Goal: Information Seeking & Learning: Learn about a topic

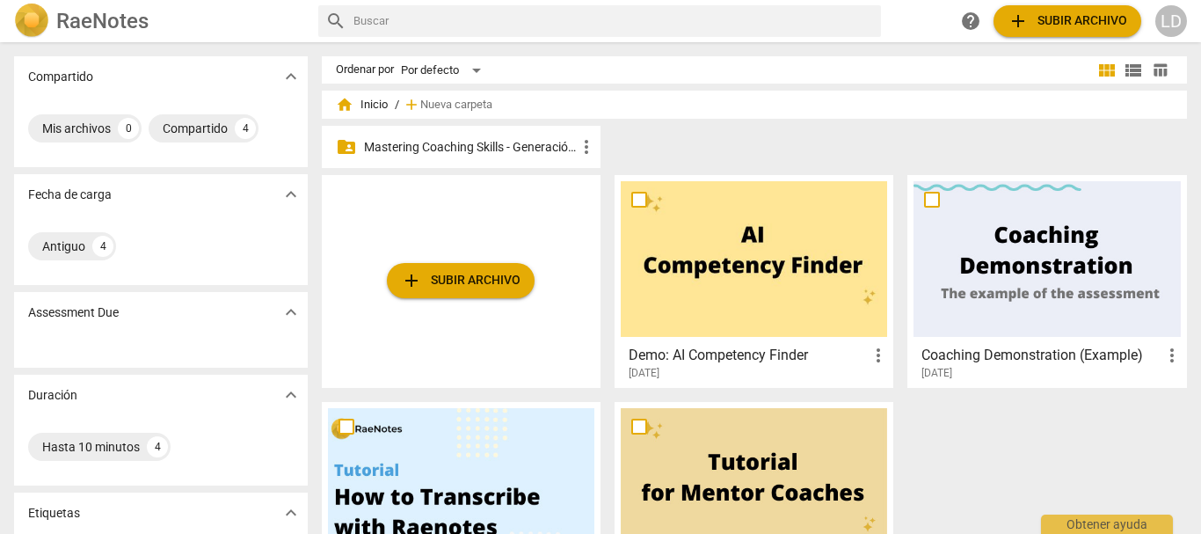
click at [501, 141] on p "Mastering Coaching Skills - Generación 31" at bounding box center [470, 147] width 212 height 18
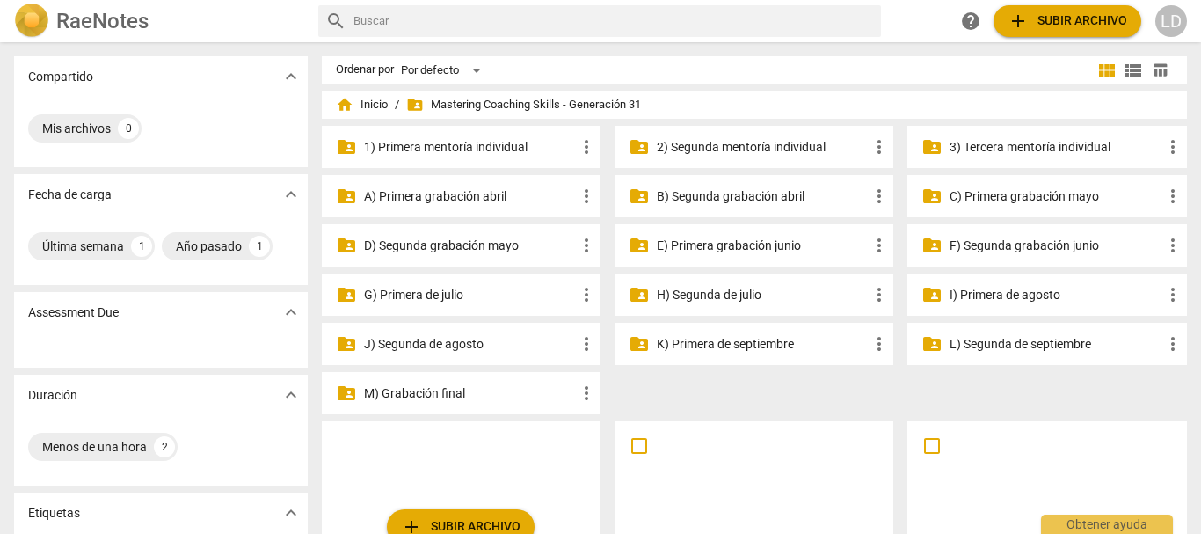
click at [705, 296] on p "H) Segunda de julio" at bounding box center [763, 295] width 212 height 18
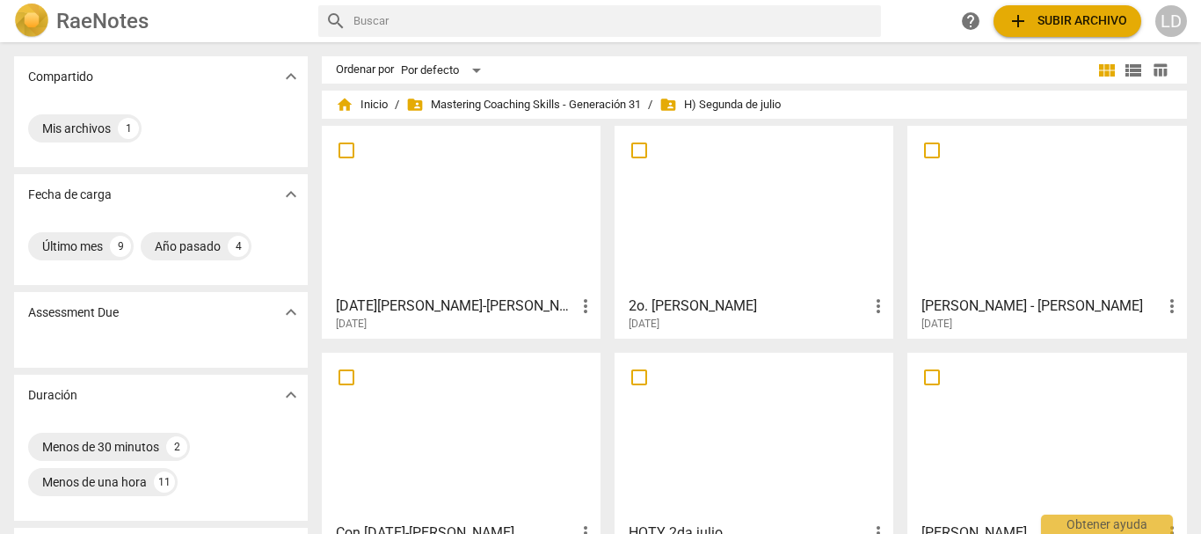
click at [432, 303] on h3 "[DATE][PERSON_NAME]-[PERSON_NAME]" at bounding box center [455, 305] width 239 height 21
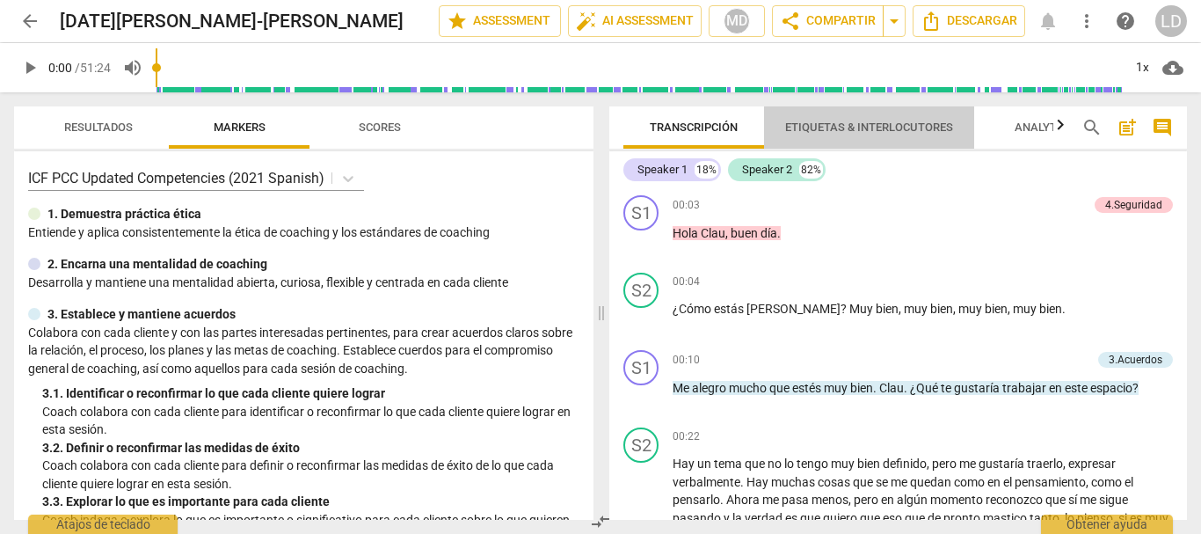
click at [844, 120] on span "Etiquetas & Interlocutores" at bounding box center [869, 126] width 168 height 13
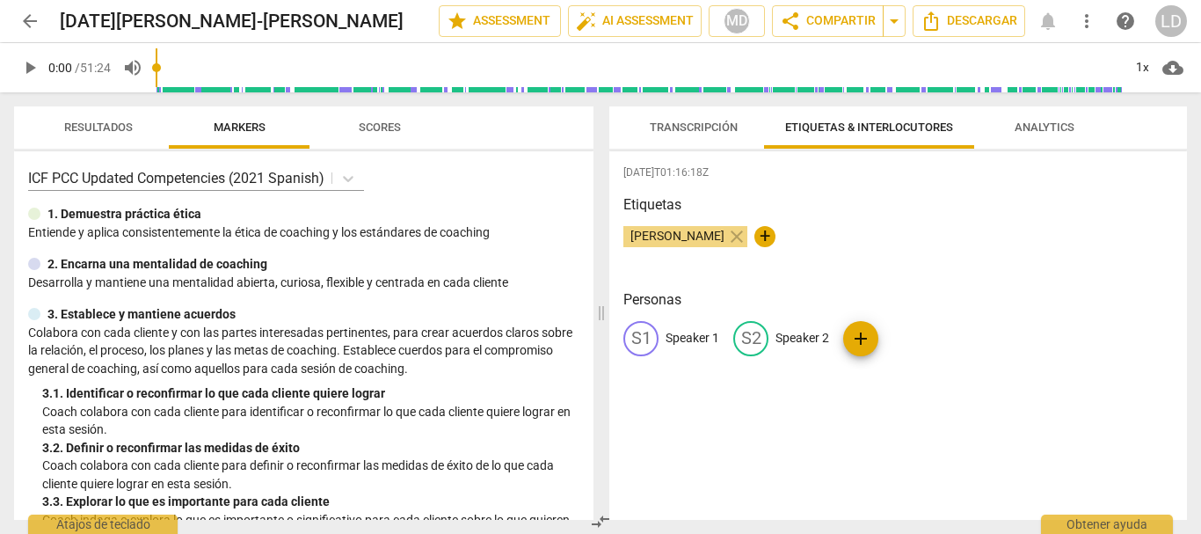
click at [708, 333] on p "Speaker 1" at bounding box center [693, 338] width 54 height 18
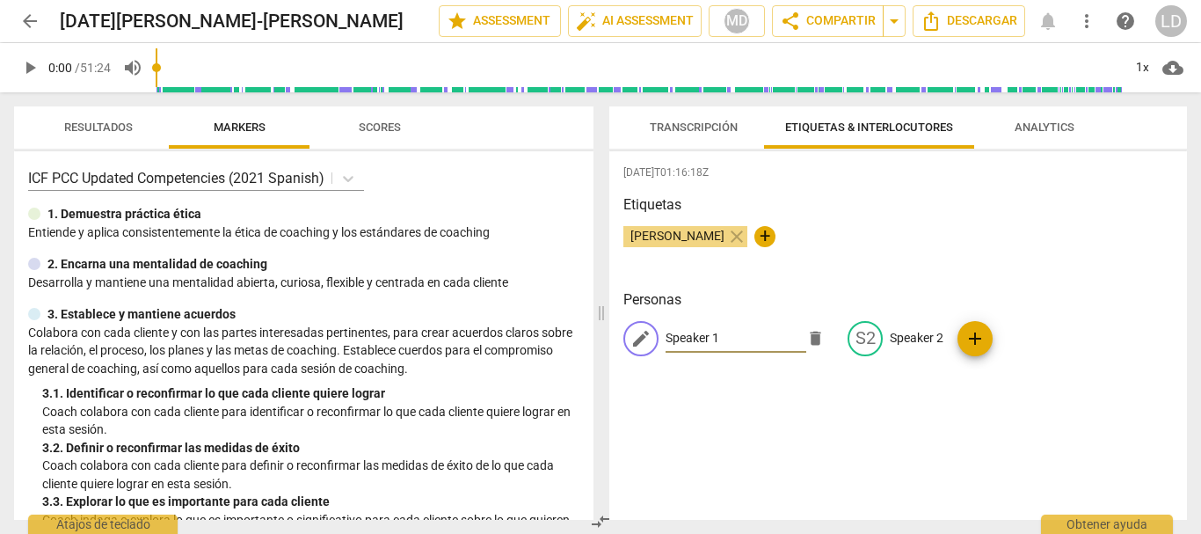
type input "c"
type input "Coach"
click at [894, 339] on p "Speaker 2" at bounding box center [917, 338] width 54 height 18
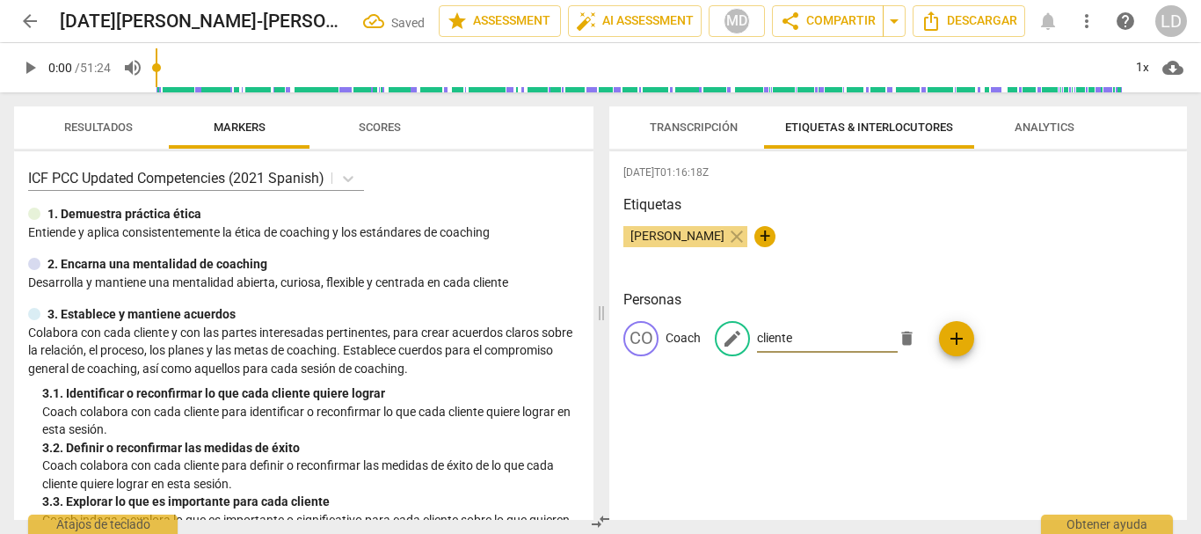
type input "cliente"
click at [874, 434] on div "[DATE]T01:16:18Z [PERSON_NAME] close + Personas CO Coach edit cliente delete add" at bounding box center [898, 335] width 578 height 368
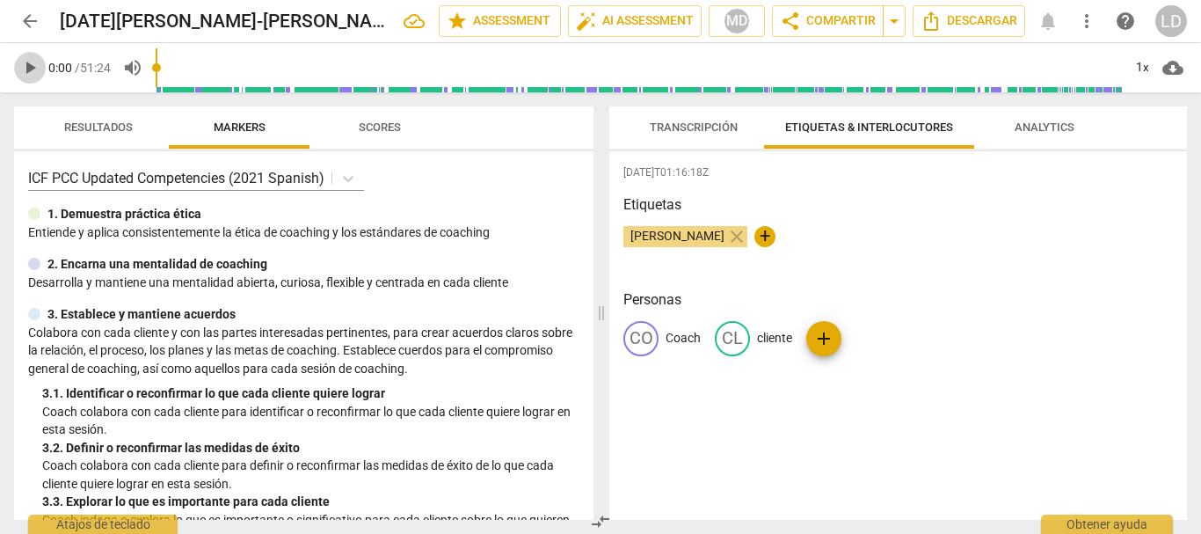
click at [25, 66] on span "play_arrow" at bounding box center [29, 67] width 21 height 21
click at [670, 126] on span "Transcripción" at bounding box center [694, 126] width 88 height 13
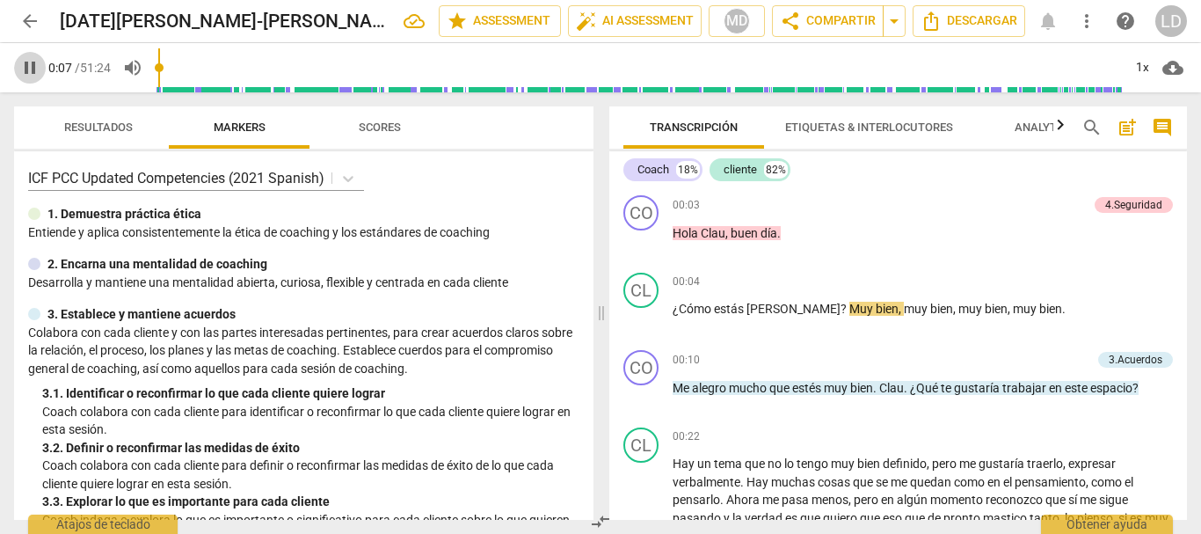
click at [25, 64] on span "pause" at bounding box center [29, 67] width 21 height 21
type input "8"
click at [672, 308] on div "play_arrow pause" at bounding box center [650, 319] width 45 height 23
click at [675, 306] on span "¿Cómo" at bounding box center [693, 309] width 41 height 14
click at [743, 310] on span "estás" at bounding box center [730, 309] width 33 height 14
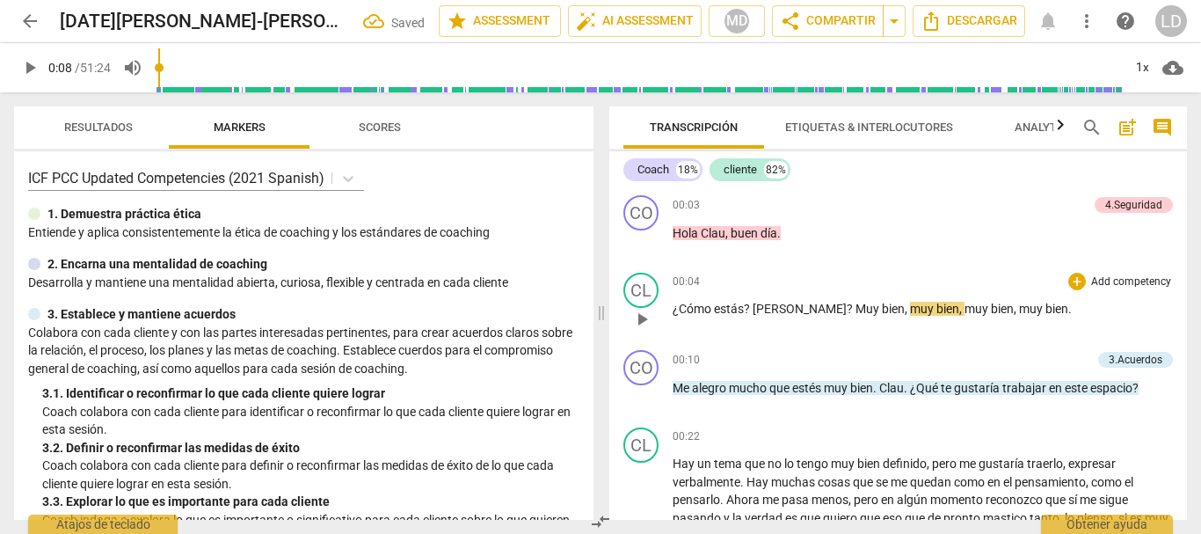
click at [847, 302] on span "?" at bounding box center [851, 309] width 9 height 14
click at [750, 305] on span "estás?" at bounding box center [733, 309] width 39 height 14
click at [674, 304] on span "¿Cómo" at bounding box center [693, 309] width 41 height 14
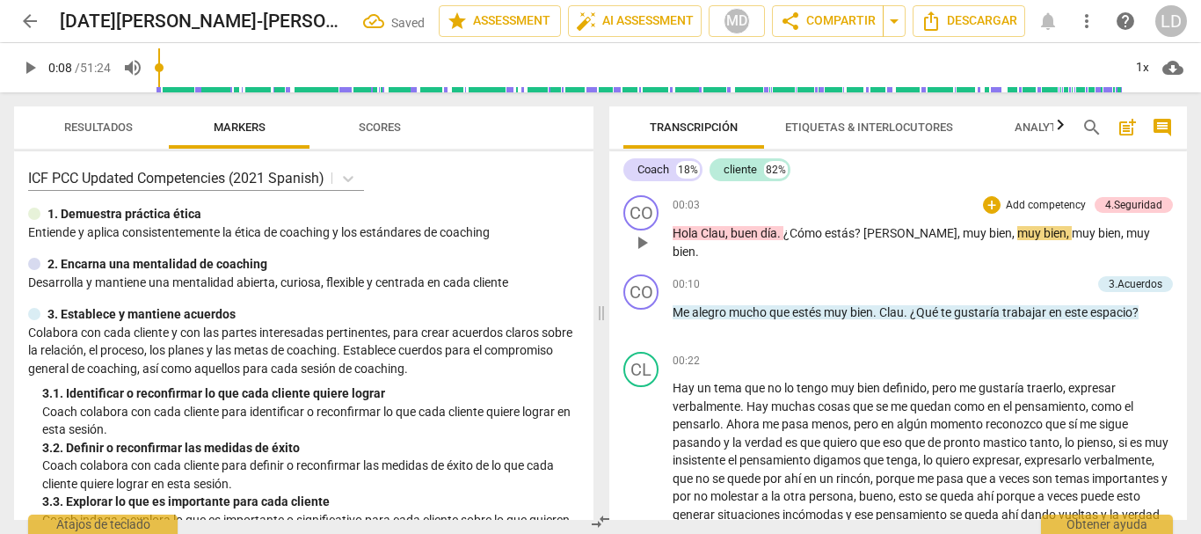
click at [865, 235] on span "[PERSON_NAME]" at bounding box center [911, 233] width 94 height 14
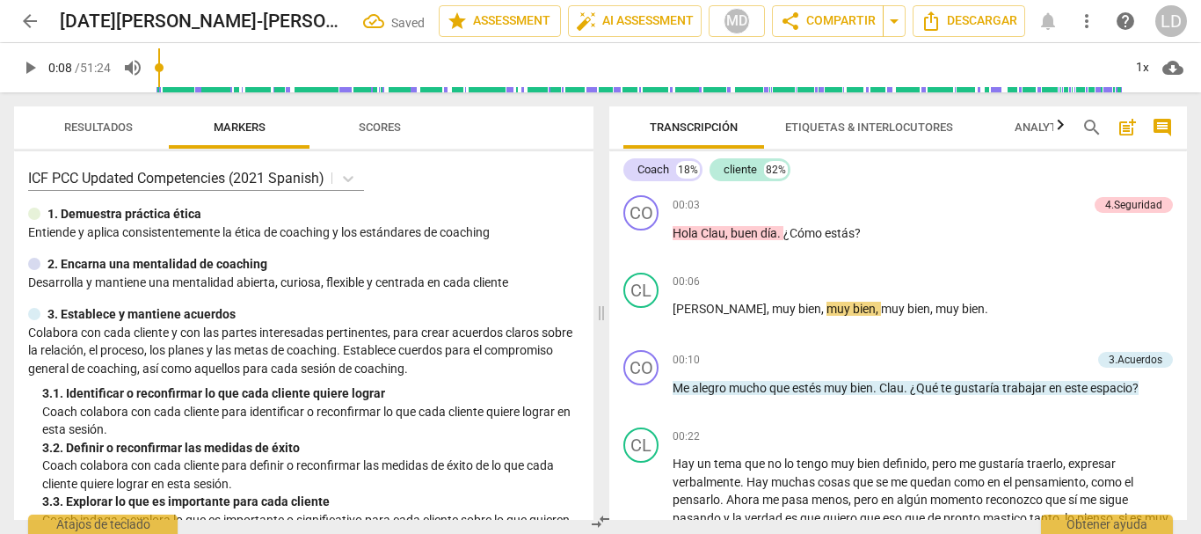
click at [26, 55] on button "play_arrow" at bounding box center [30, 68] width 32 height 32
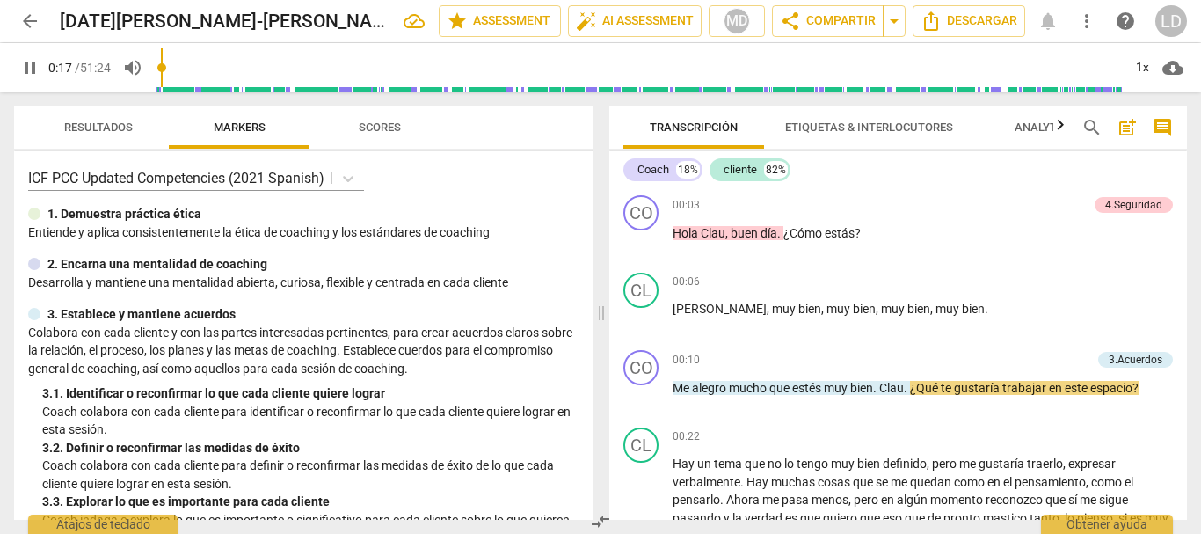
click at [31, 65] on span "pause" at bounding box center [29, 67] width 21 height 21
type input "18"
click at [1157, 124] on span "comment" at bounding box center [1162, 127] width 21 height 21
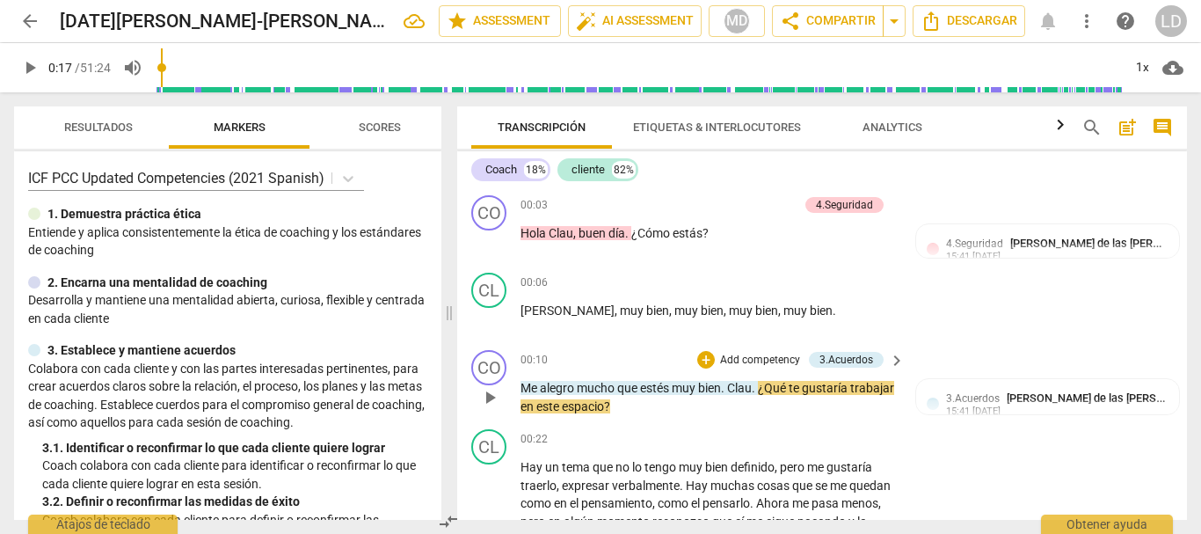
click at [772, 361] on p "Add competency" at bounding box center [761, 361] width 84 height 16
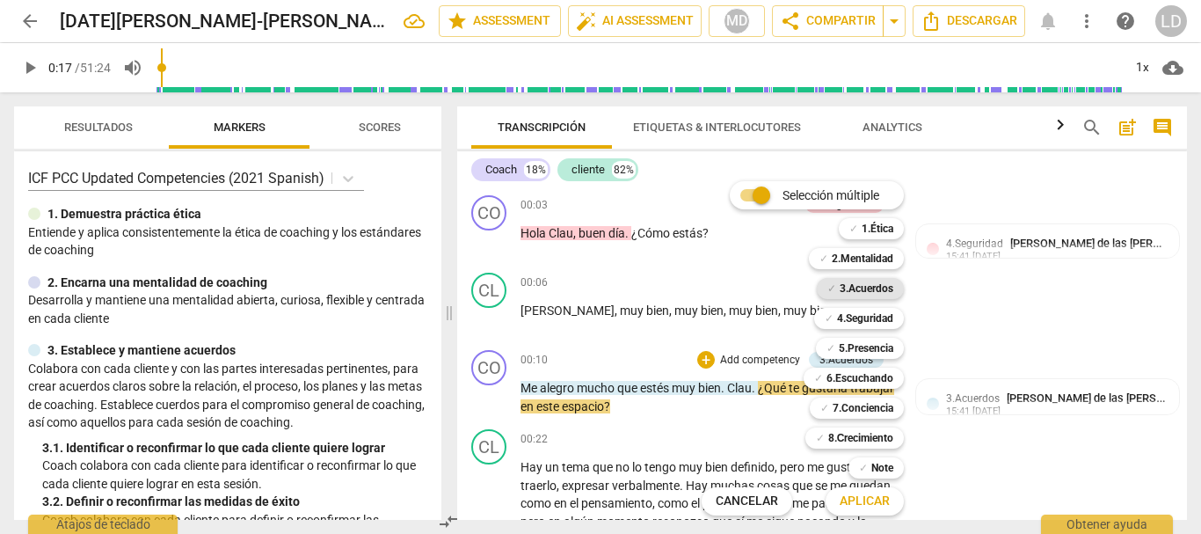
click at [860, 290] on b "3.Acuerdos" at bounding box center [867, 288] width 54 height 21
click at [863, 317] on b "4.Seguridad" at bounding box center [865, 318] width 56 height 21
click at [872, 350] on b "5.Presencia" at bounding box center [866, 348] width 55 height 21
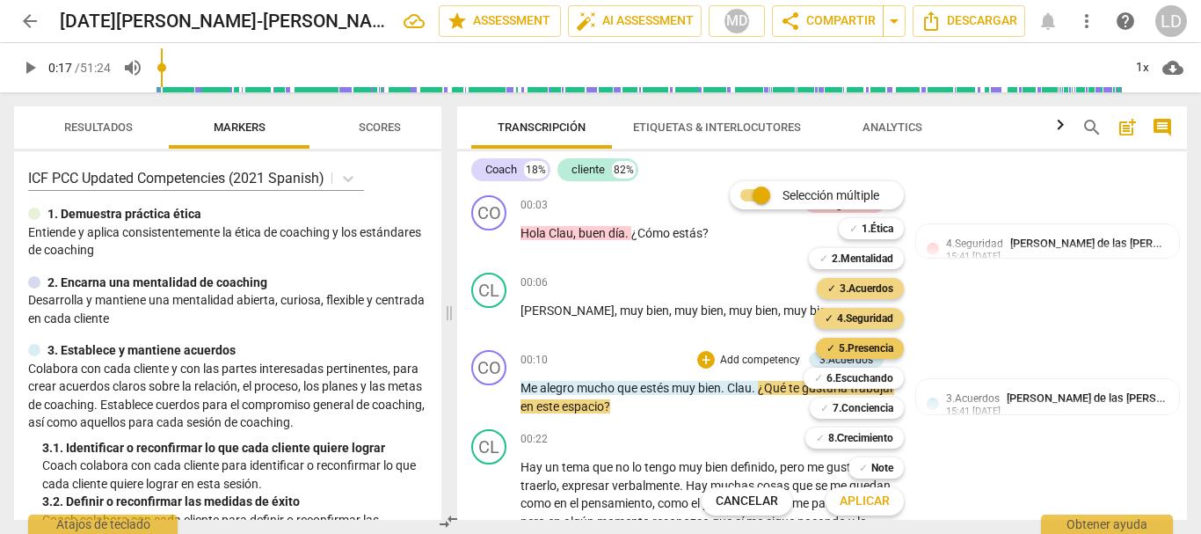
click at [865, 349] on b "5.Presencia" at bounding box center [866, 348] width 55 height 21
click at [869, 379] on b "6.Escuchando" at bounding box center [860, 378] width 67 height 21
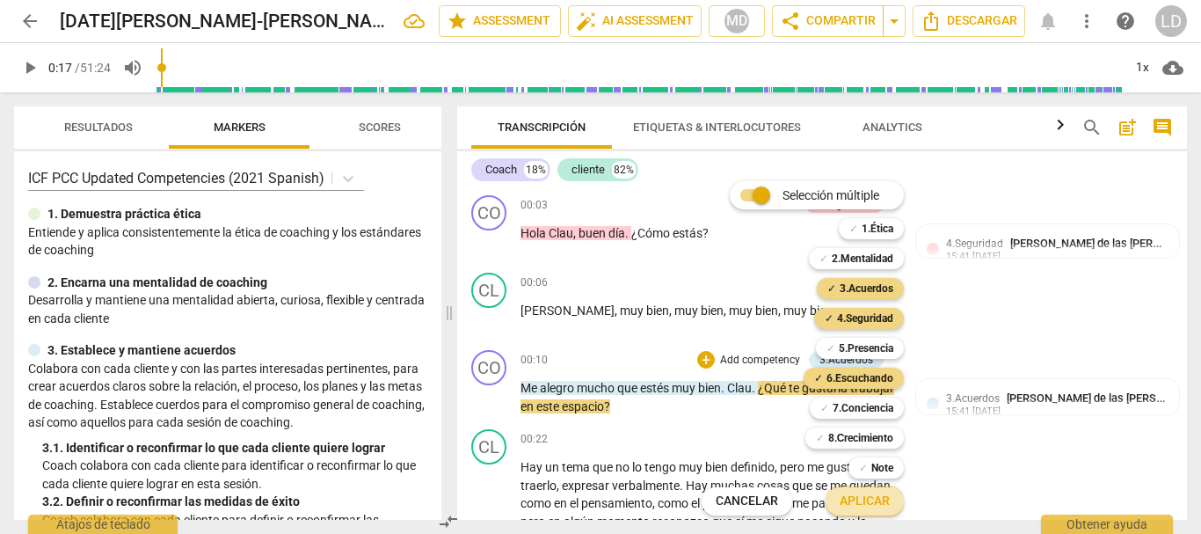
click at [875, 500] on span "Aplicar" at bounding box center [865, 501] width 50 height 18
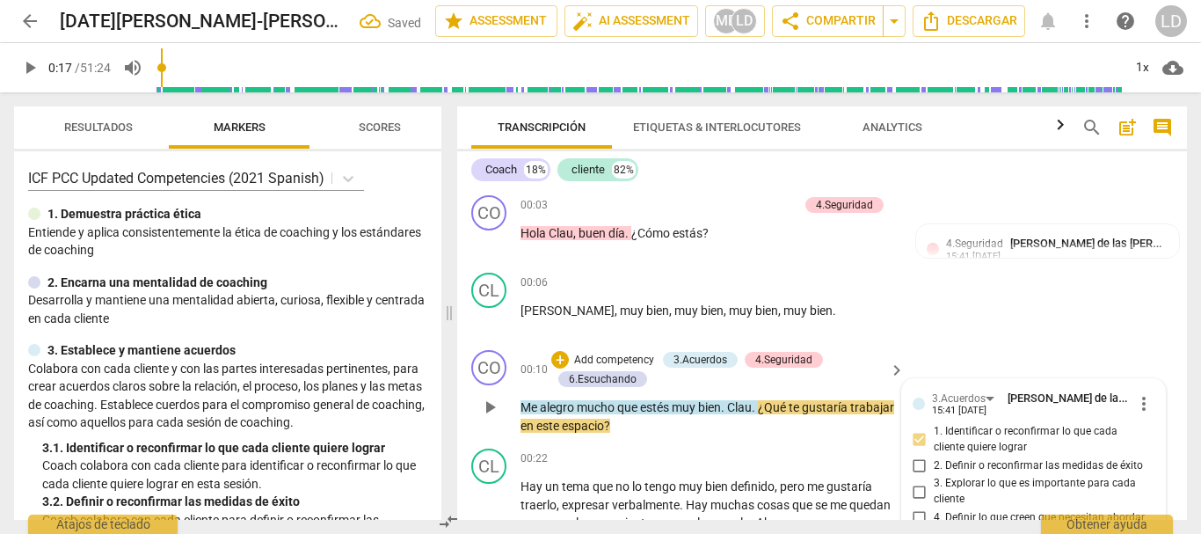
scroll to position [204, 0]
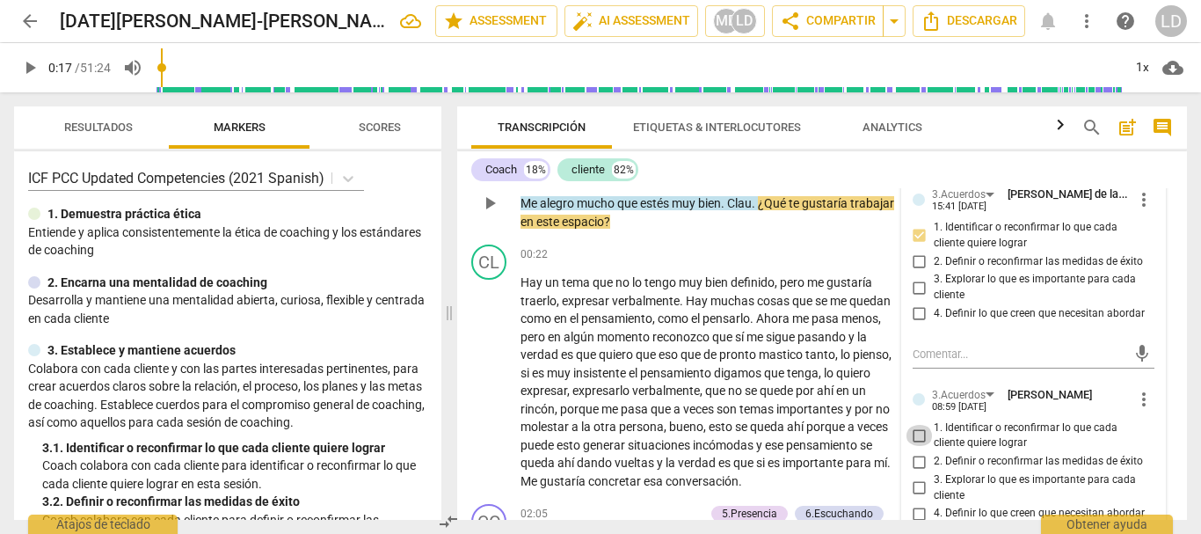
click at [917, 432] on input "1. Identificar o reconfirmar lo que cada cliente quiere lograr" at bounding box center [920, 435] width 28 height 21
checkbox input "true"
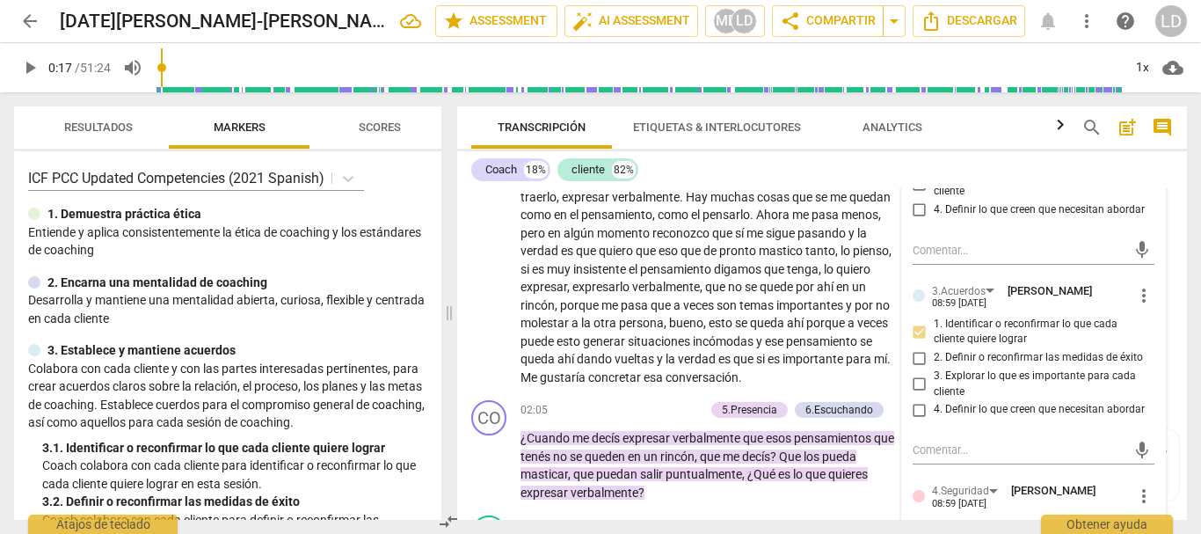
scroll to position [380, 0]
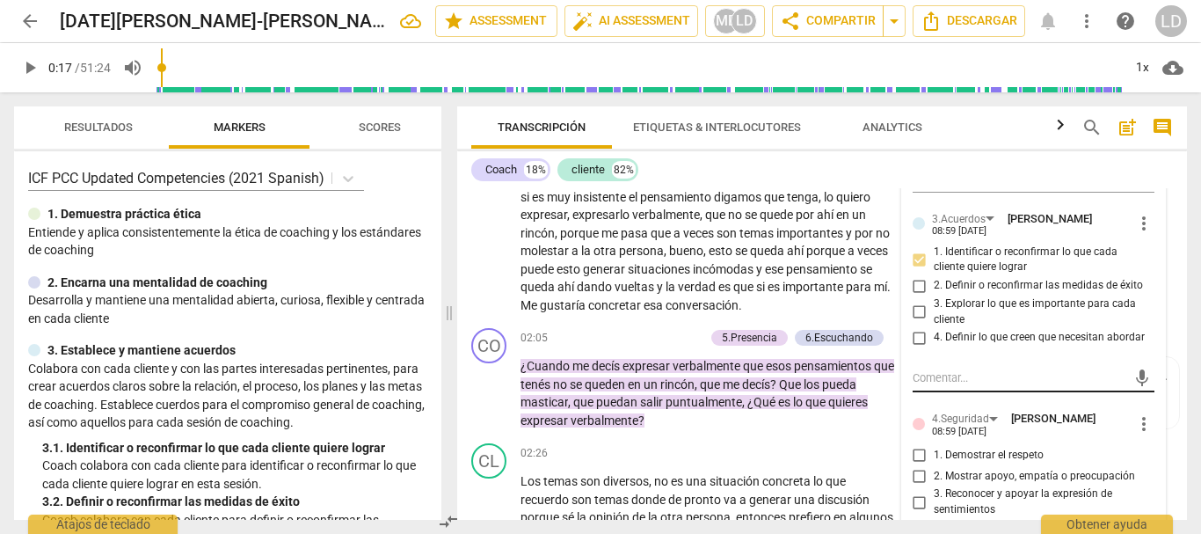
click at [988, 379] on textarea at bounding box center [1020, 377] width 215 height 17
type textarea "P"
type textarea "Pr"
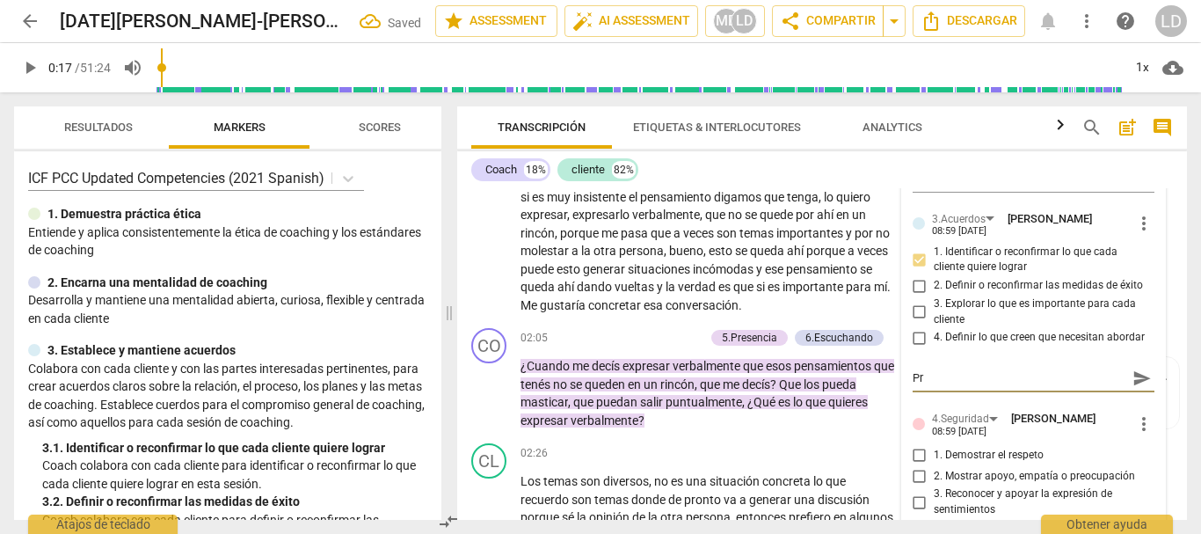
type textarea "Pre"
type textarea "Preg"
type textarea "Pregu"
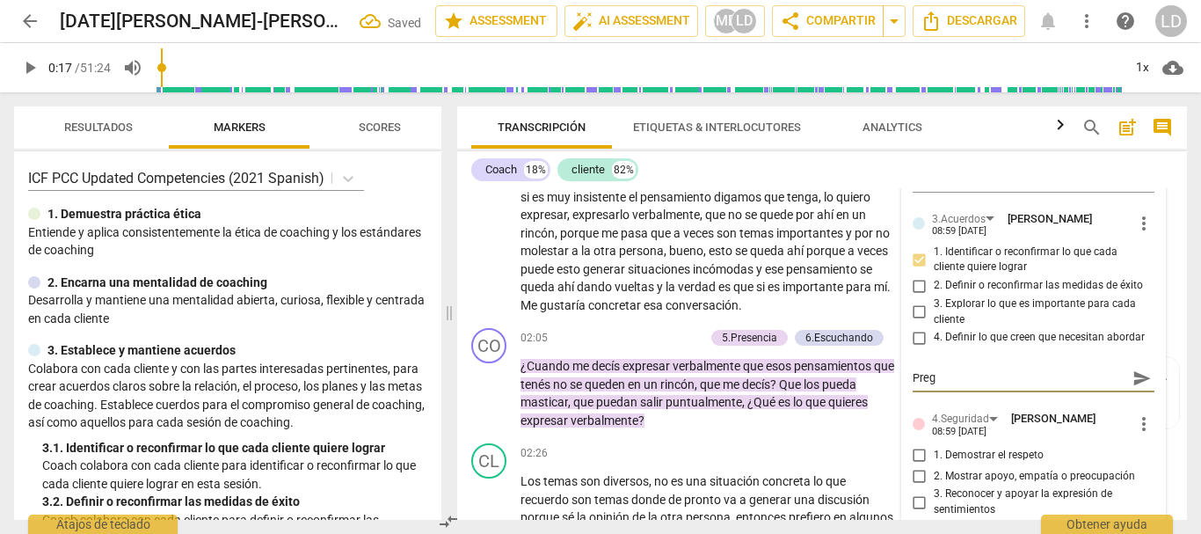
type textarea "Pregu"
type textarea "Pregun"
type textarea "Pregunt"
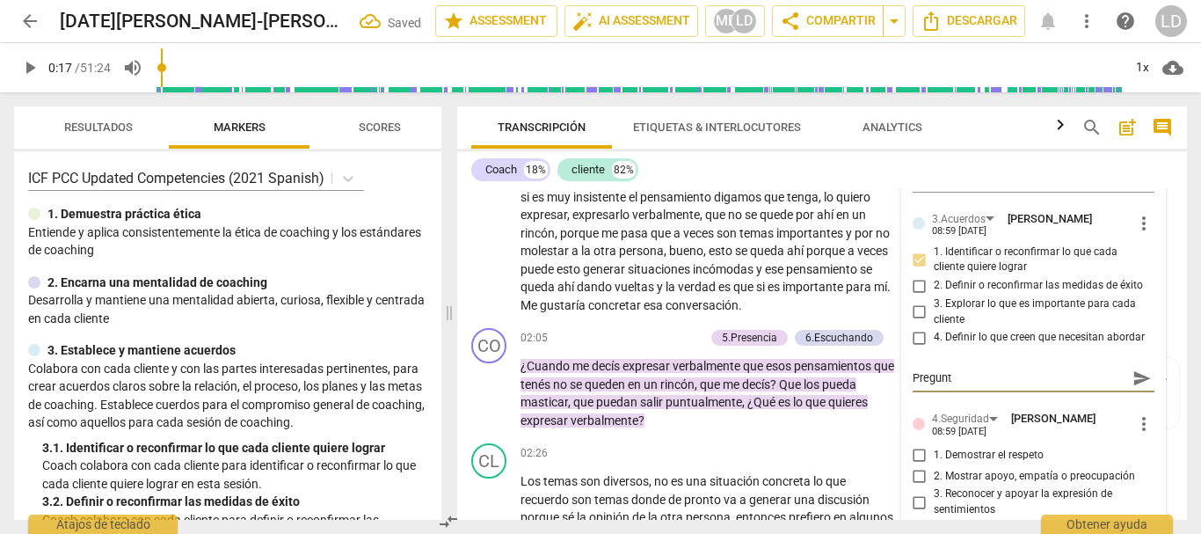
type textarea "Pregunta"
type textarea "Pregunta h"
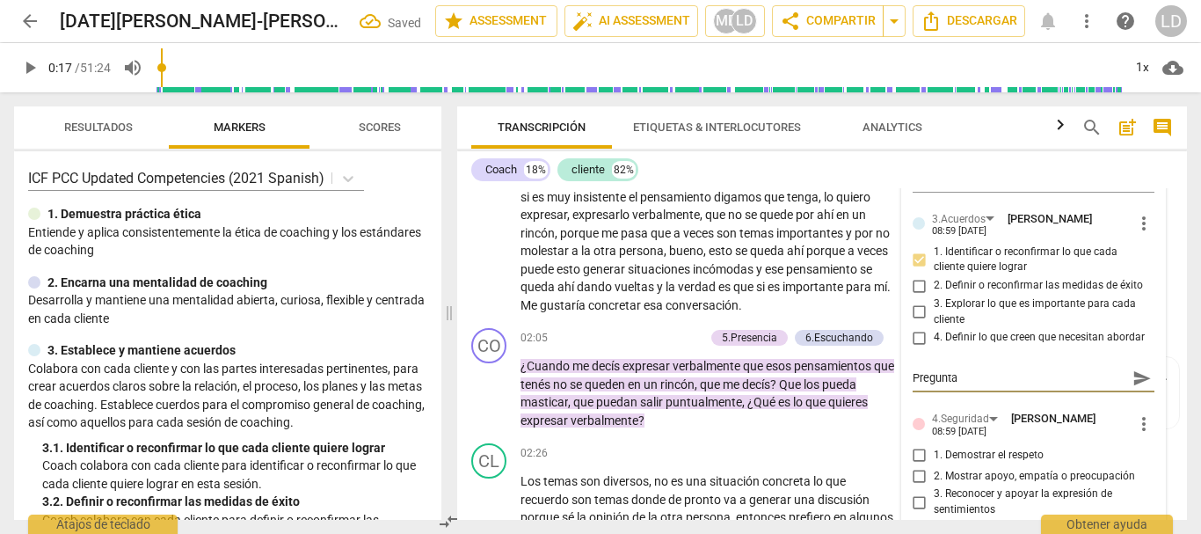
type textarea "Pregunta h"
type textarea "Pregunta ha"
type textarea "Pregunta hac"
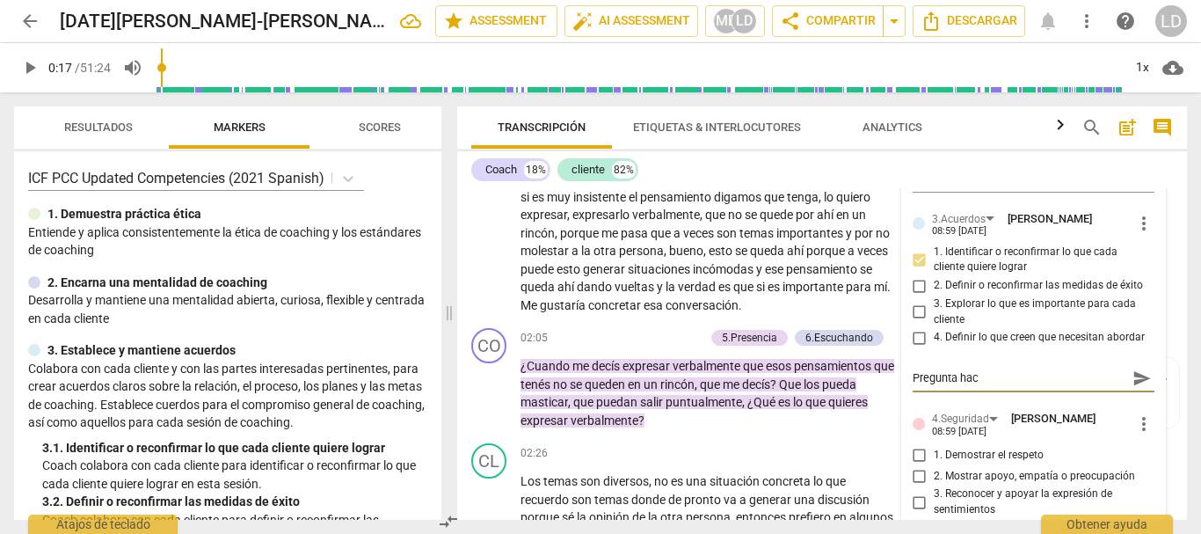
type textarea "Pregunta hací"
type textarea "Pregunta hacía"
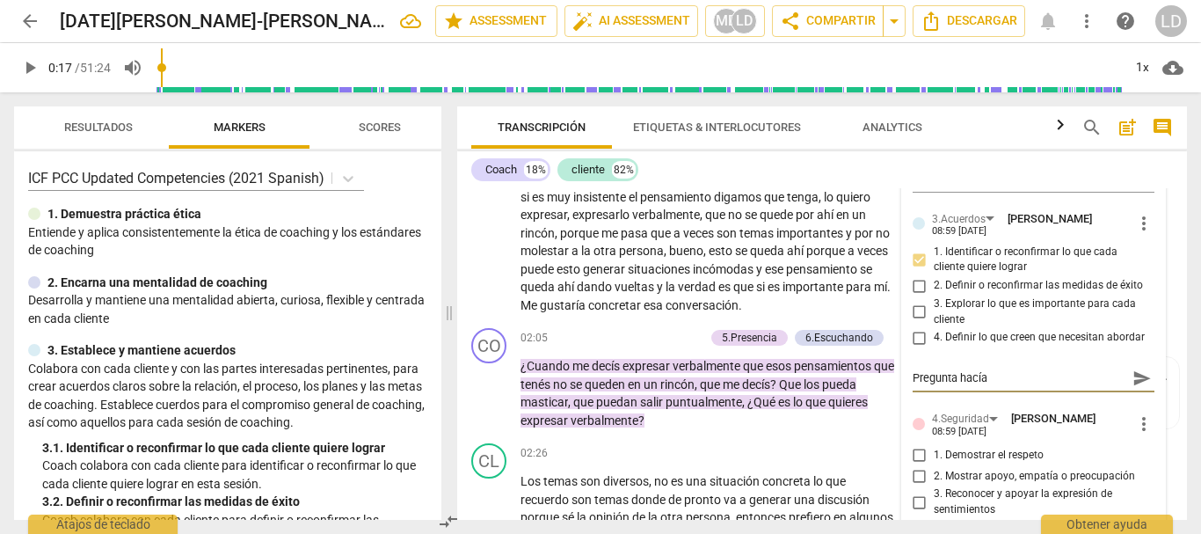
type textarea "Pregunta hacía"
type textarea "Pregunta hacía e"
type textarea "Pregunta hacía el"
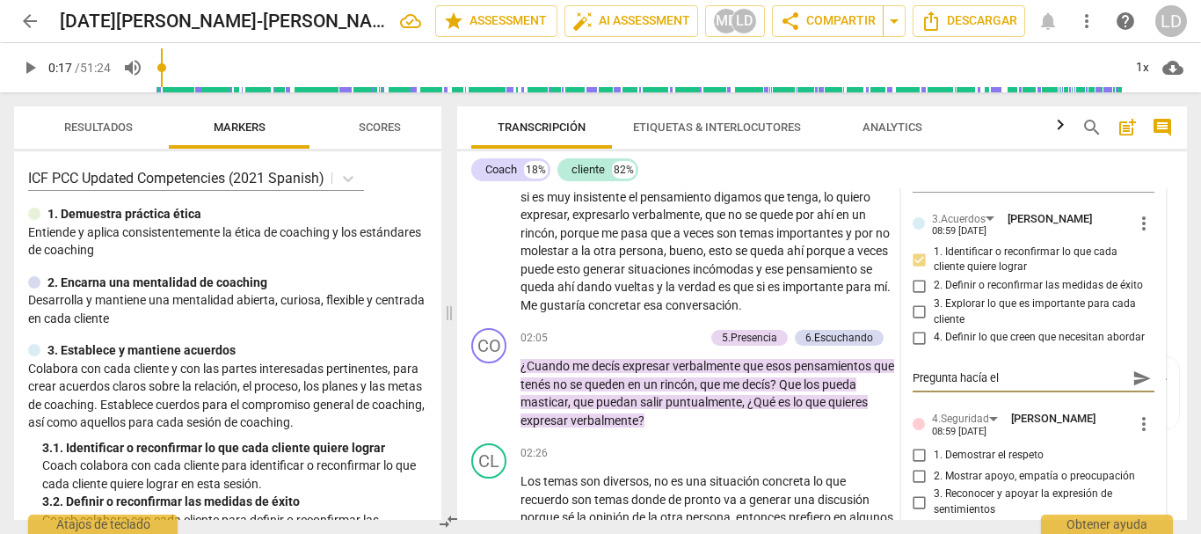
type textarea "Pregunta hacía el"
type textarea "Pregunta hacía el q"
type textarea "Pregunta hacía el qu"
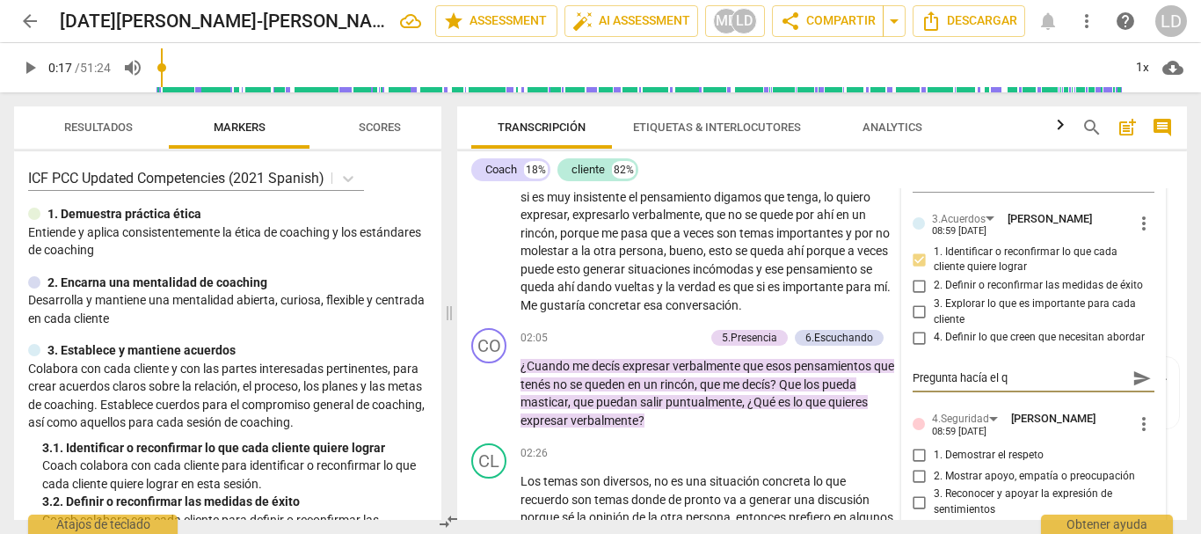
type textarea "Pregunta hacía el qu"
type textarea "Pregunta hacía el qué"
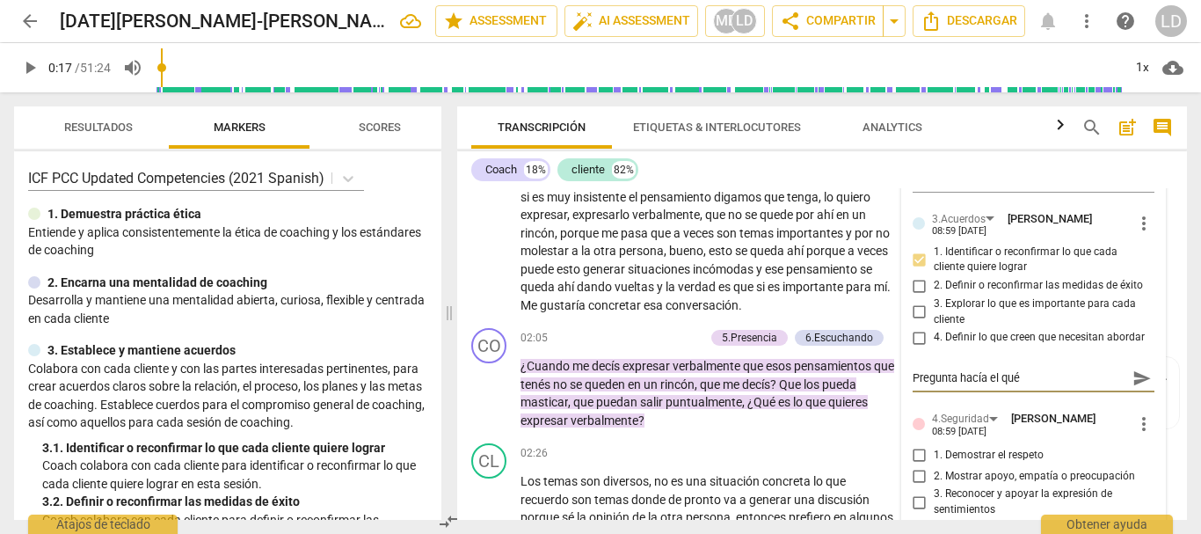
type textarea "Pregunta hacía el qué d"
type textarea "Pregunta hacía el qué de"
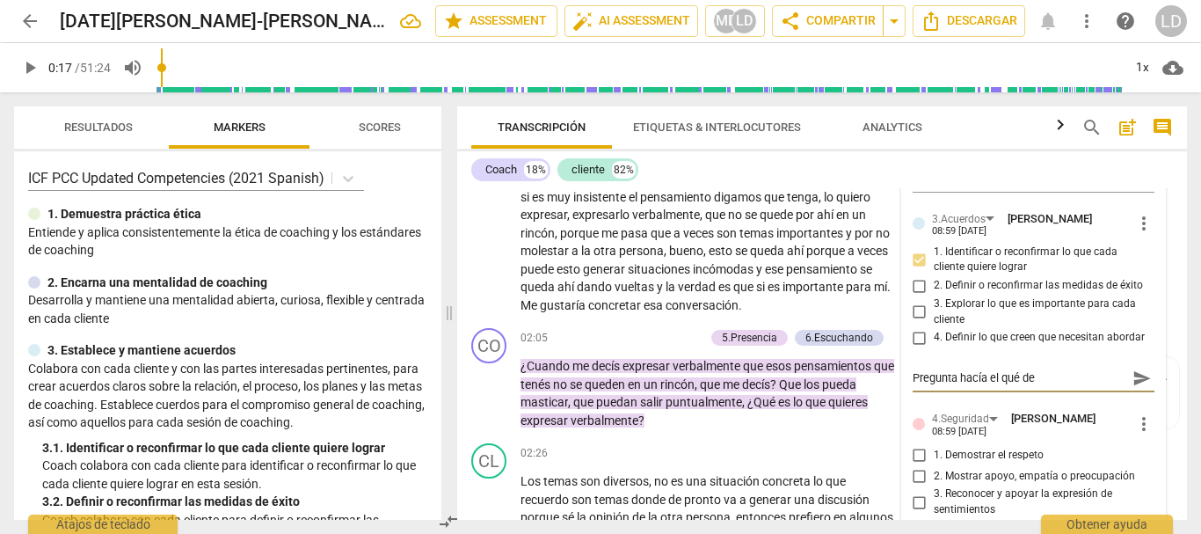
type textarea "Pregunta hacía el qué de"
type textarea "Pregunta hacía el qué de l"
type textarea "Pregunta hacía el qué de la"
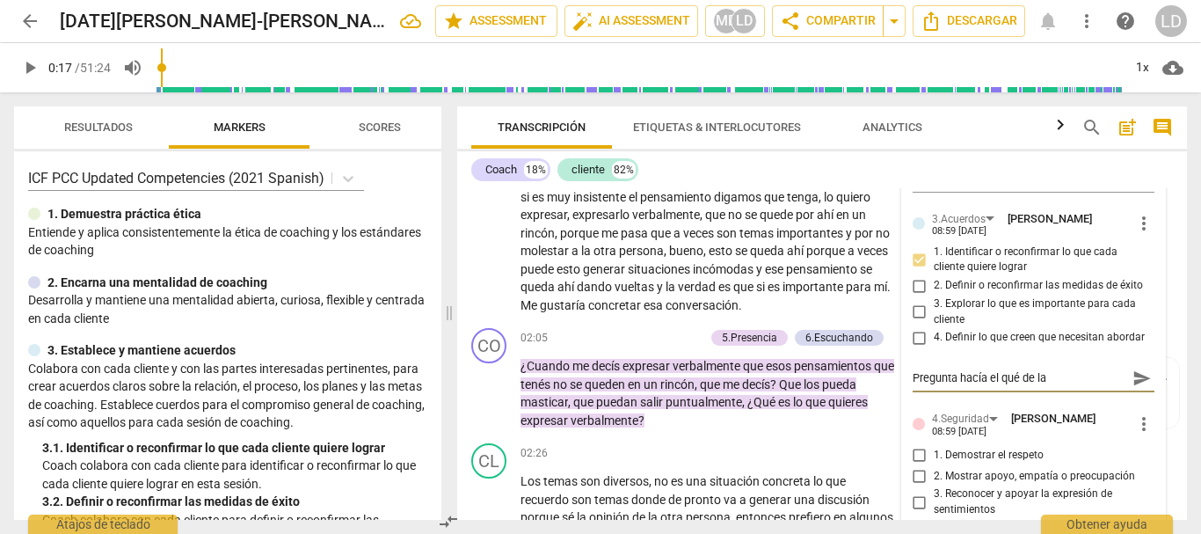
type textarea "Pregunta hacía el qué de la"
type textarea "Pregunta hacía el qué de la c"
type textarea "Pregunta hacía el qué de la co"
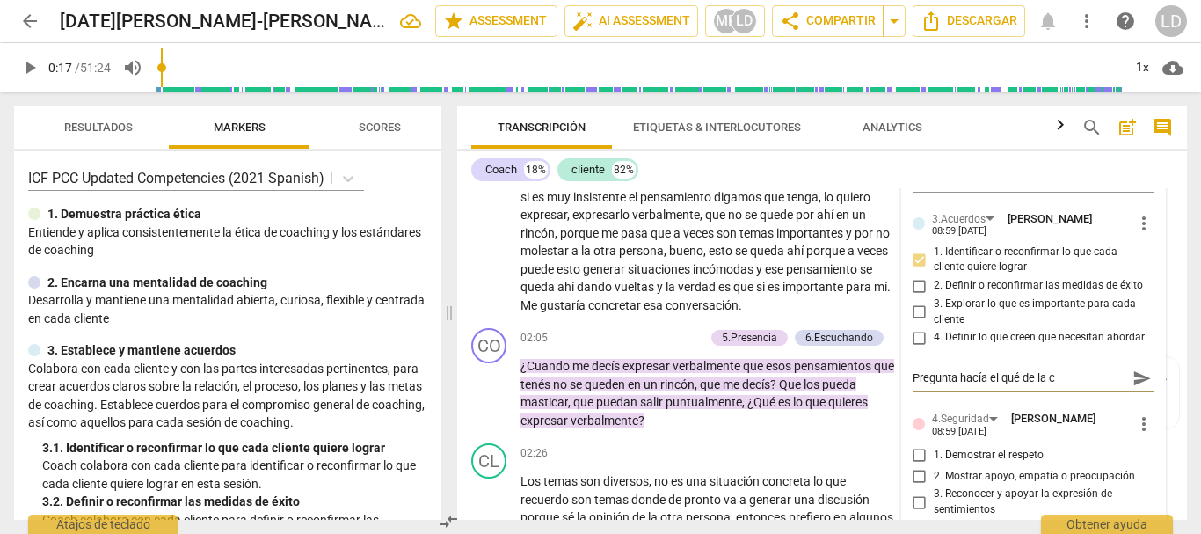
type textarea "Pregunta hacía el qué de la co"
type textarea "Pregunta hacía el qué de la con"
type textarea "Pregunta hacía el qué de la conv"
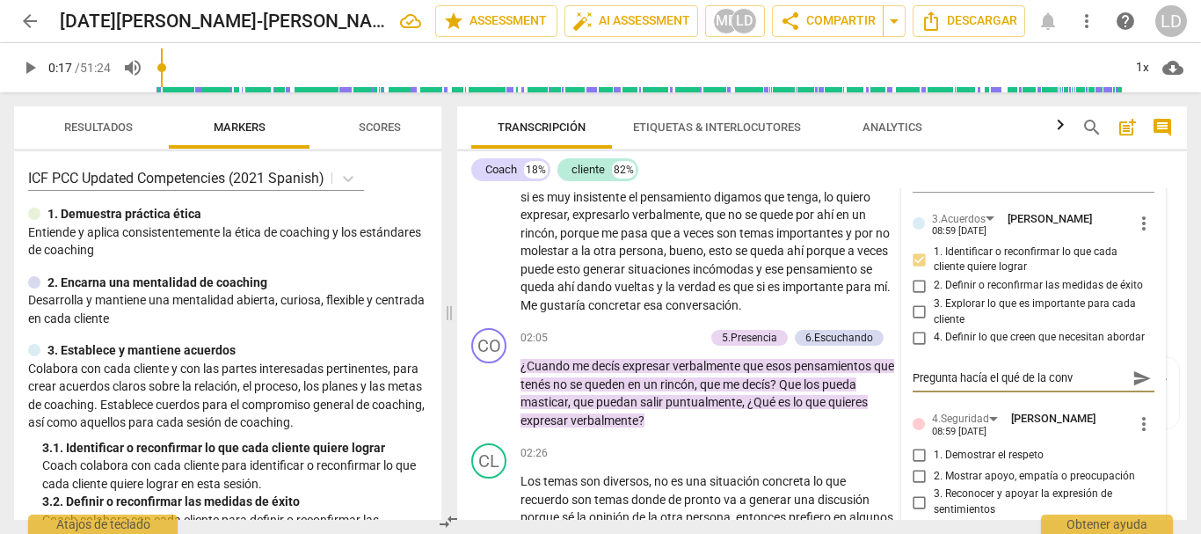
type textarea "Pregunta hacía el qué de la conve"
type textarea "Pregunta hacía el qué de la conver"
type textarea "Pregunta hacía el qué de la convers"
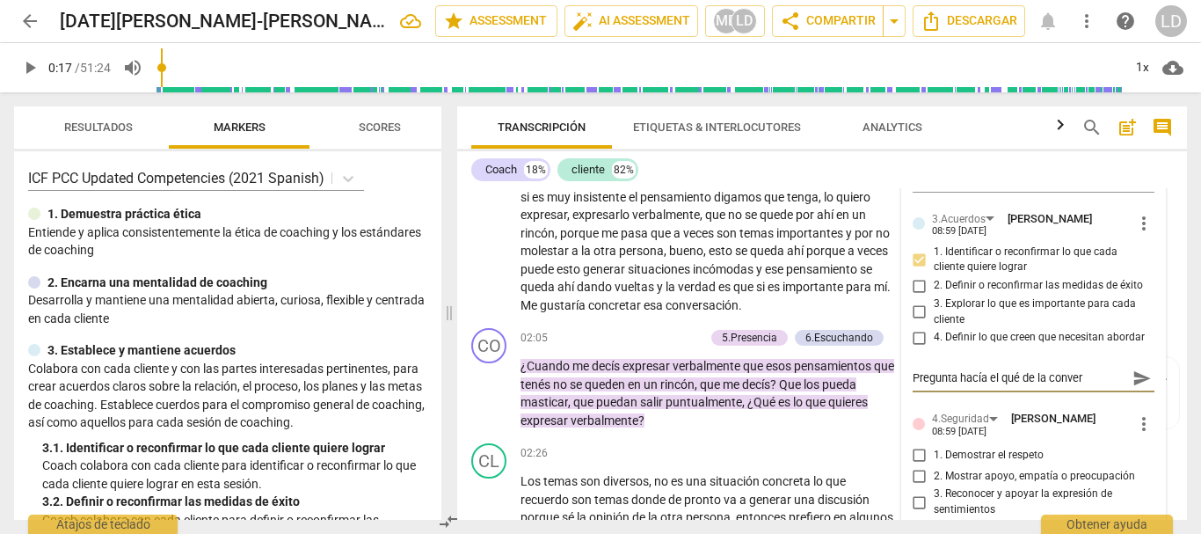
type textarea "Pregunta hacía el qué de la convers"
type textarea "Pregunta hacía el qué de la conversa"
type textarea "Pregunta hacía el qué de la conversac"
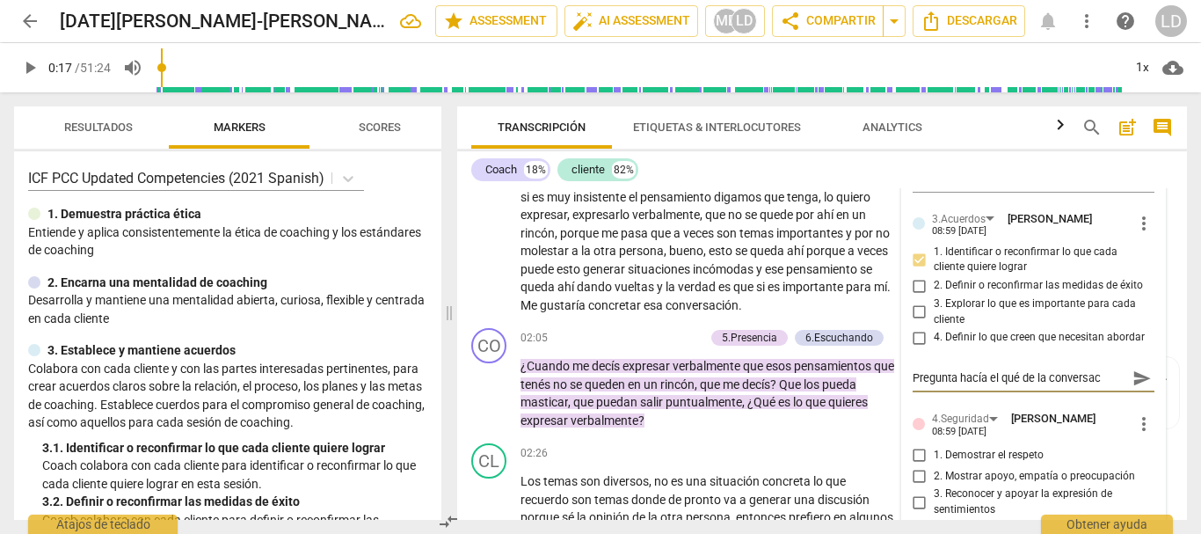
type textarea "Pregunta hacía el qué de la conversaci"
type textarea "Pregunta hacía el qué de la conversació"
type textarea "Pregunta hacía el qué de la conversación"
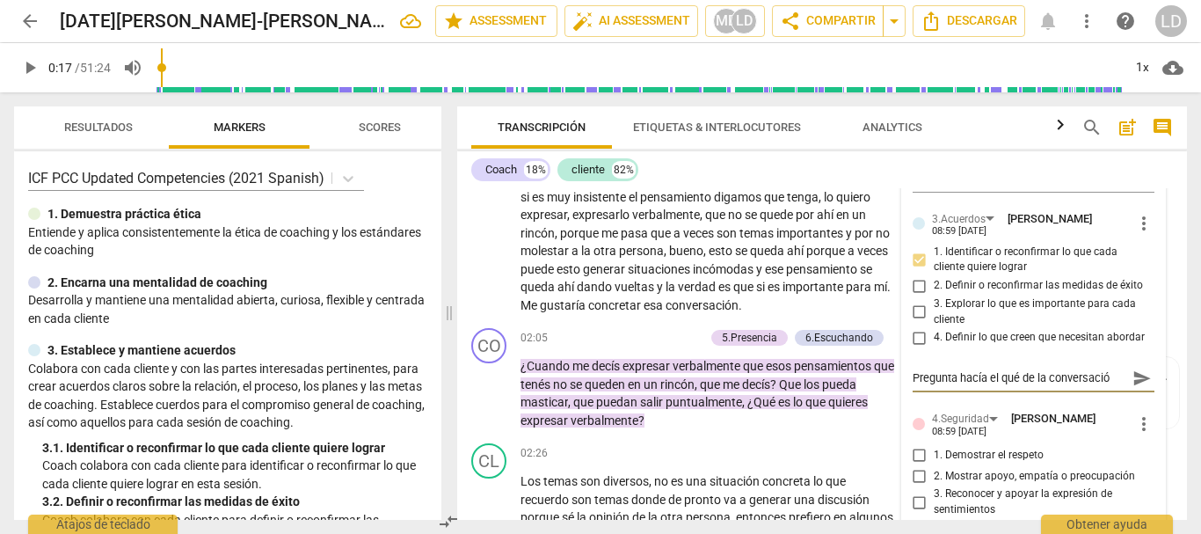
type textarea "Pregunta hacía el qué de la conversación"
type textarea "Pregunta hacía el qué de la conversación."
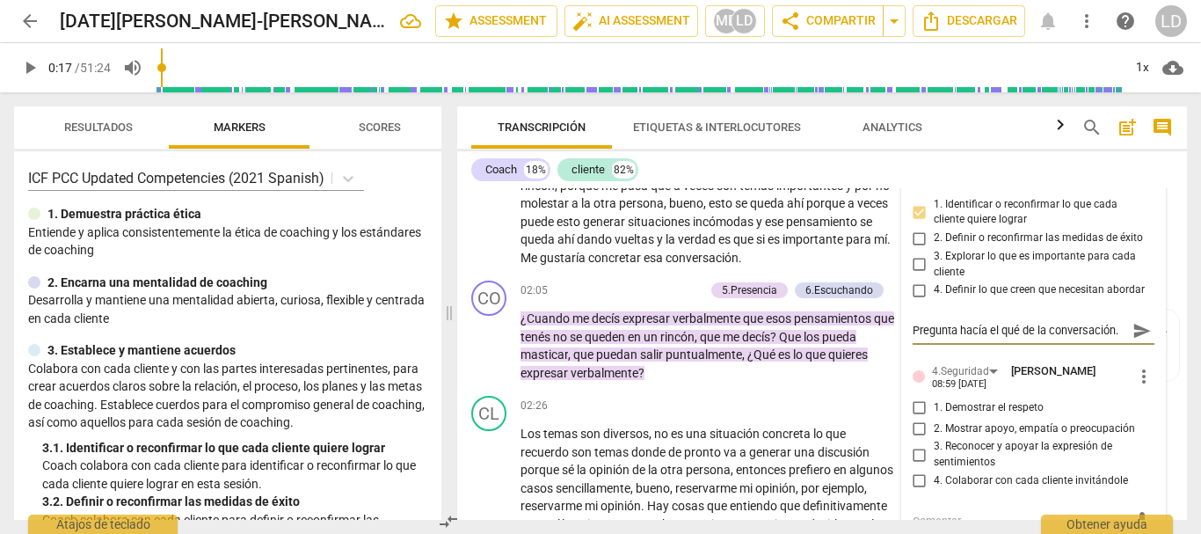
scroll to position [468, 0]
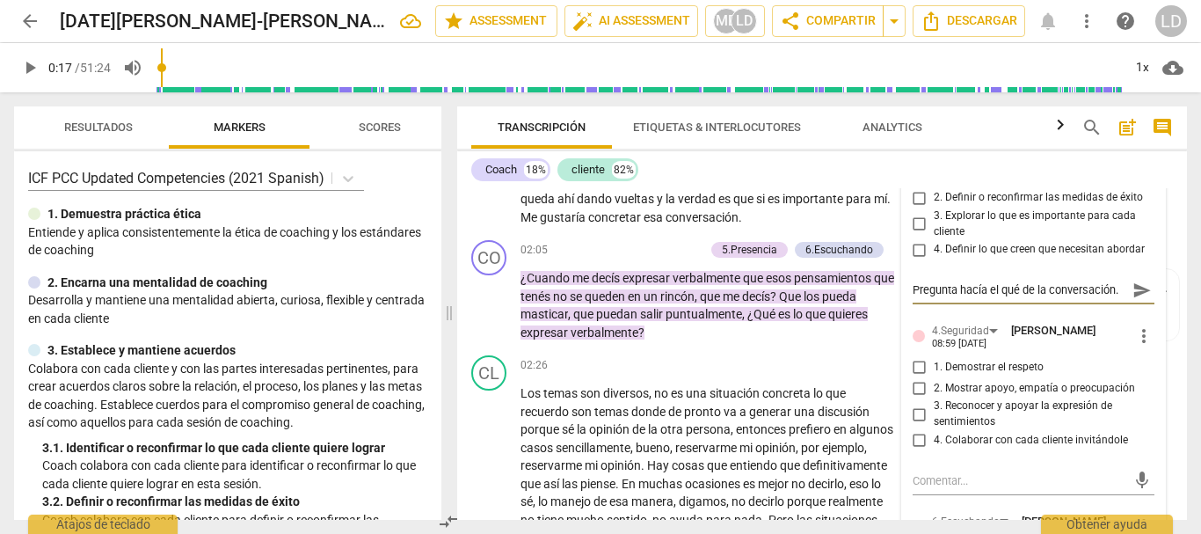
type textarea "Pregunta hacía el qué de la conversación."
click at [911, 386] on input "2. Mostrar apoyo, empatía o preocupación" at bounding box center [920, 387] width 28 height 21
checkbox input "true"
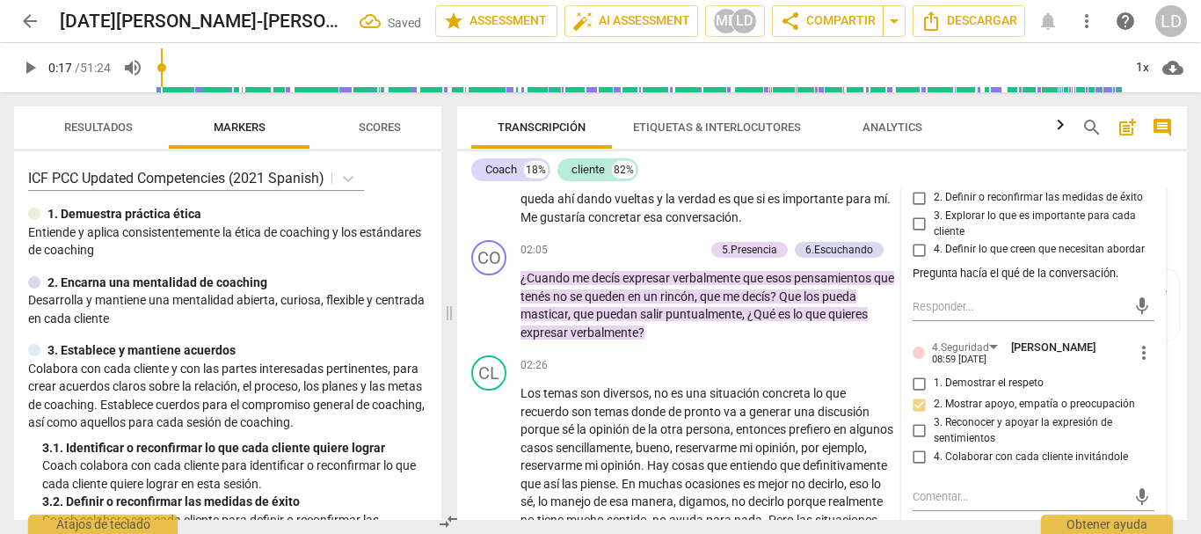
click at [914, 449] on input "4. Colaborar con cada cliente invitándole" at bounding box center [920, 456] width 28 height 21
checkbox input "true"
click at [915, 381] on input "1. Demostrar el respeto" at bounding box center [920, 383] width 28 height 21
checkbox input "true"
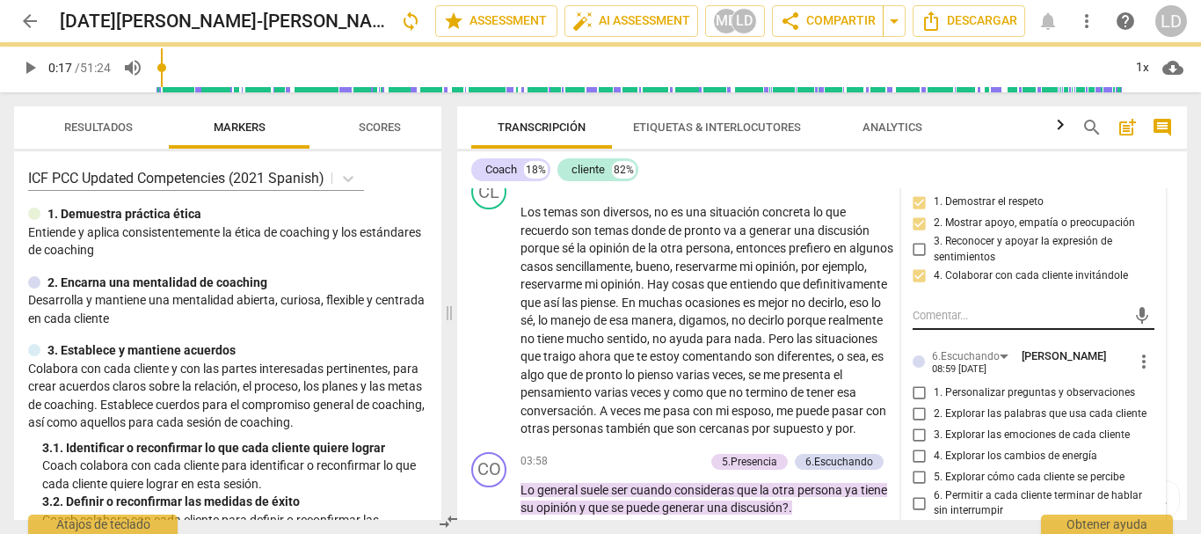
scroll to position [732, 0]
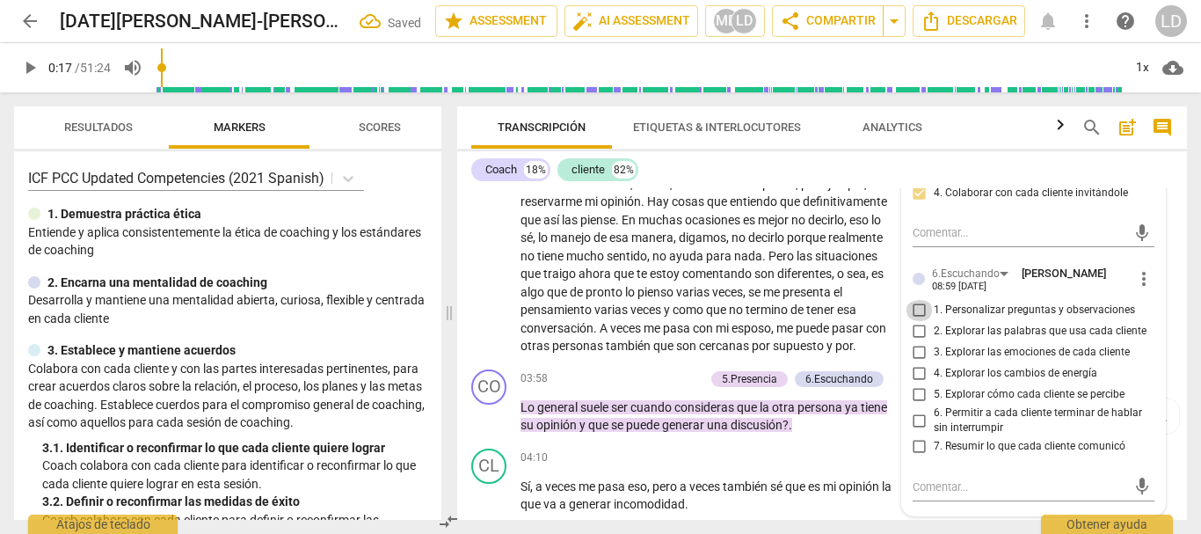
click at [913, 304] on input "1. Personalizar preguntas y observaciones" at bounding box center [920, 310] width 28 height 21
checkbox input "true"
click at [918, 424] on input "6. Permitir a cada cliente terminar de hablar sin interrumpir" at bounding box center [920, 420] width 28 height 21
checkbox input "true"
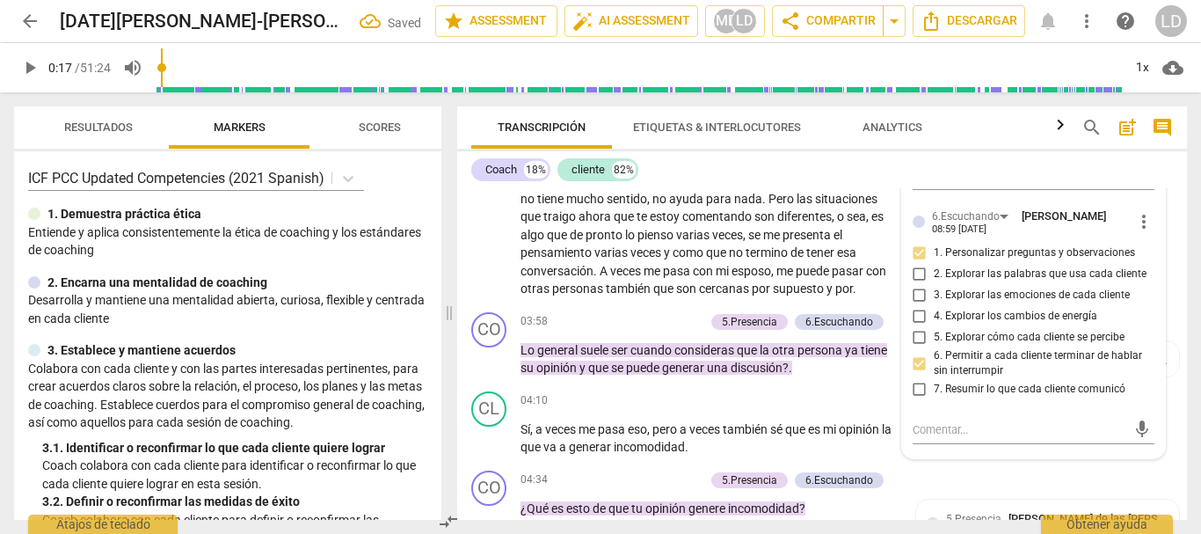
scroll to position [908, 0]
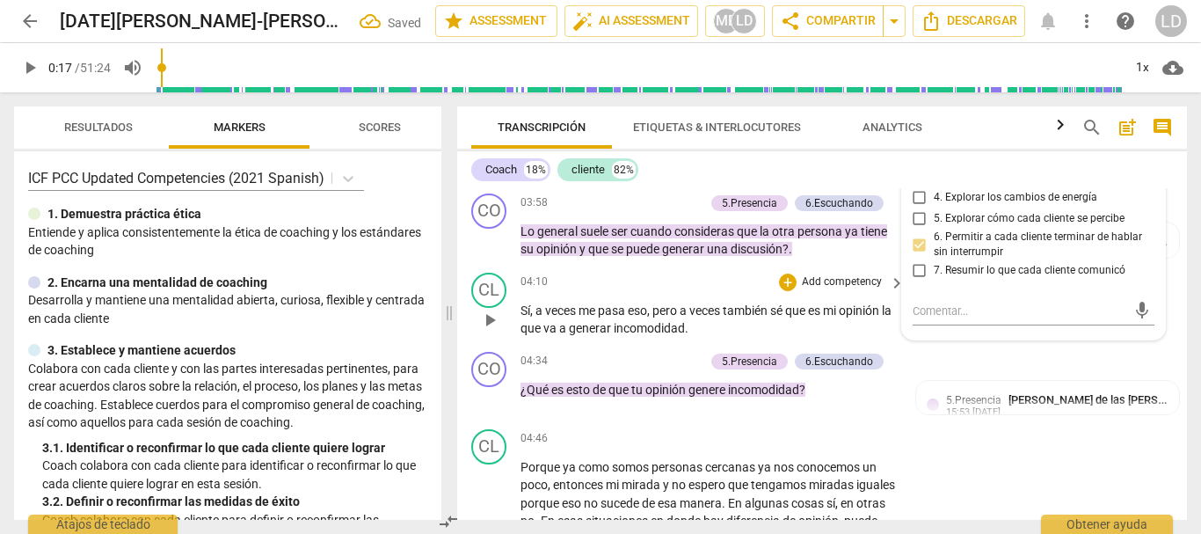
click at [1166, 319] on div "CL play_arrow pause 04:10 + Add competency keyboard_arrow_right Sí , a veces me…" at bounding box center [822, 305] width 730 height 79
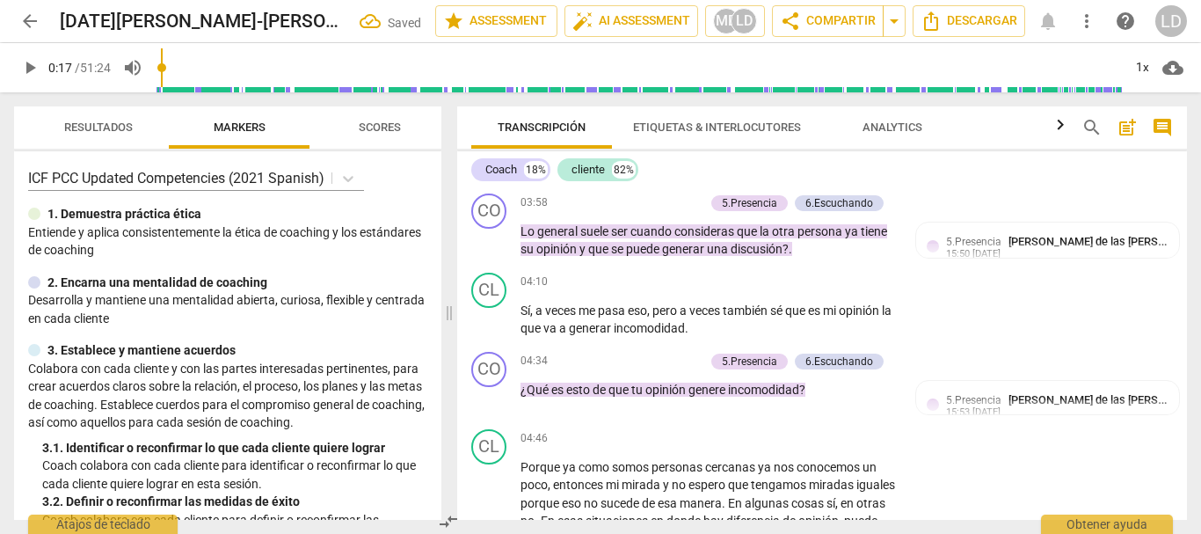
click at [28, 68] on span "play_arrow" at bounding box center [29, 67] width 21 height 21
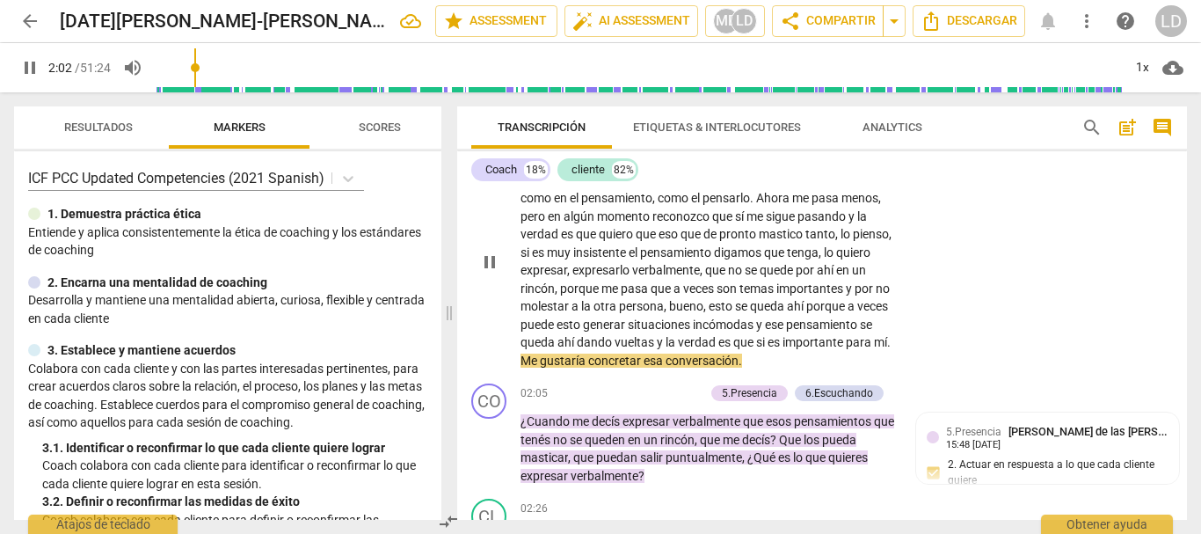
scroll to position [352, 0]
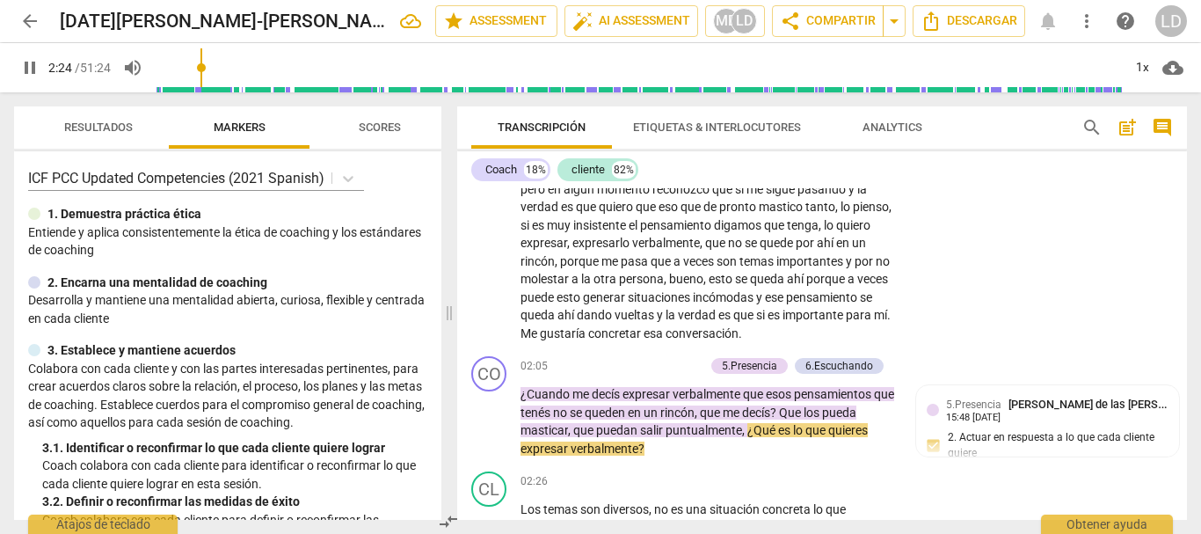
click at [33, 62] on span "pause" at bounding box center [29, 67] width 21 height 21
type input "145"
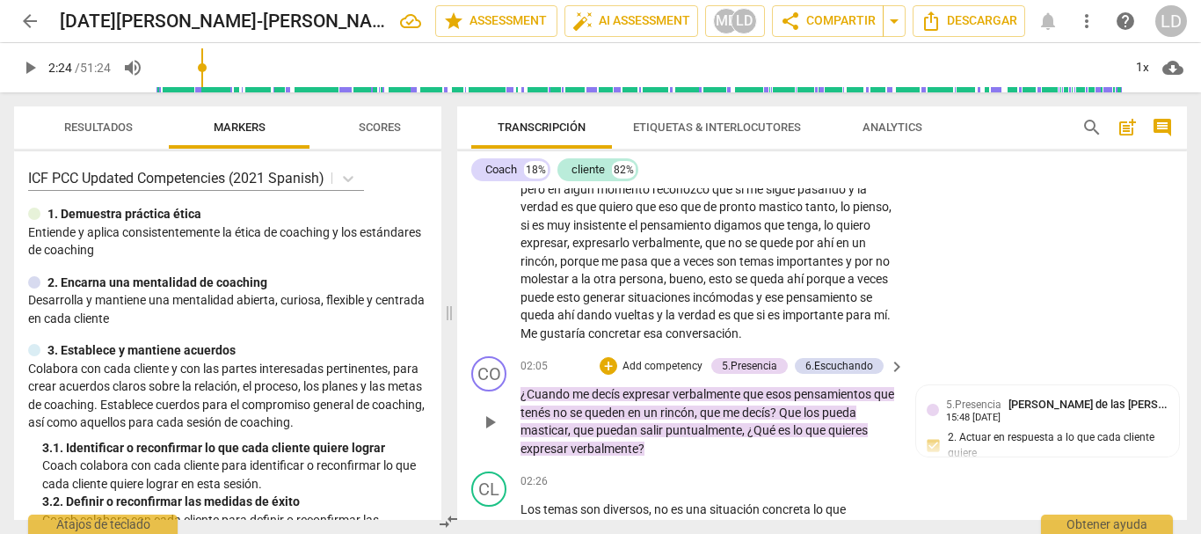
click at [653, 375] on p "Add competency" at bounding box center [663, 367] width 84 height 16
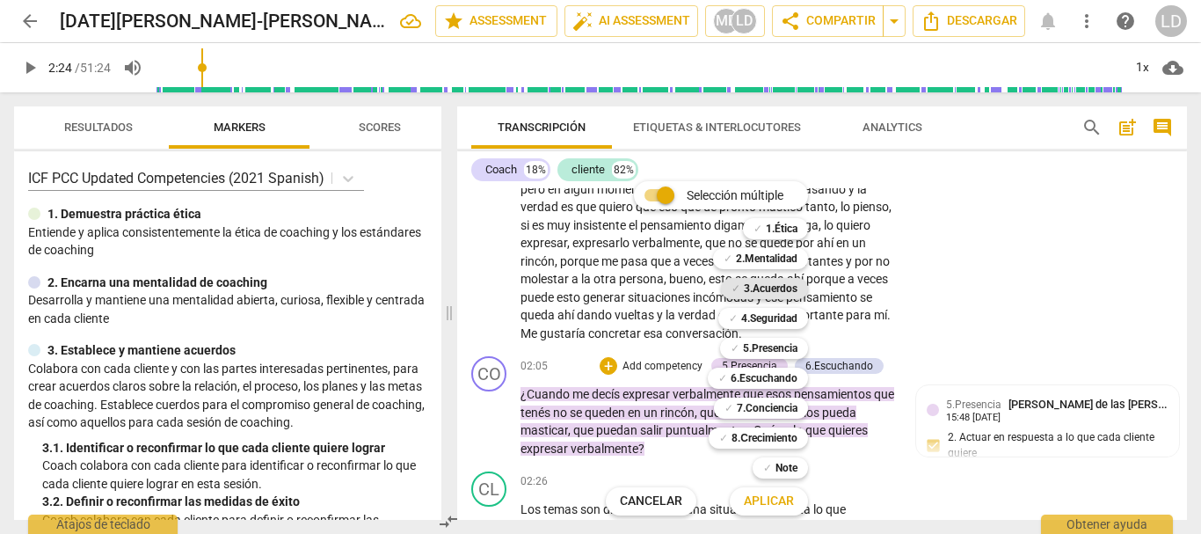
click at [786, 288] on b "3.Acuerdos" at bounding box center [771, 288] width 54 height 21
click at [782, 323] on b "4.Seguridad" at bounding box center [769, 318] width 56 height 21
click at [784, 352] on b "5.Presencia" at bounding box center [770, 348] width 55 height 21
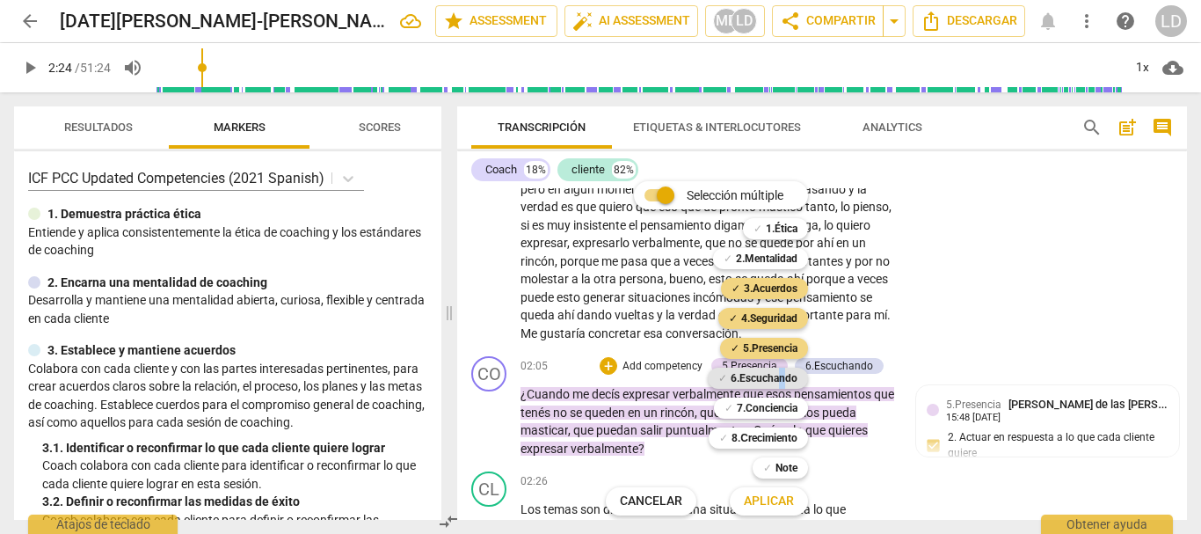
click at [783, 378] on b "6.Escuchando" at bounding box center [764, 378] width 67 height 21
click at [779, 405] on b "7.Conciencia" at bounding box center [767, 408] width 61 height 21
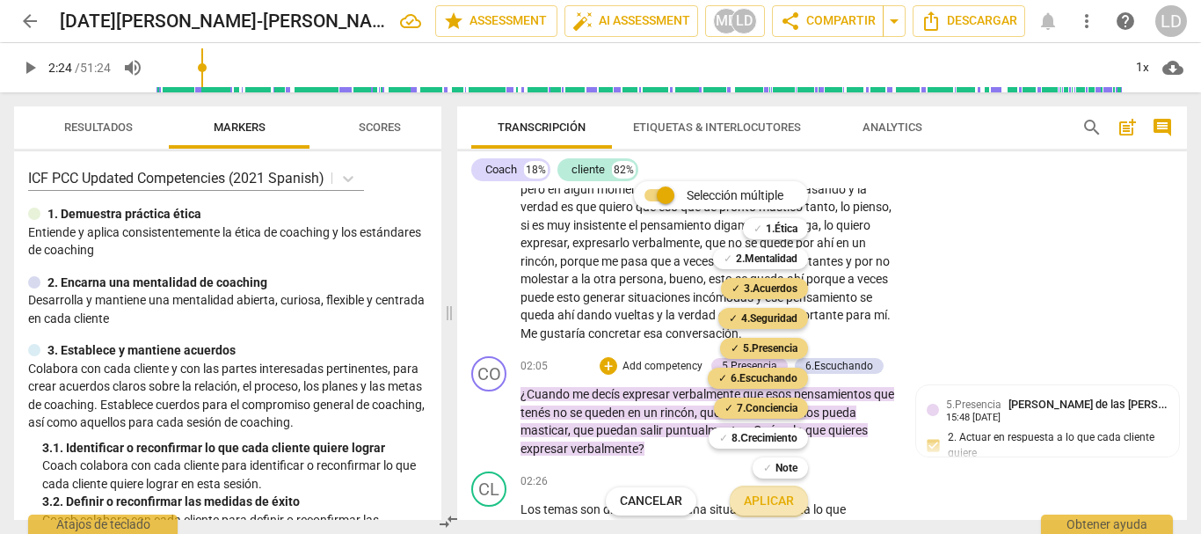
click at [777, 502] on span "Aplicar" at bounding box center [769, 501] width 50 height 18
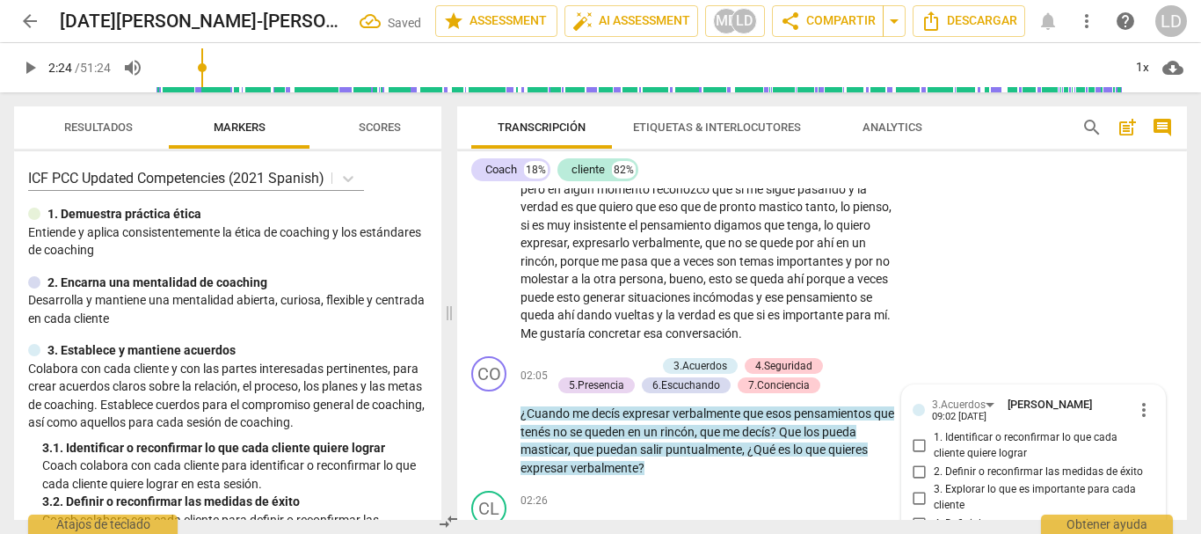
scroll to position [580, 0]
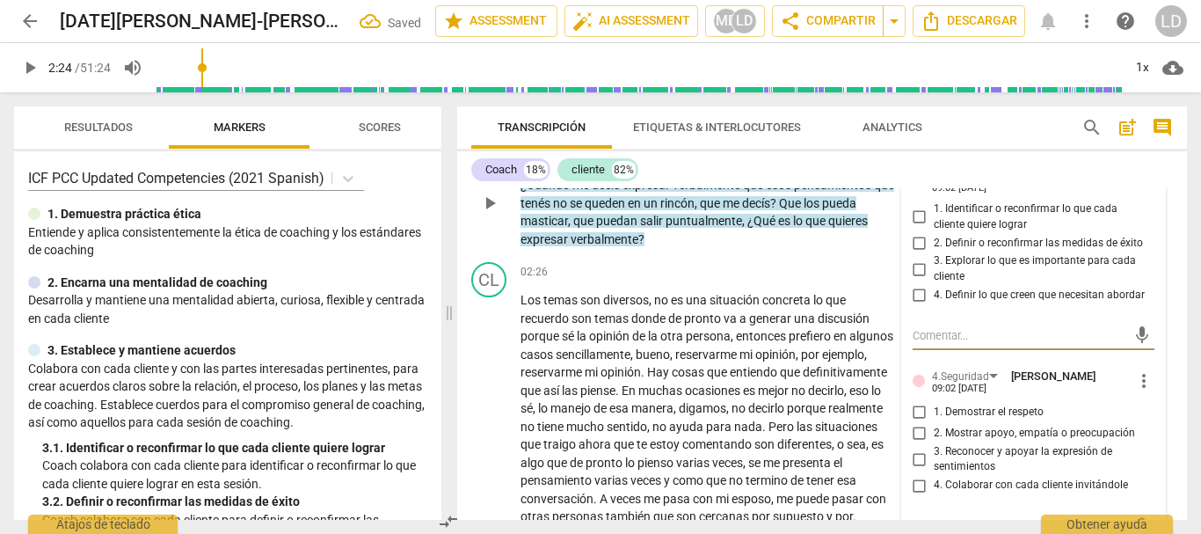
click at [917, 228] on input "1. Identificar o reconfirmar lo que cada cliente quiere lograr" at bounding box center [920, 217] width 28 height 21
checkbox input "true"
click at [918, 280] on input "3. Explorar lo que es importante para cada cliente" at bounding box center [920, 269] width 28 height 21
checkbox input "true"
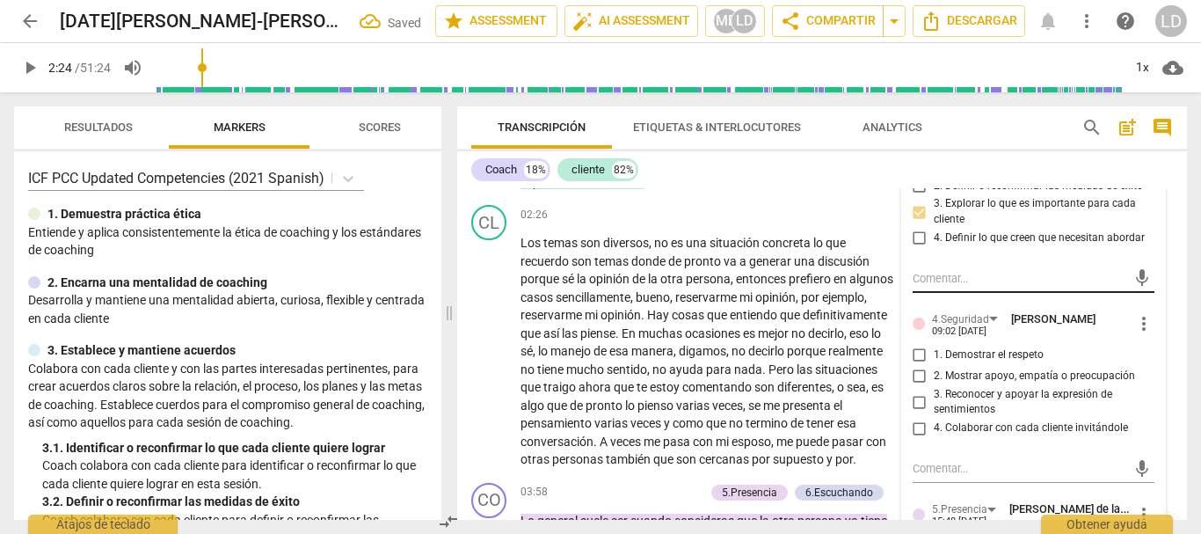
scroll to position [668, 0]
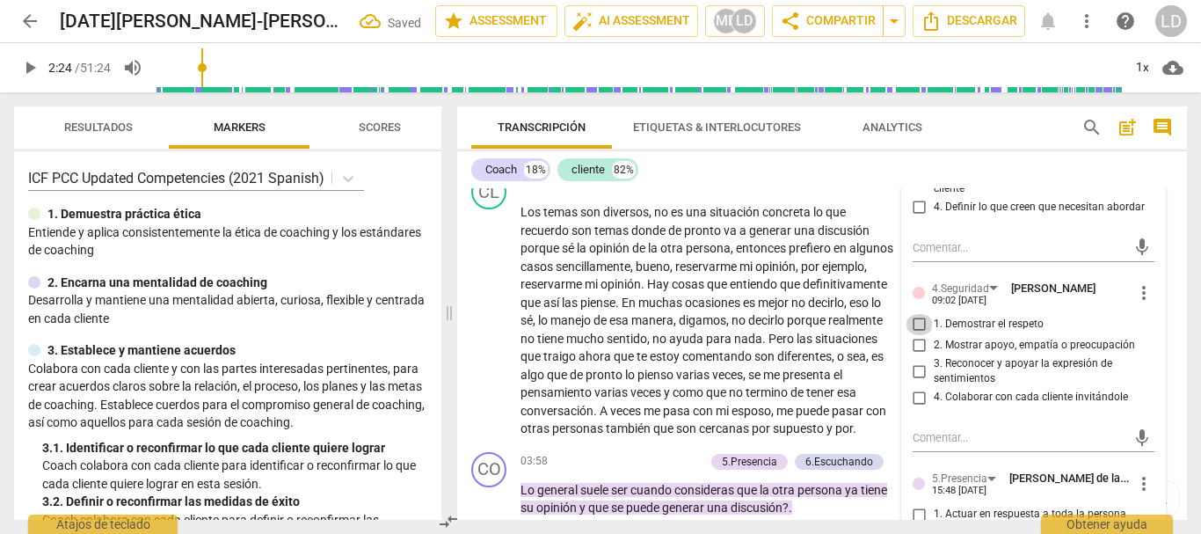
click at [915, 335] on input "1. Demostrar el respeto" at bounding box center [920, 324] width 28 height 21
checkbox input "true"
click at [918, 382] on input "3. Reconocer y apoyar la expresión de sentimientos" at bounding box center [920, 371] width 28 height 21
checkbox input "true"
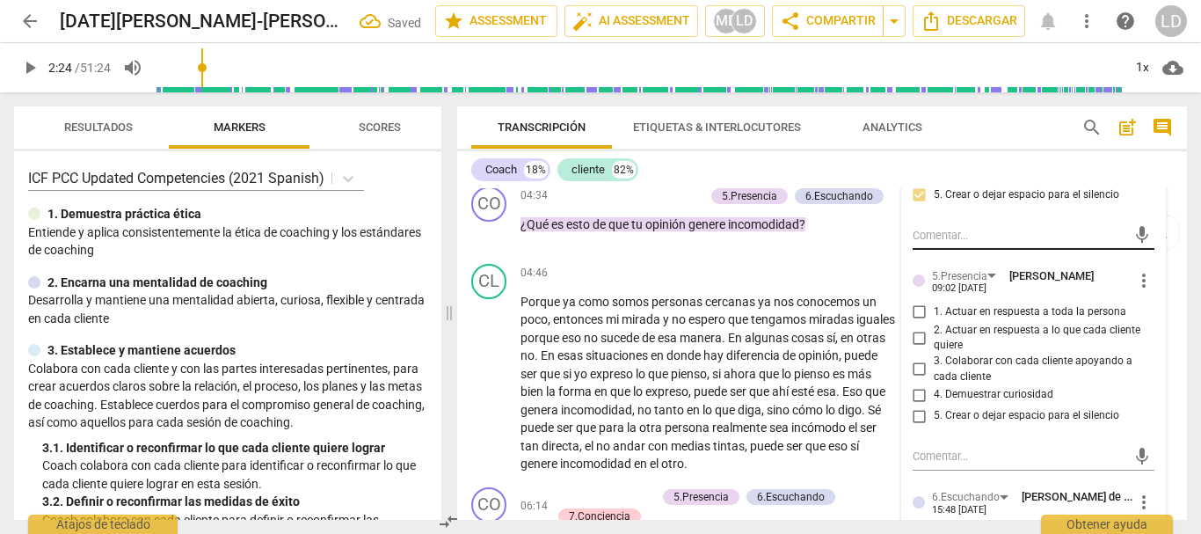
scroll to position [1108, 0]
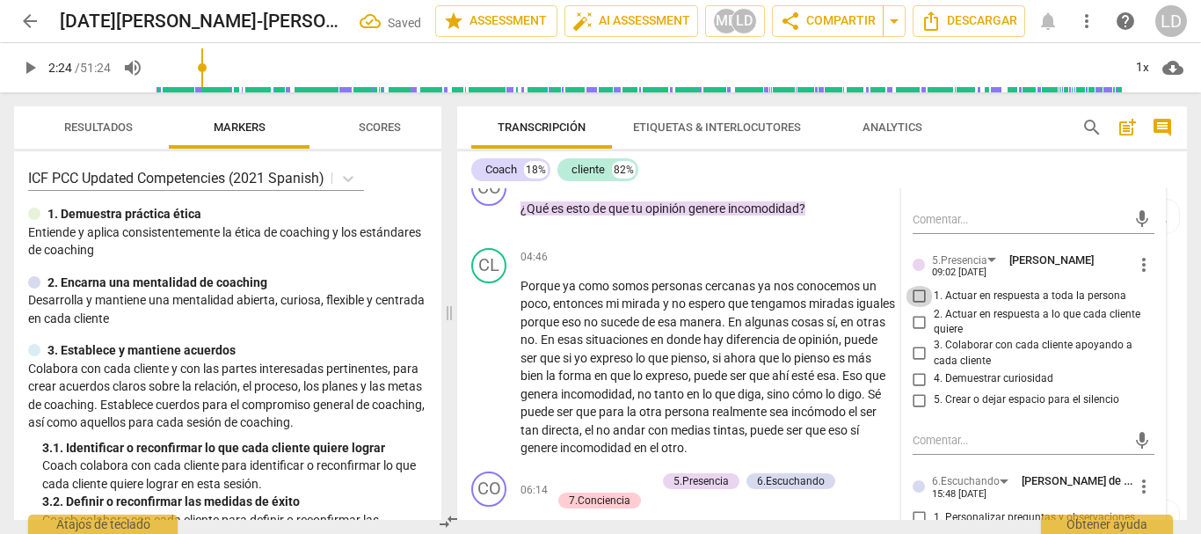
click at [914, 307] on input "1. Actuar en respuesta a toda la persona" at bounding box center [920, 296] width 28 height 21
checkbox input "true"
click at [916, 364] on input "3. Colaborar con cada cliente apoyando a cada cliente" at bounding box center [920, 353] width 28 height 21
checkbox input "true"
click at [911, 390] on input "4. Demuestrar curiosidad" at bounding box center [920, 378] width 28 height 21
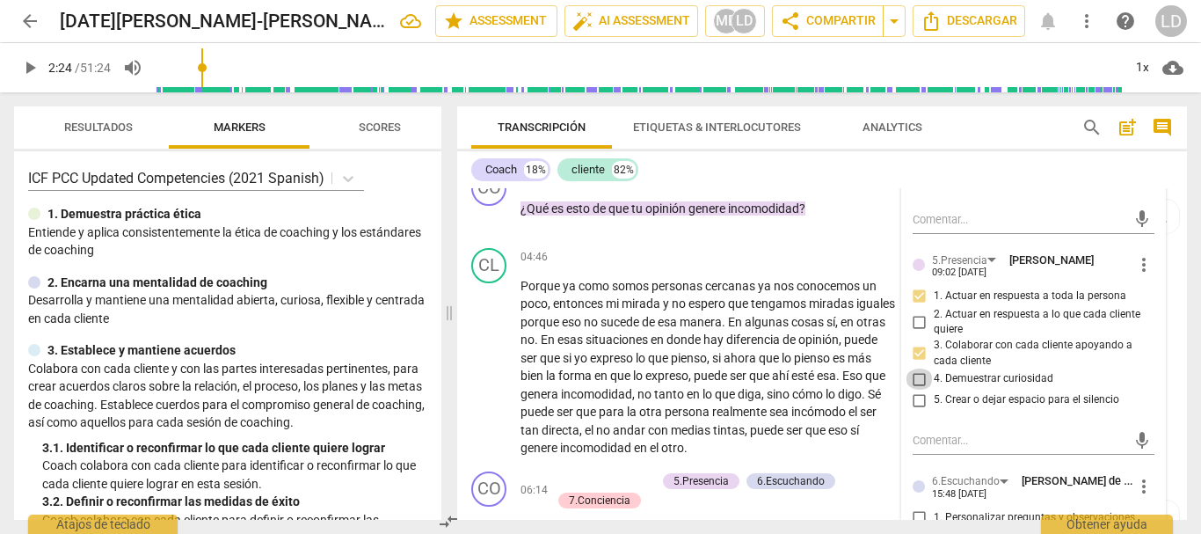
checkbox input "true"
click at [913, 411] on input "5. Crear o dejar espacio para el silencio" at bounding box center [920, 400] width 28 height 21
checkbox input "true"
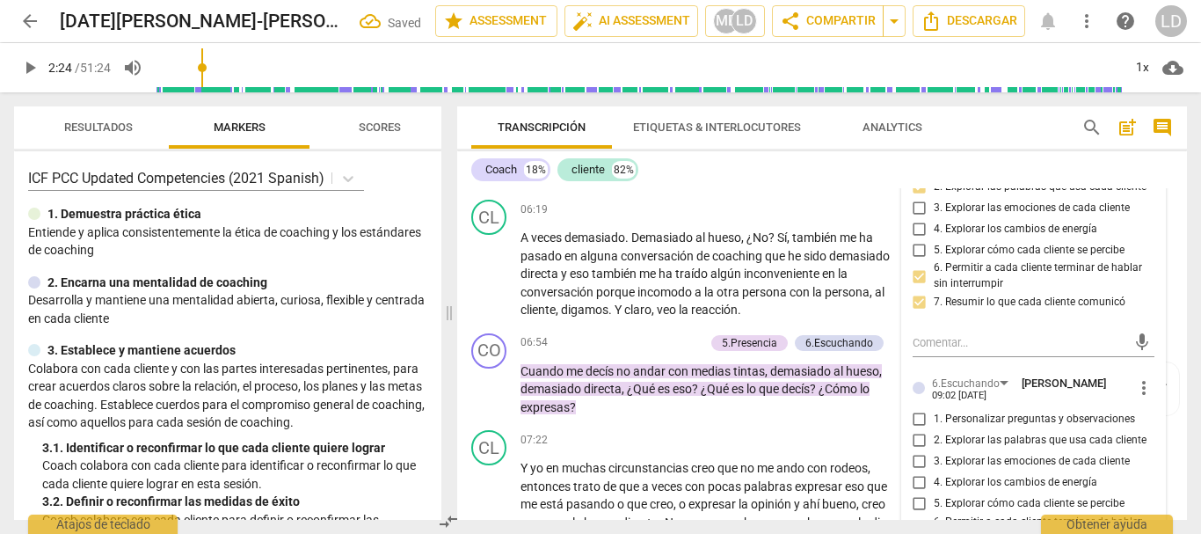
scroll to position [1548, 0]
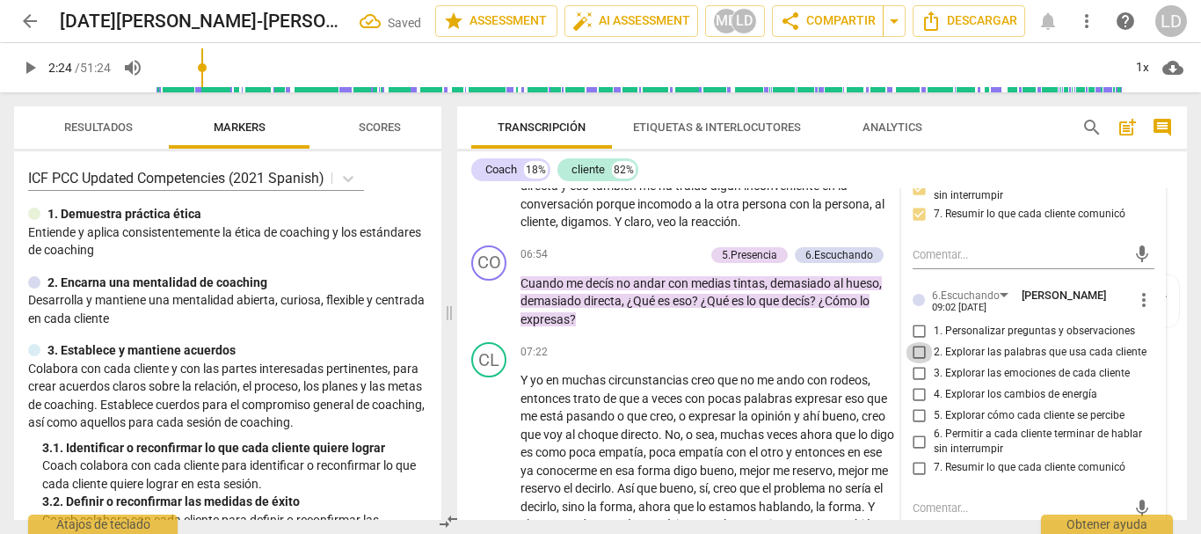
click at [920, 363] on input "2. Explorar las palabras que usa cada cliente" at bounding box center [920, 352] width 28 height 21
checkbox input "true"
click at [916, 342] on input "1. Personalizar preguntas y observaciones" at bounding box center [920, 331] width 28 height 21
checkbox input "true"
click at [916, 427] on input "5. Explorar cómo cada cliente se percibe" at bounding box center [920, 415] width 28 height 21
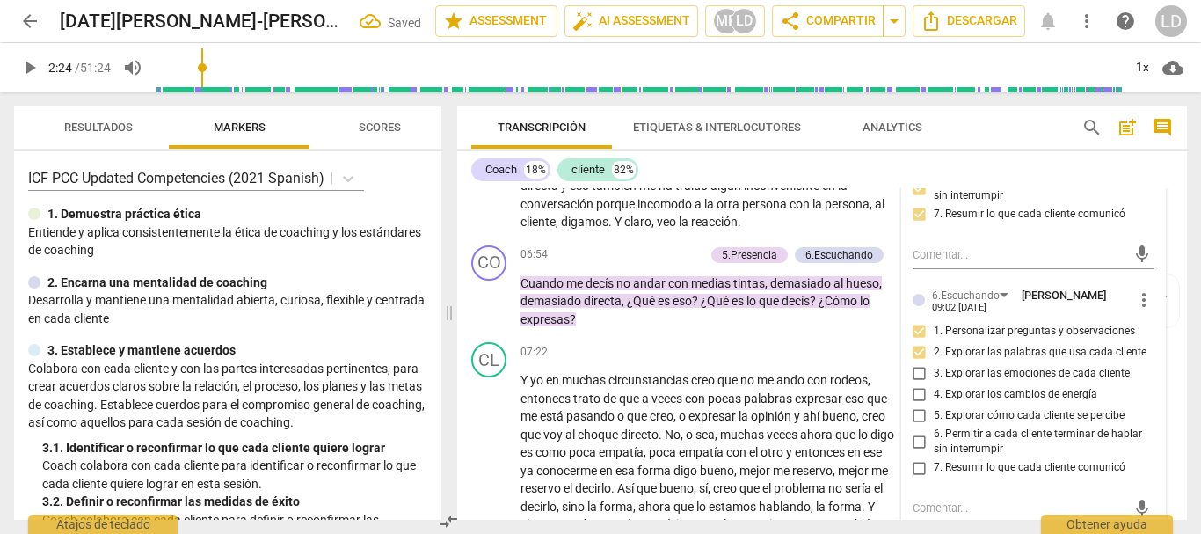
checkbox input "true"
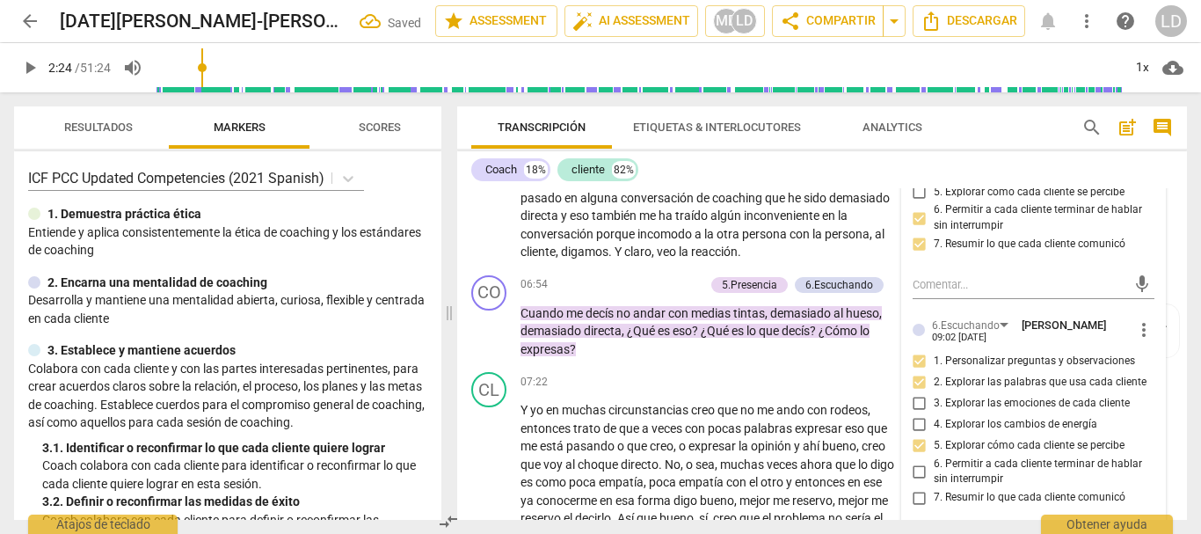
scroll to position [1636, 0]
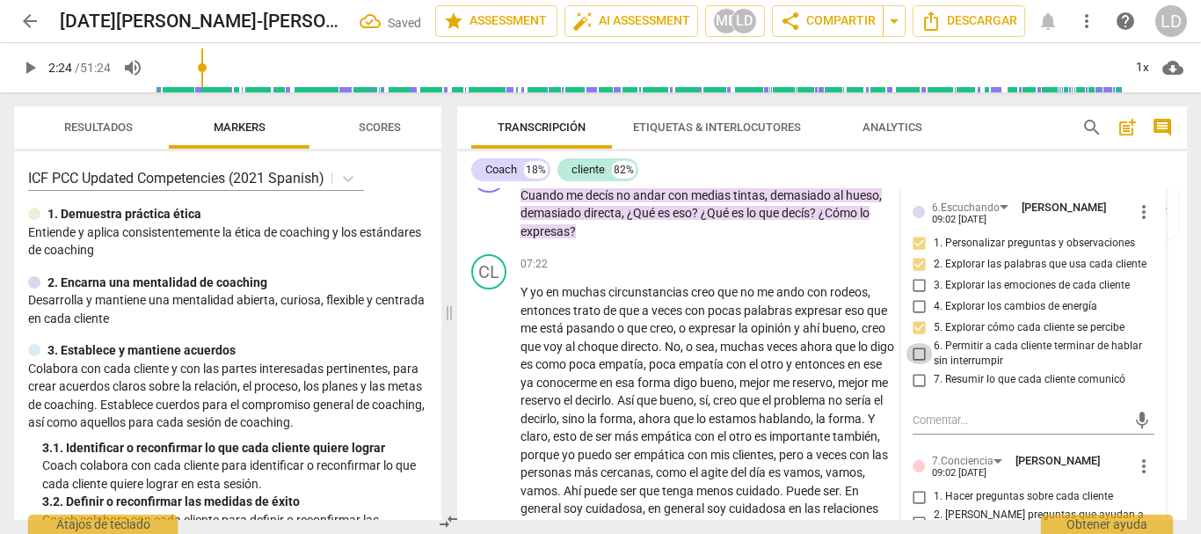
drag, startPoint x: 920, startPoint y: 368, endPoint x: 924, endPoint y: 400, distance: 32.8
click at [919, 364] on input "6. Permitir a cada cliente terminar de hablar sin interrumpir" at bounding box center [920, 353] width 28 height 21
checkbox input "true"
click at [916, 390] on input "7. Resumir lo que cada cliente comunicó" at bounding box center [920, 379] width 28 height 21
checkbox input "true"
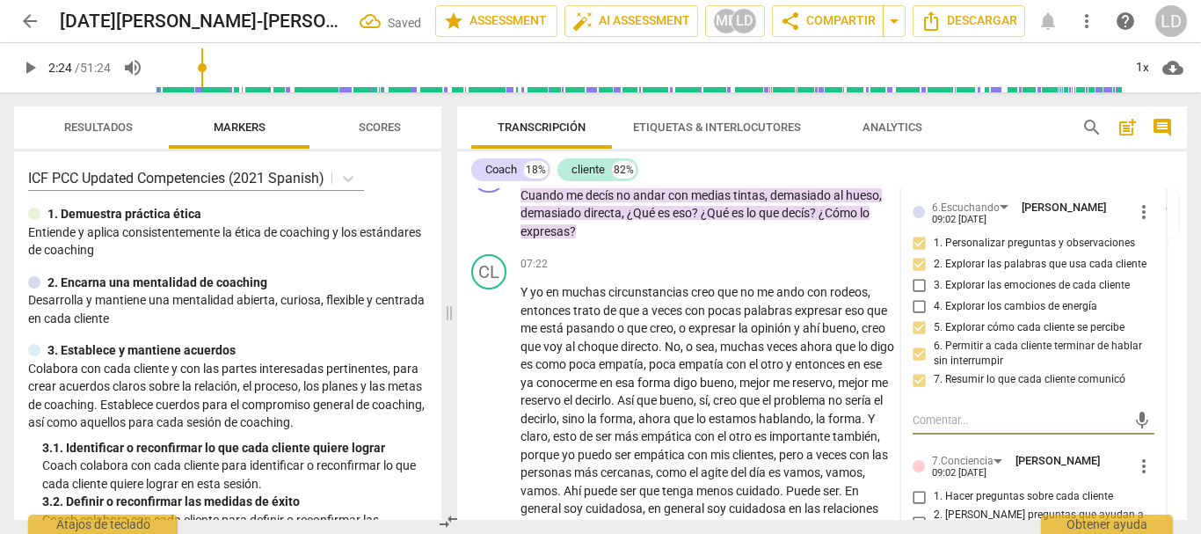
click at [978, 428] on textarea at bounding box center [1020, 420] width 215 height 17
type textarea "D"
type textarea "De"
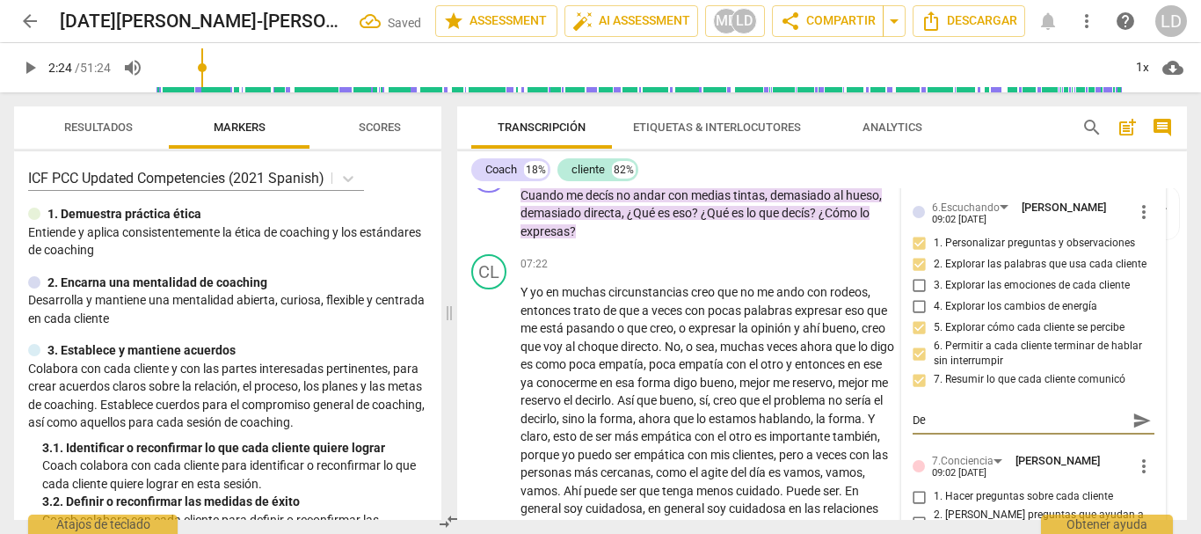
type textarea "Deb"
type textarea "Debí"
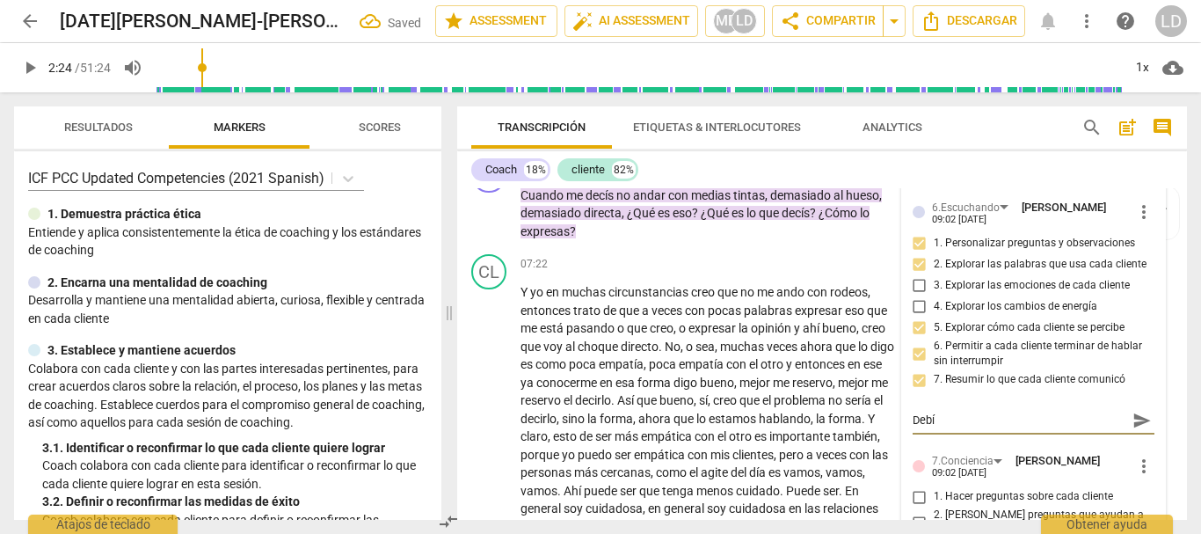
type textarea "Debí"
type textarea "Debí p"
type textarea "Debí pr"
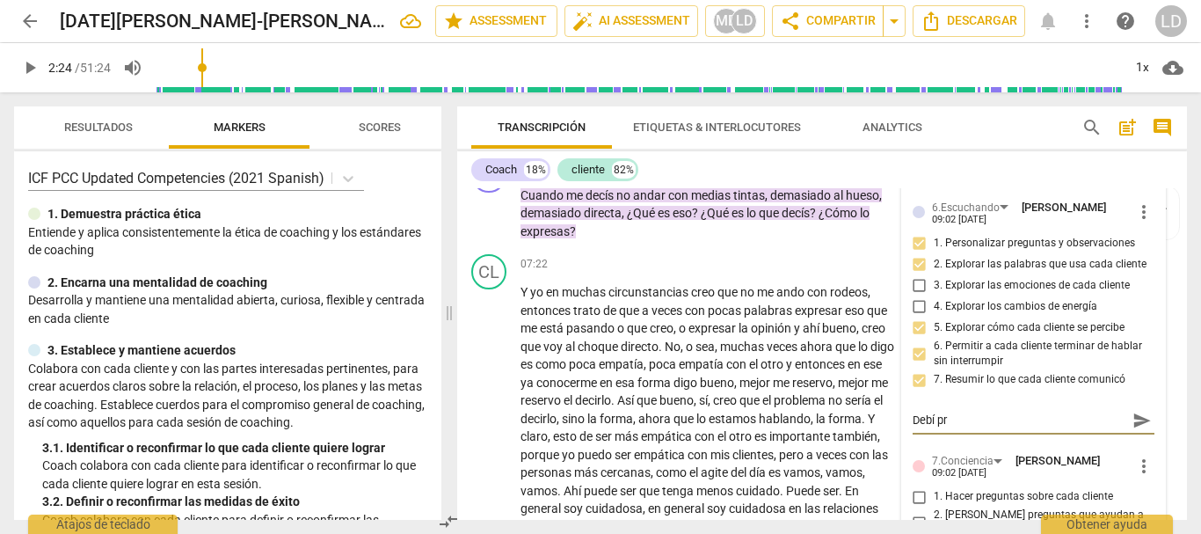
type textarea "Debí pre"
type textarea "Debí preg"
type textarea "Debí pregu"
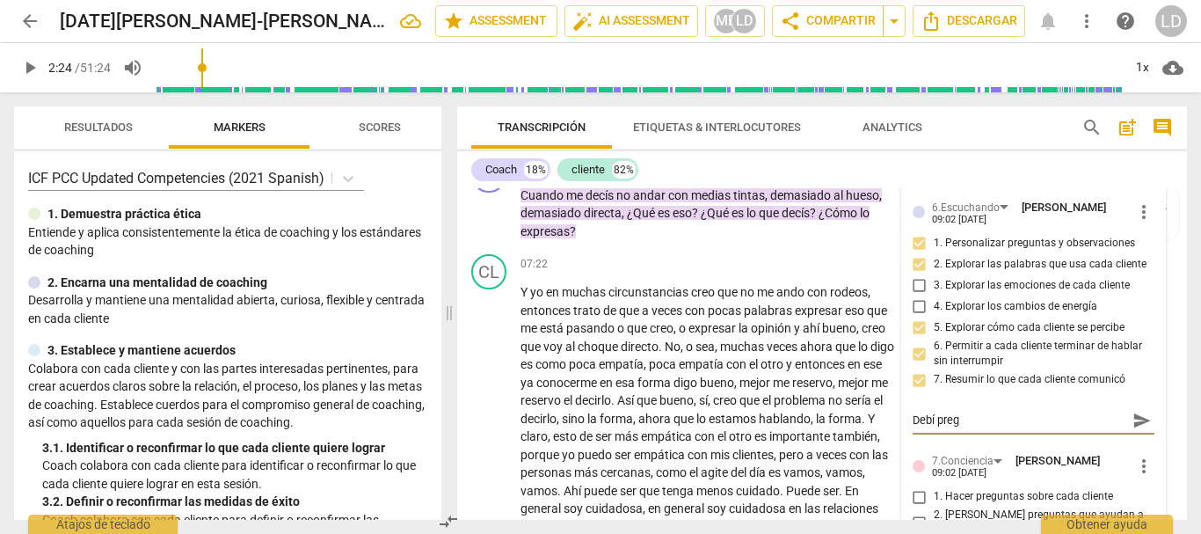
type textarea "Debí pregu"
type textarea "Debí pregun"
type textarea "Debí pregunt"
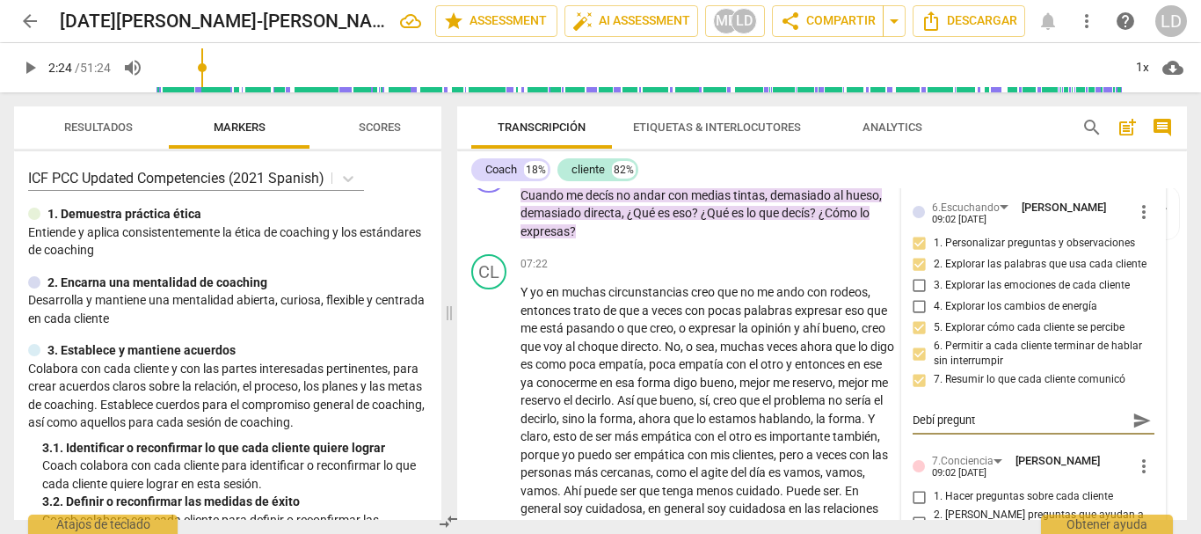
type textarea "Debí pregunta"
type textarea "Debí preguntar"
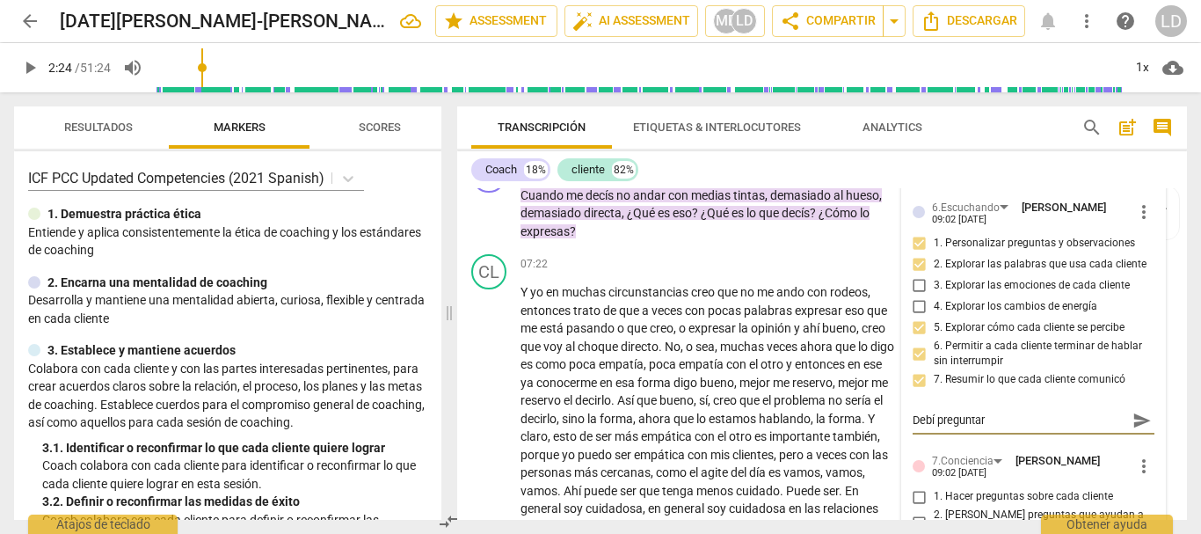
type textarea "Debí preguntar"
type textarea "Debí preguntar q"
type textarea "Debí preguntar qu"
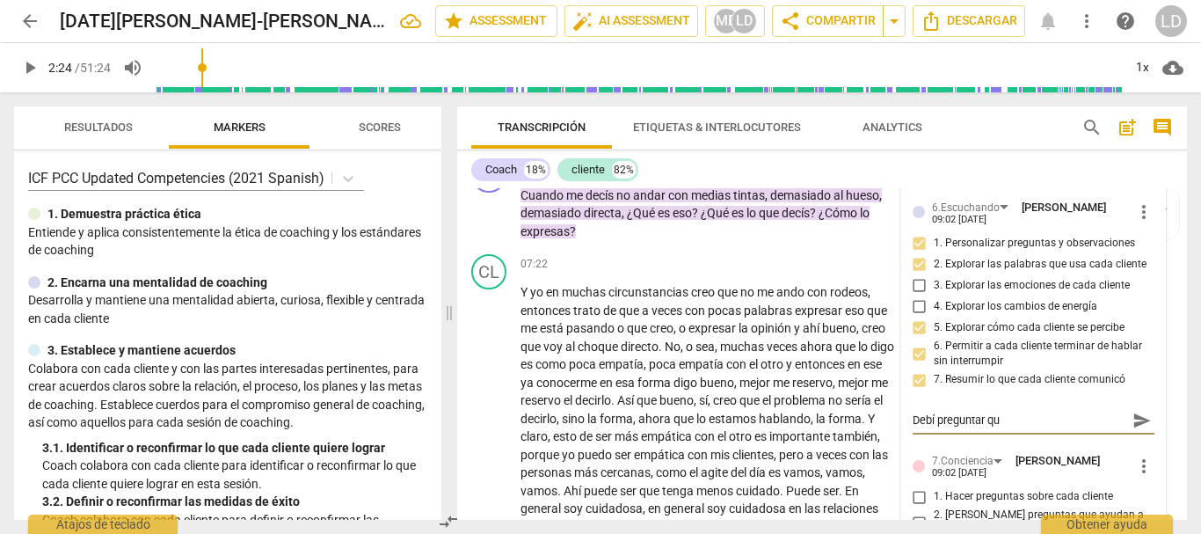
type textarea "Debí preguntar que"
type textarea "[PERSON_NAME] preguntar que s"
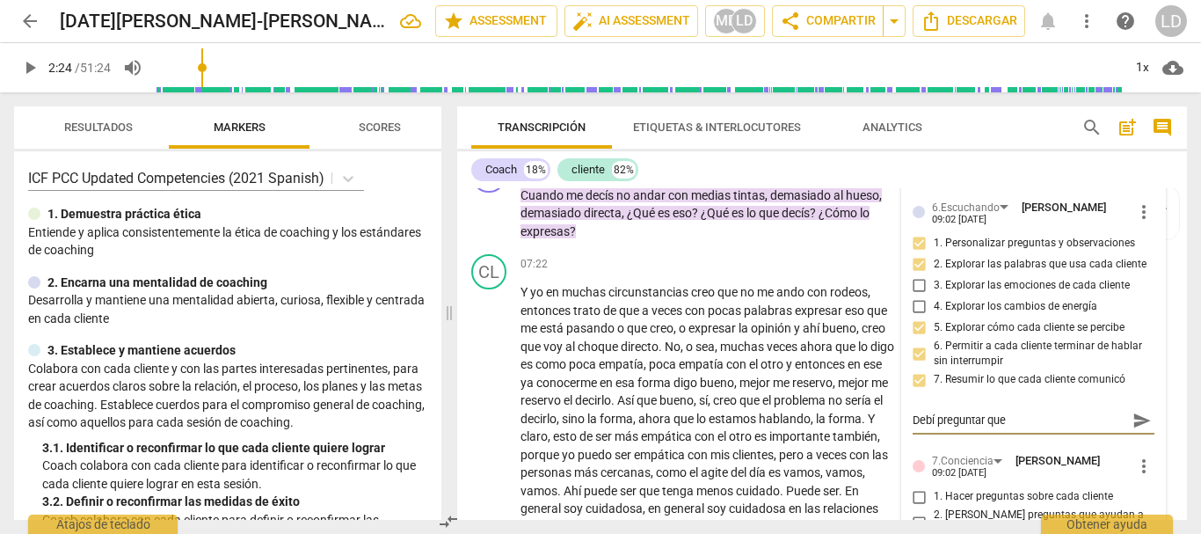
type textarea "[PERSON_NAME] preguntar que s"
type textarea "[PERSON_NAME] preguntar que si"
type textarea "[PERSON_NAME] preguntar que sig"
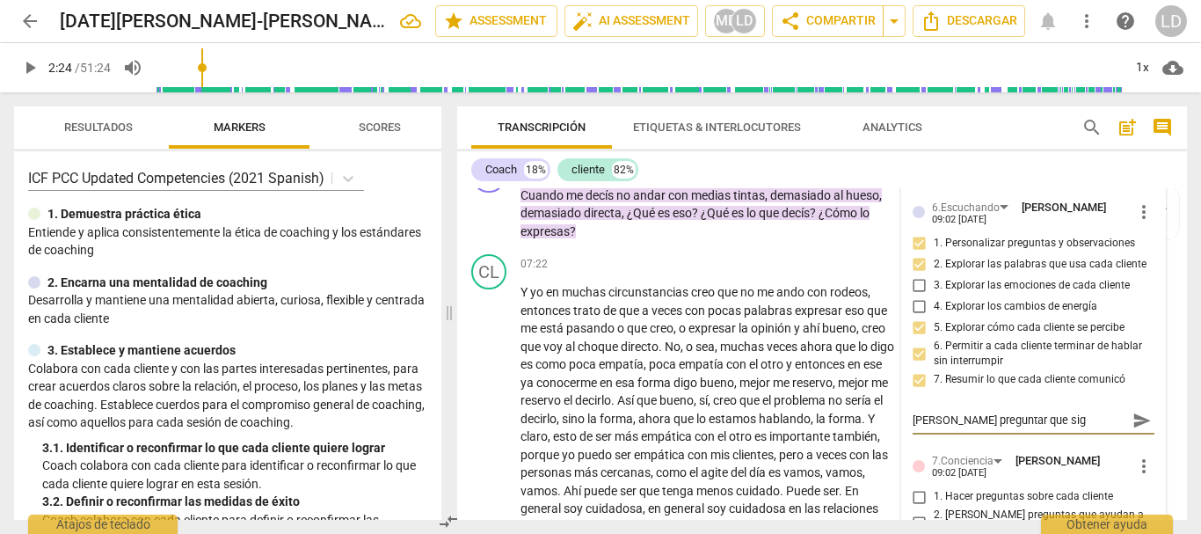
type textarea "Debí preguntar que sign"
type textarea "Debí preguntar que signi"
type textarea "Debí preguntar que signif"
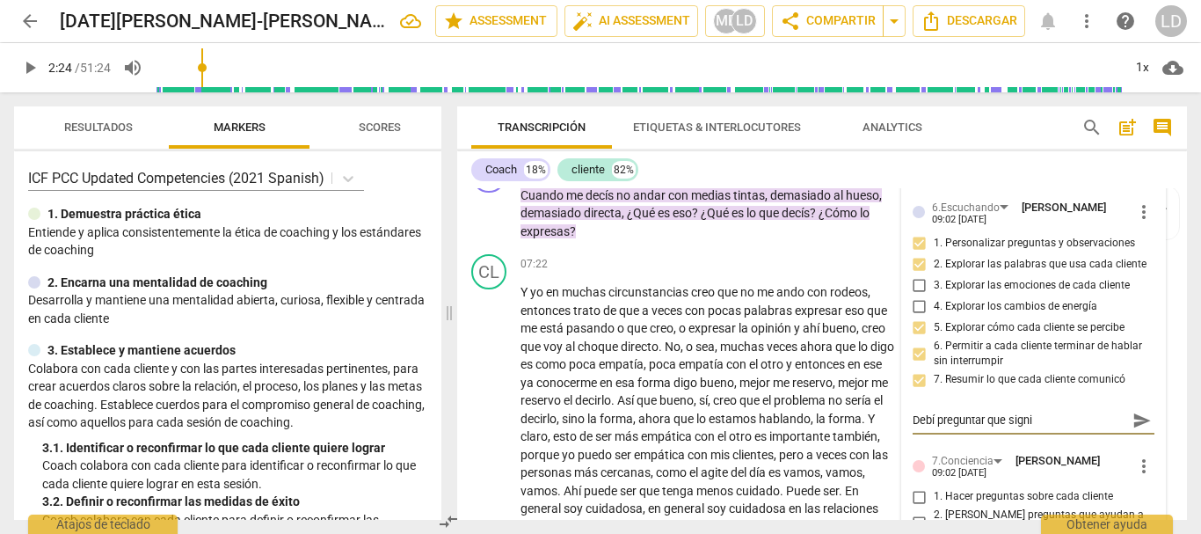
type textarea "Debí preguntar que signif"
type textarea "Debí preguntar que signifi"
type textarea "Debí preguntar que signific"
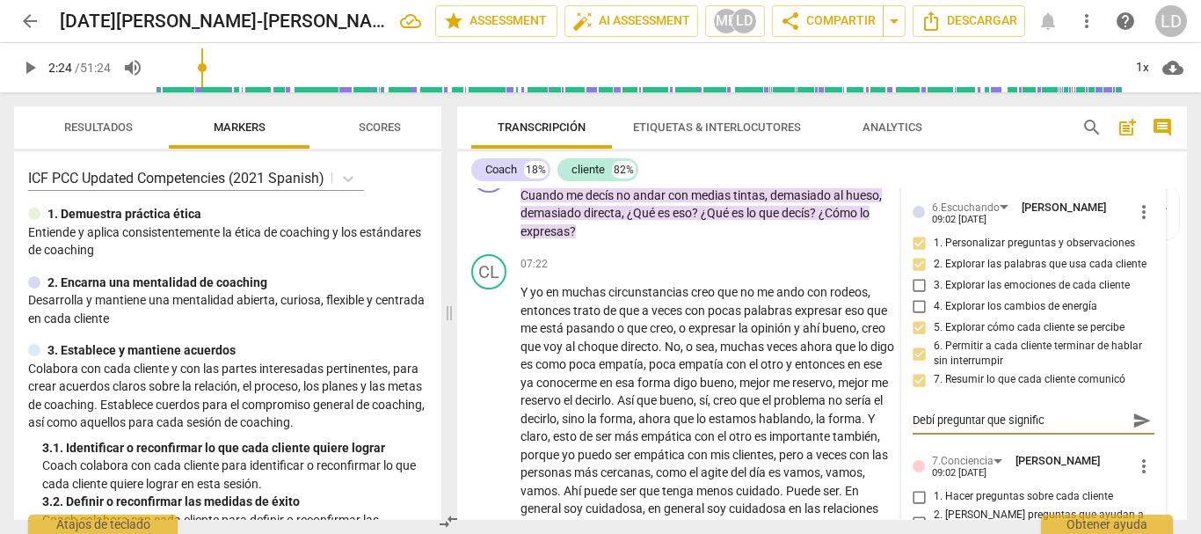
type textarea "Debí preguntar que significa"
type textarea "Debí preguntar que significa e"
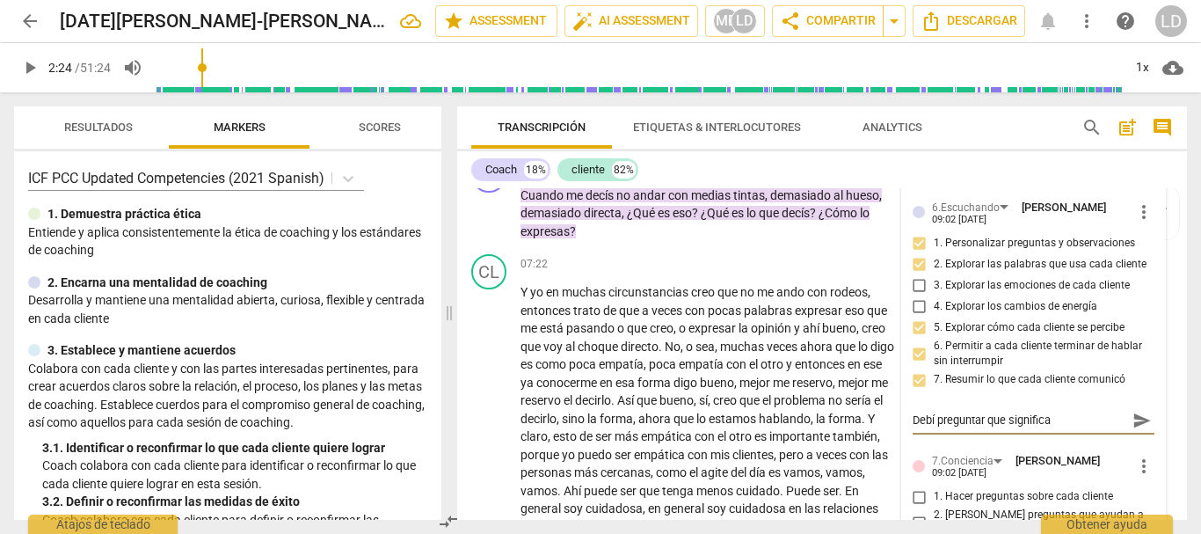
type textarea "Debí preguntar que significa e"
type textarea "Debí preguntar que significa ex"
type textarea "Debí preguntar que significa exp"
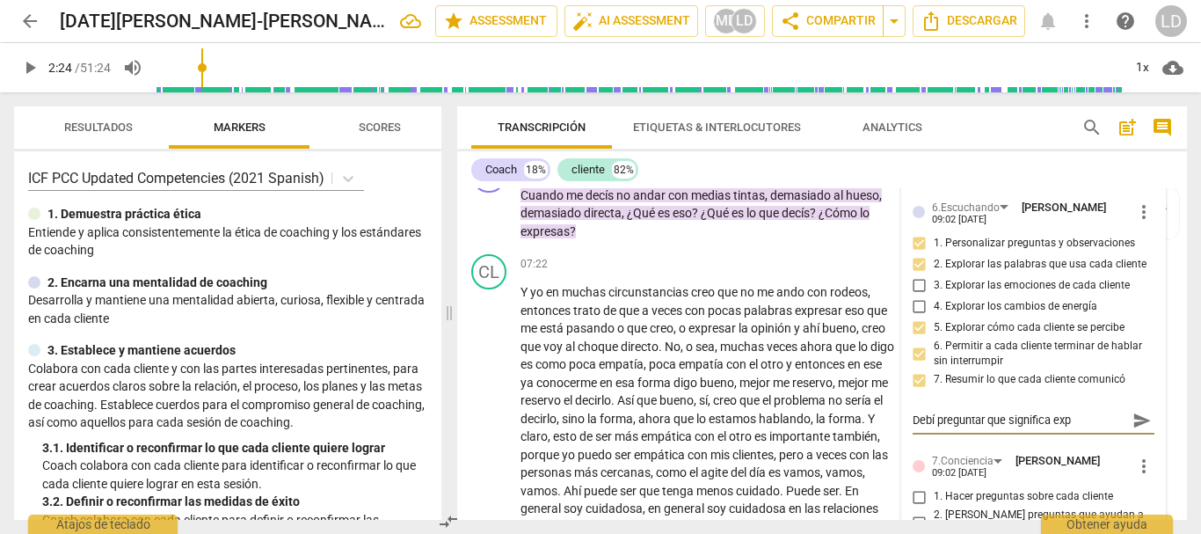
type textarea "Debí preguntar que significa expr"
type textarea "Debí preguntar que significa expre"
type textarea "Debí preguntar que significa expres"
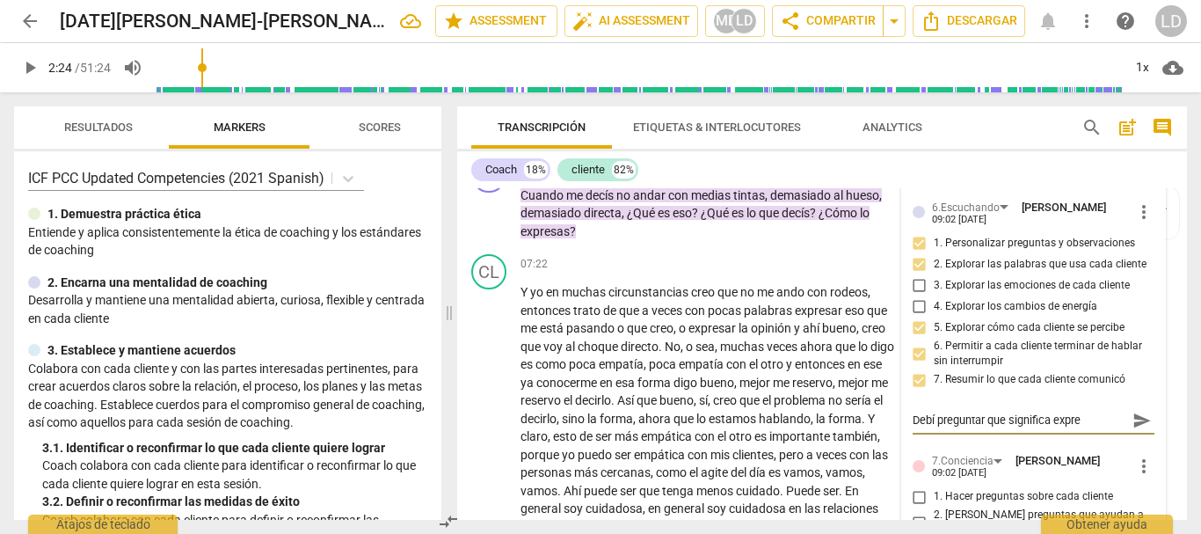
type textarea "Debí preguntar que significa expres"
type textarea "Debí preguntar que significa expresa"
type textarea "Debí preguntar que significa expresar"
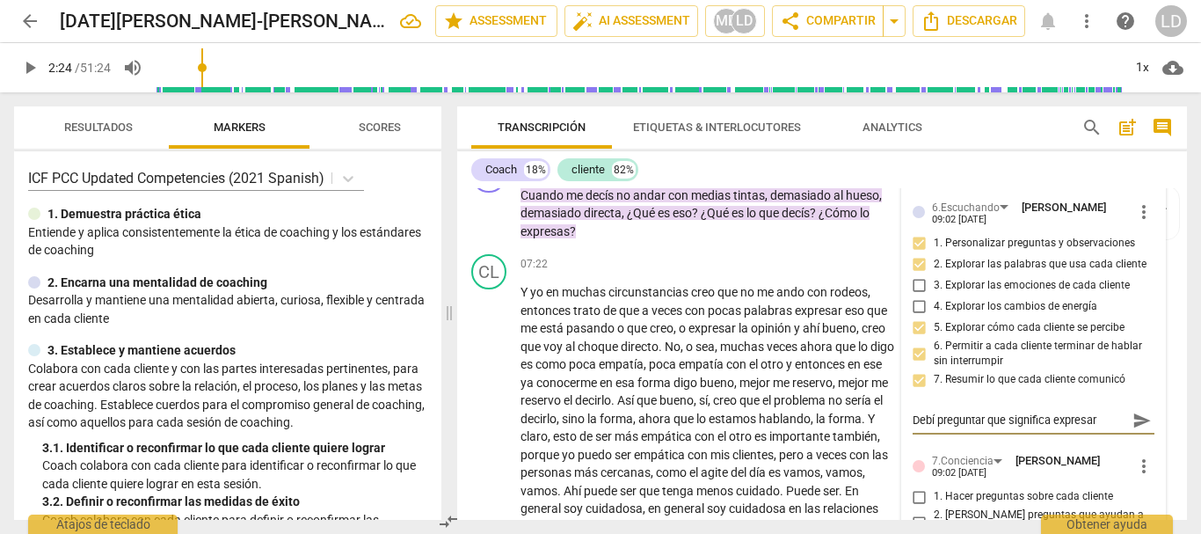
type textarea "Debí preguntar que significa expresar"
type textarea "Debí preguntar que significa expresar v"
type textarea "Debí preguntar que significa expresar ve"
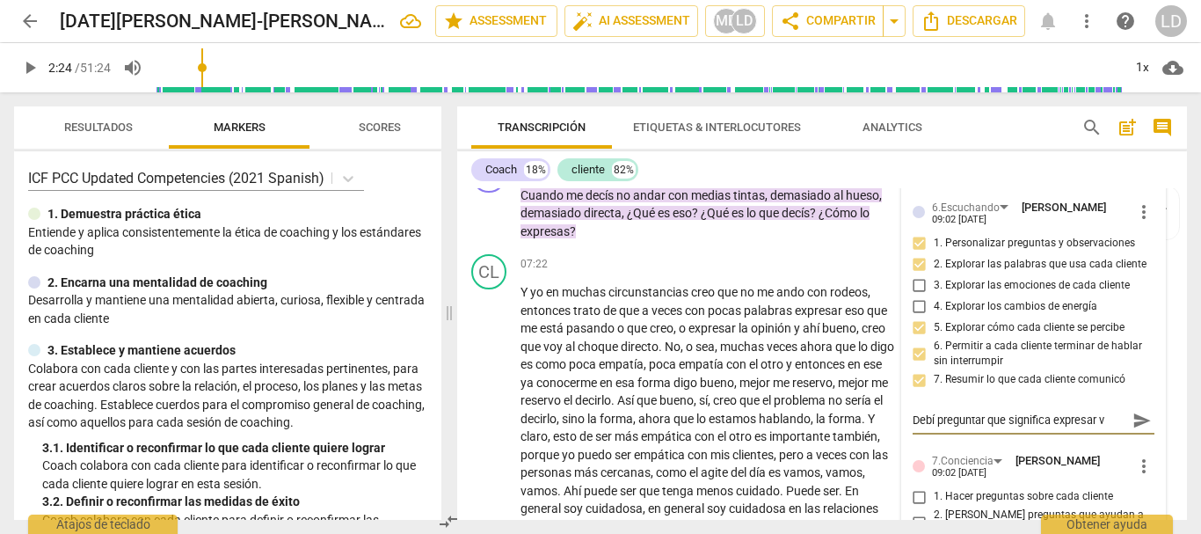
type textarea "Debí preguntar que significa expresar ve"
type textarea "Debí preguntar que significa expresar ver"
type textarea "Debí preguntar que significa expresar verb"
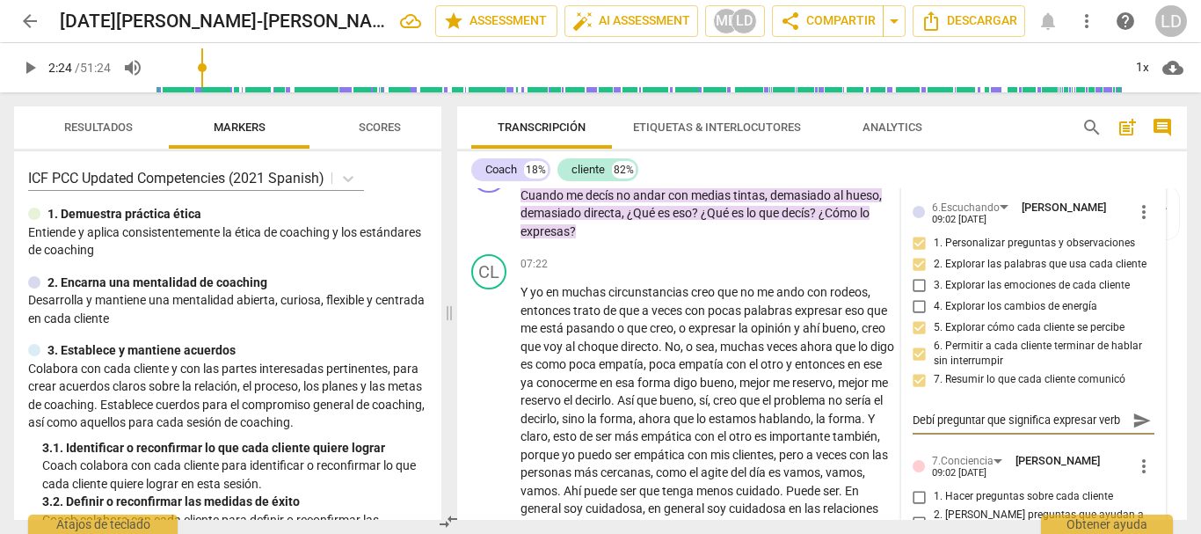
type textarea "Debí preguntar que significa expresar verba"
type textarea "Debí preguntar que significa expresar verbal"
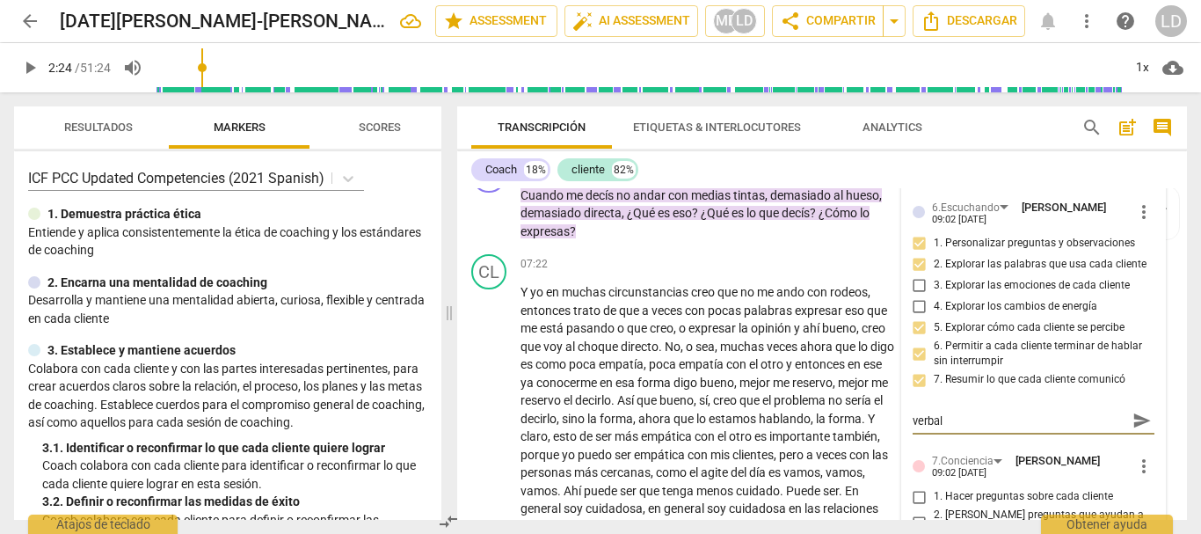
type textarea "Debí preguntar que significa expresar verbalm"
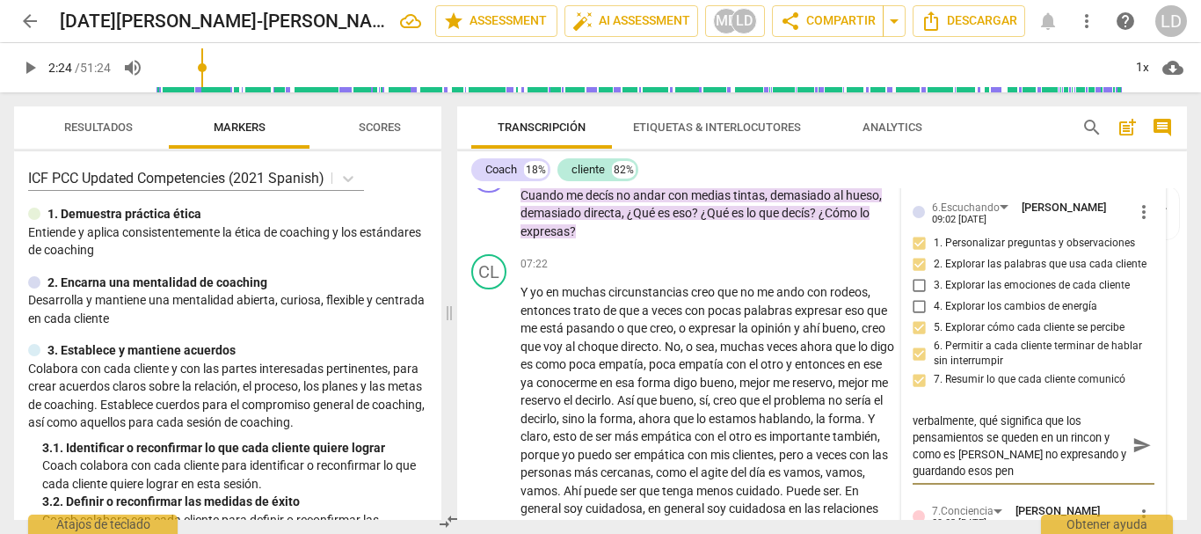
scroll to position [0, 0]
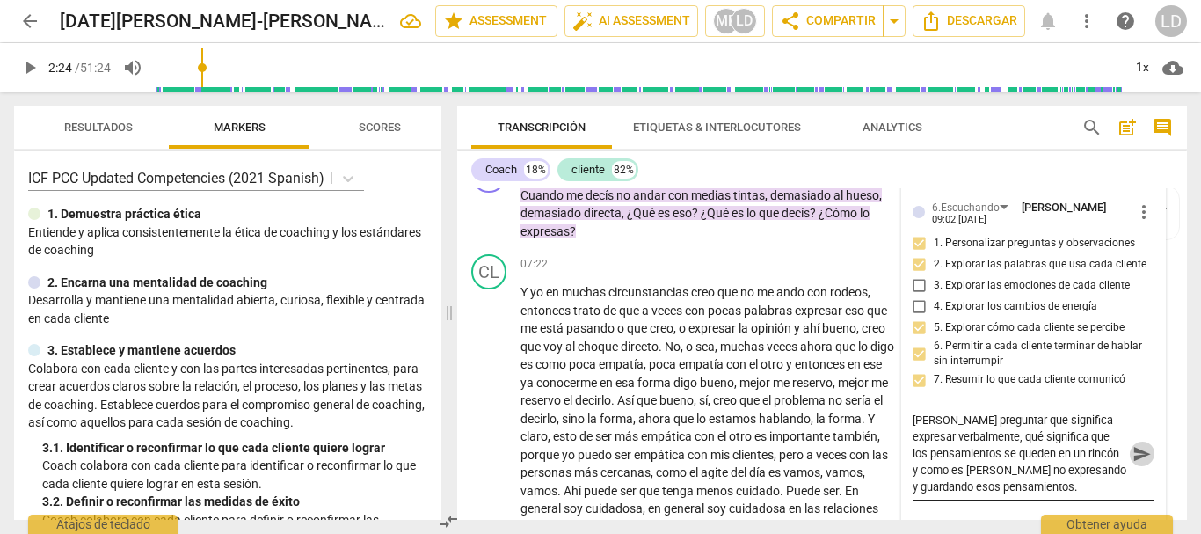
click at [1138, 463] on span "send" at bounding box center [1142, 453] width 19 height 19
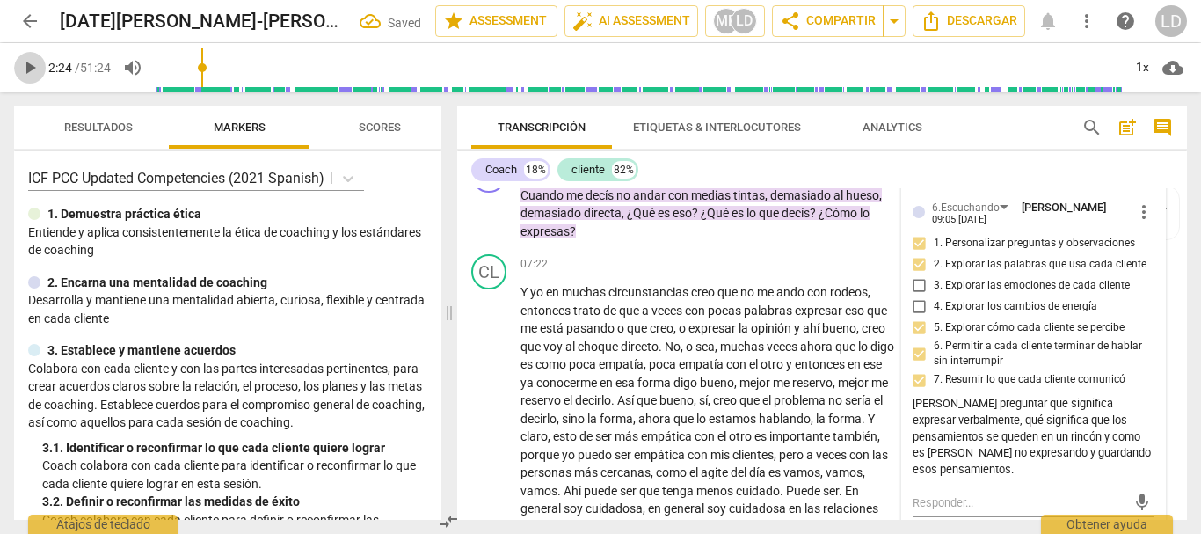
click at [32, 67] on span "play_arrow" at bounding box center [29, 67] width 21 height 21
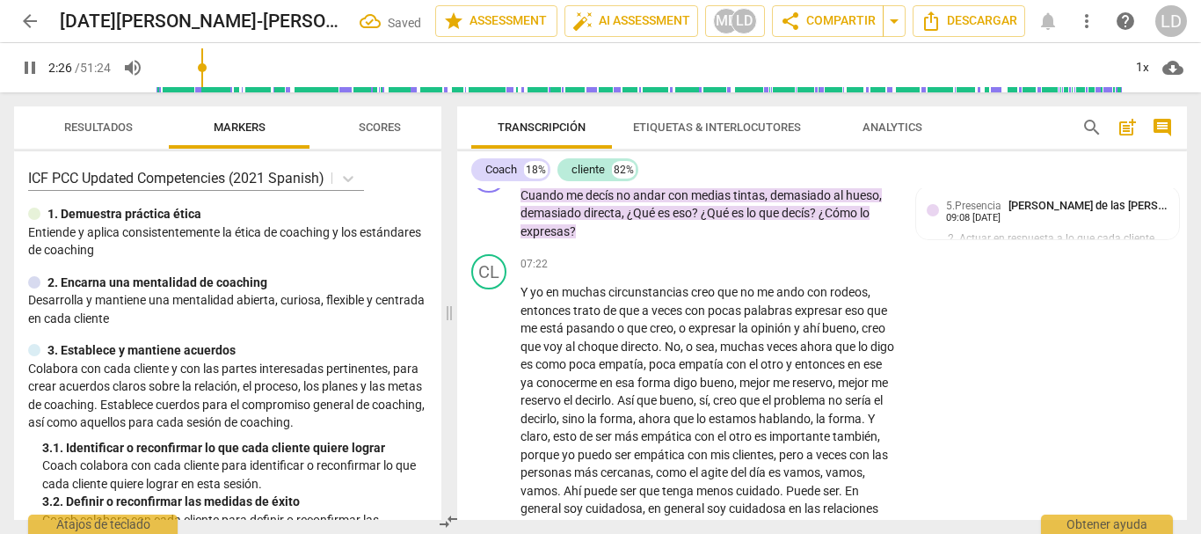
scroll to position [703, 0]
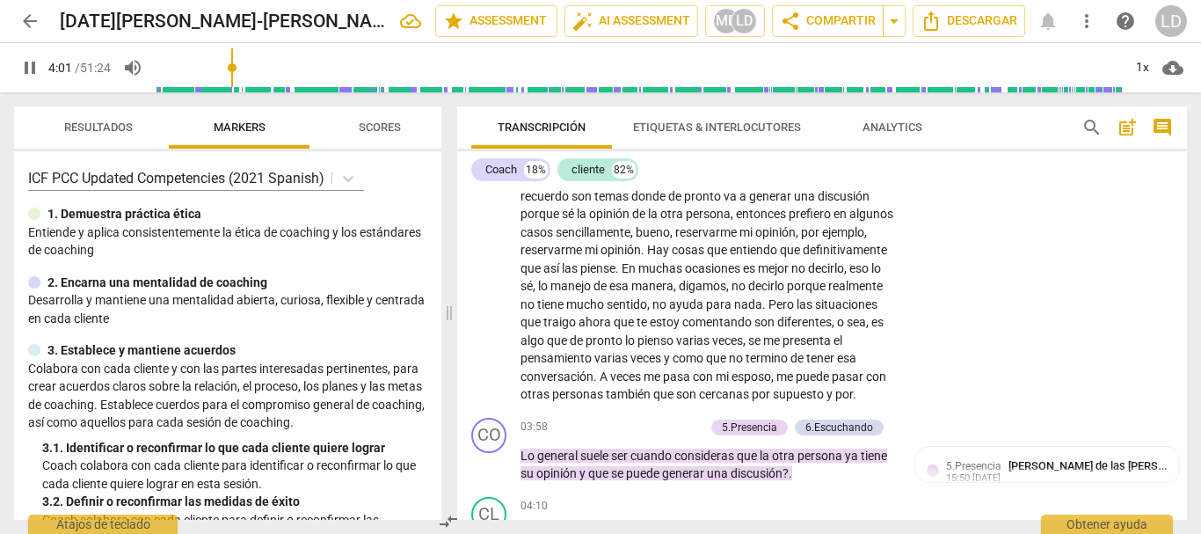
click at [20, 62] on span "pause" at bounding box center [29, 67] width 21 height 21
click at [827, 401] on span "supuesto" at bounding box center [800, 394] width 54 height 14
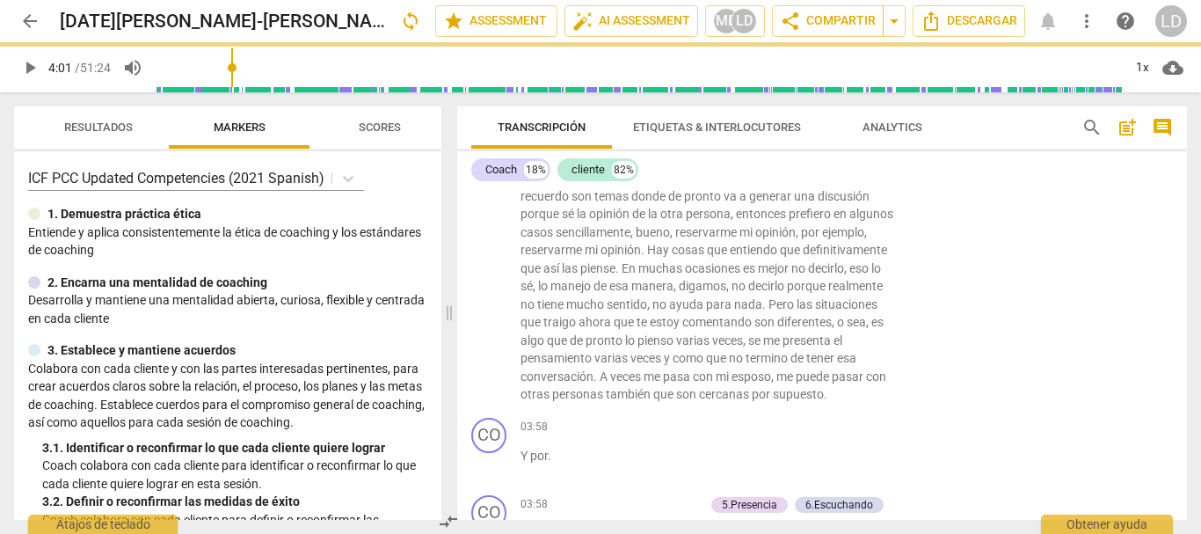
scroll to position [762, 0]
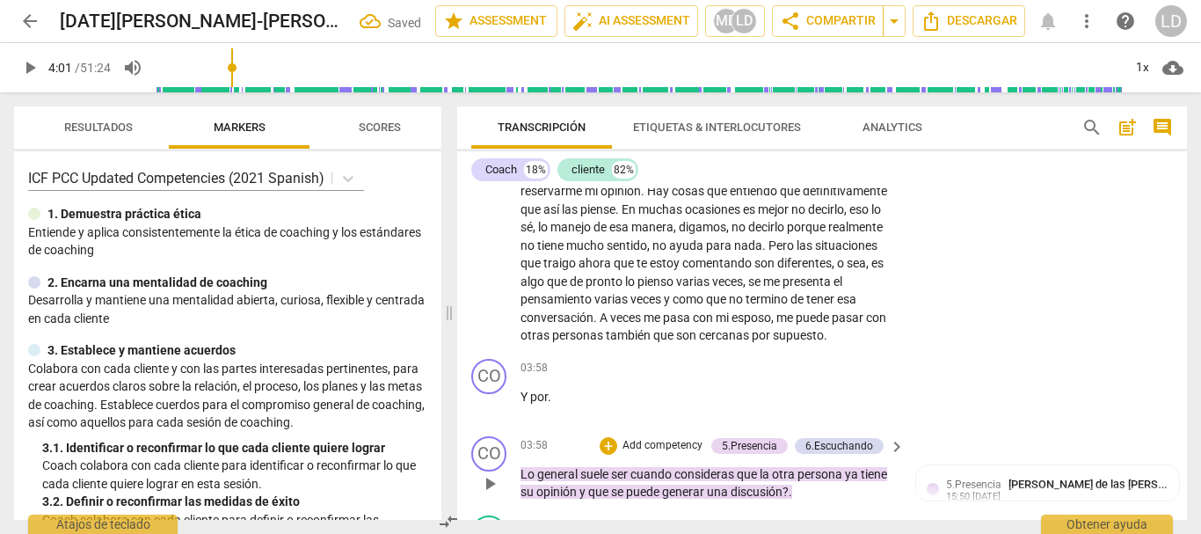
click at [521, 481] on span "Lo" at bounding box center [529, 474] width 17 height 14
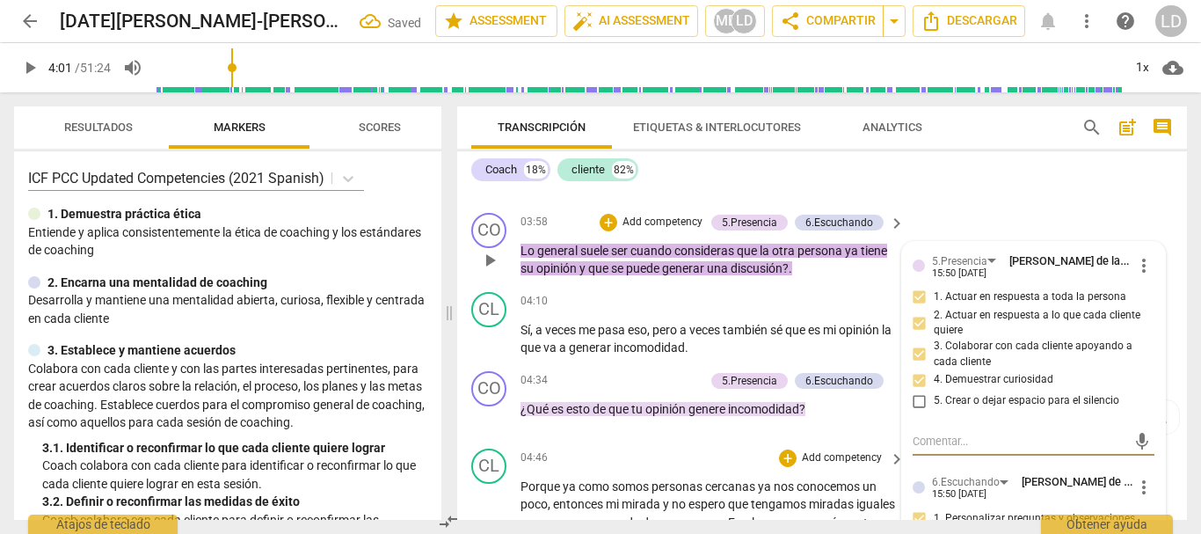
scroll to position [915, 0]
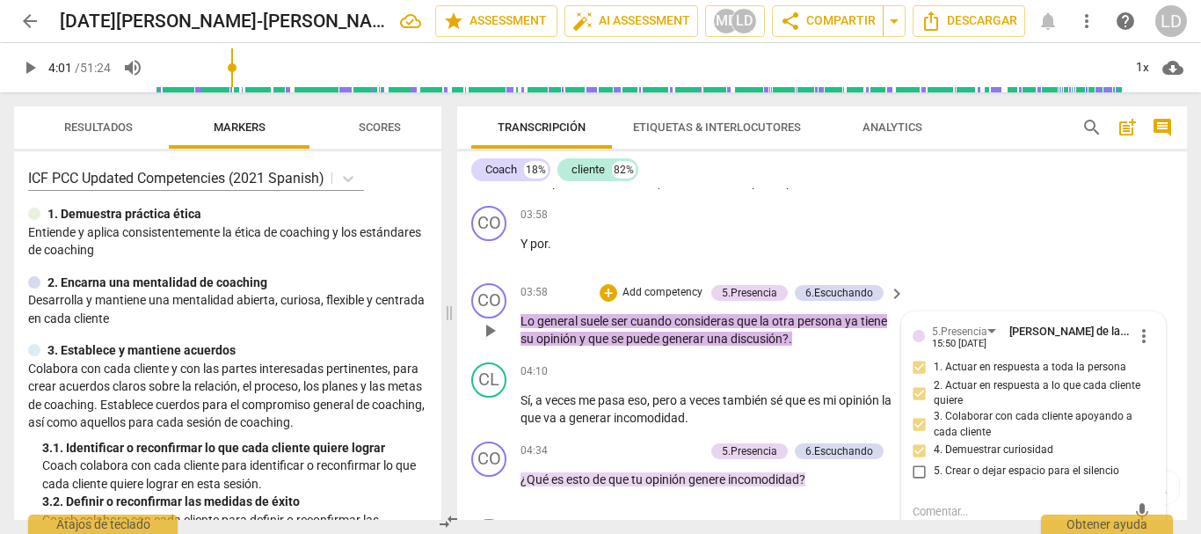
click at [522, 328] on span "Lo" at bounding box center [529, 321] width 17 height 14
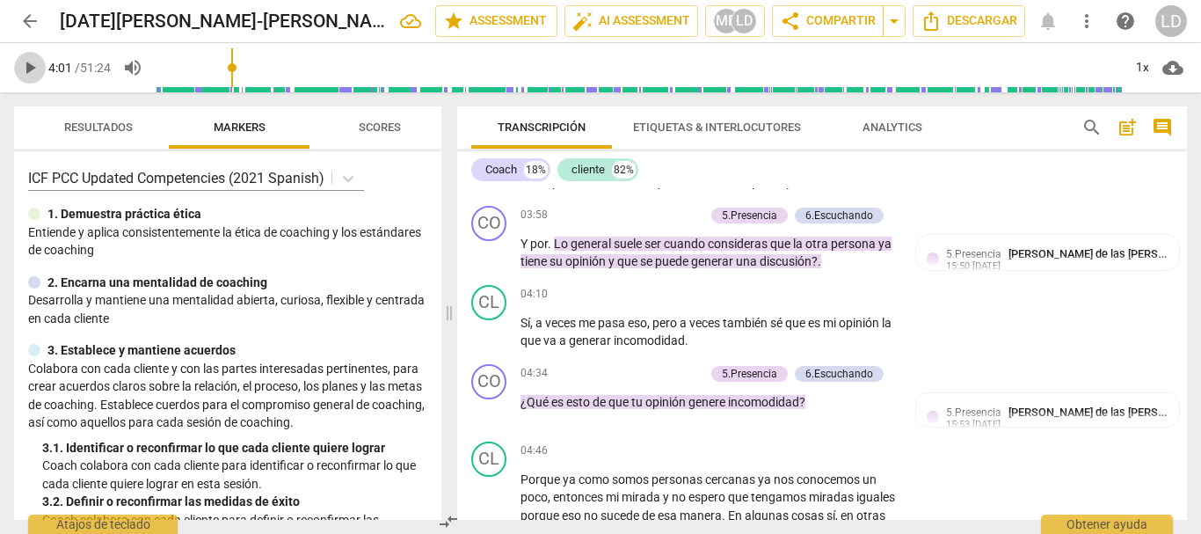
click at [34, 62] on span "play_arrow" at bounding box center [29, 67] width 21 height 21
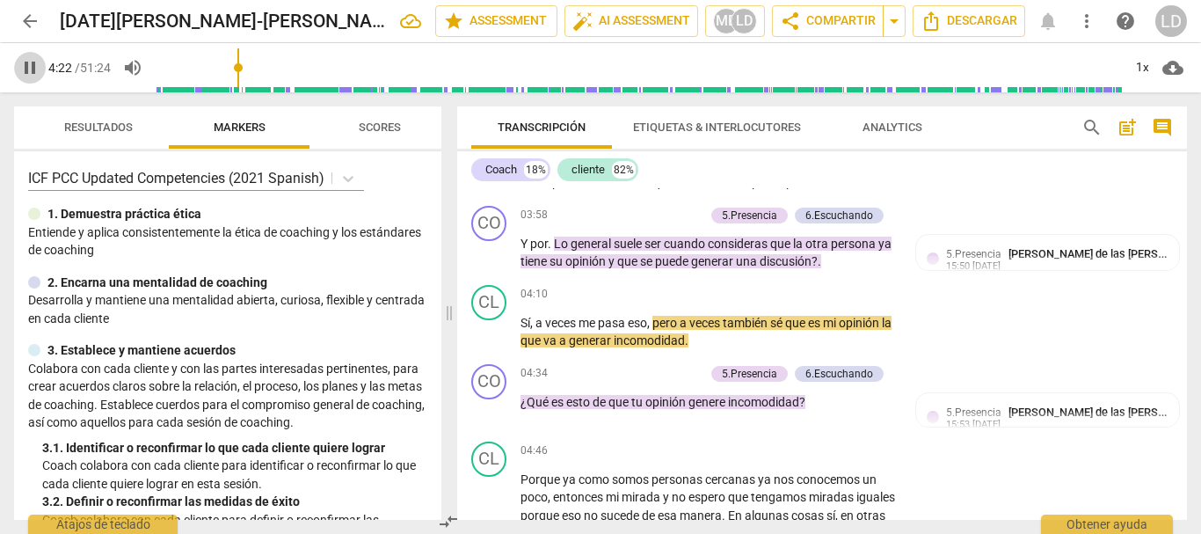
click at [21, 65] on span "pause" at bounding box center [29, 67] width 21 height 21
click at [678, 223] on p "Add competency" at bounding box center [663, 216] width 84 height 16
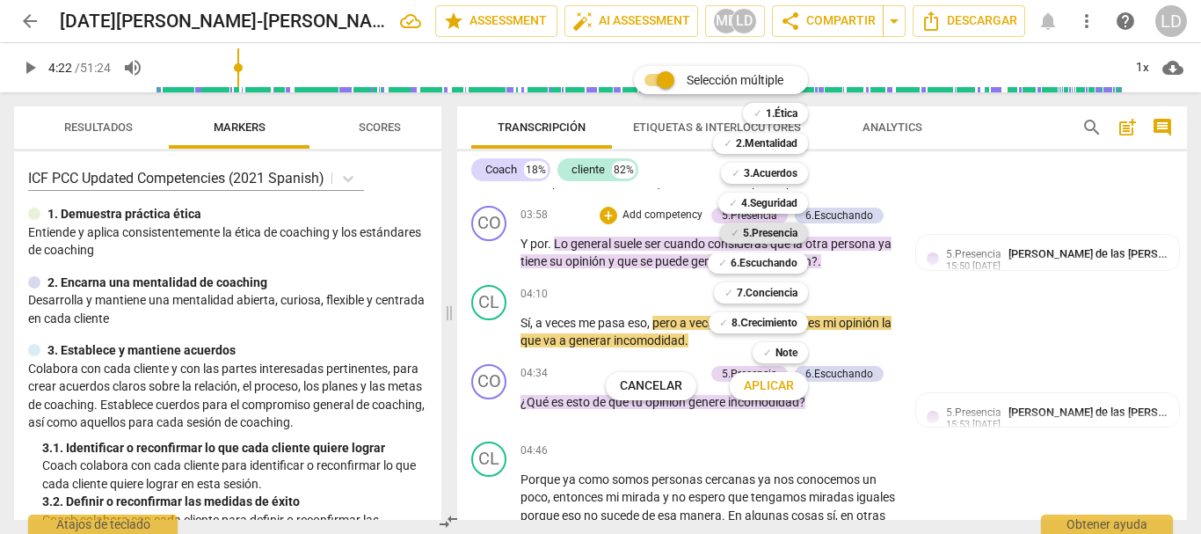
click at [771, 234] on b "5.Presencia" at bounding box center [770, 233] width 55 height 21
click at [779, 266] on b "6.Escuchando" at bounding box center [764, 262] width 67 height 21
click at [793, 203] on b "4.Seguridad" at bounding box center [769, 203] width 56 height 21
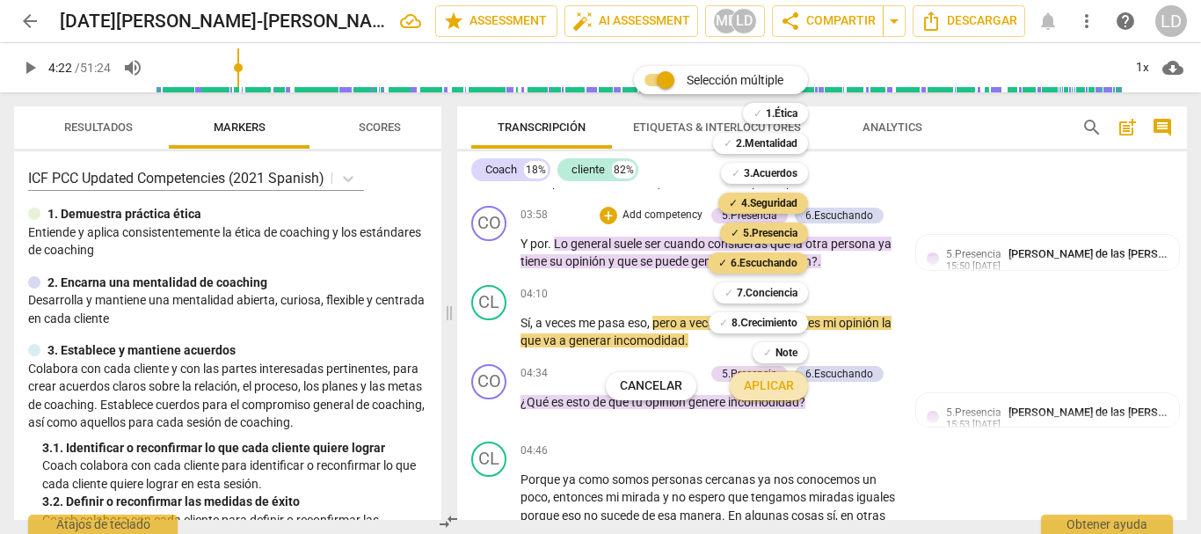
click at [785, 383] on span "Aplicar" at bounding box center [769, 386] width 50 height 18
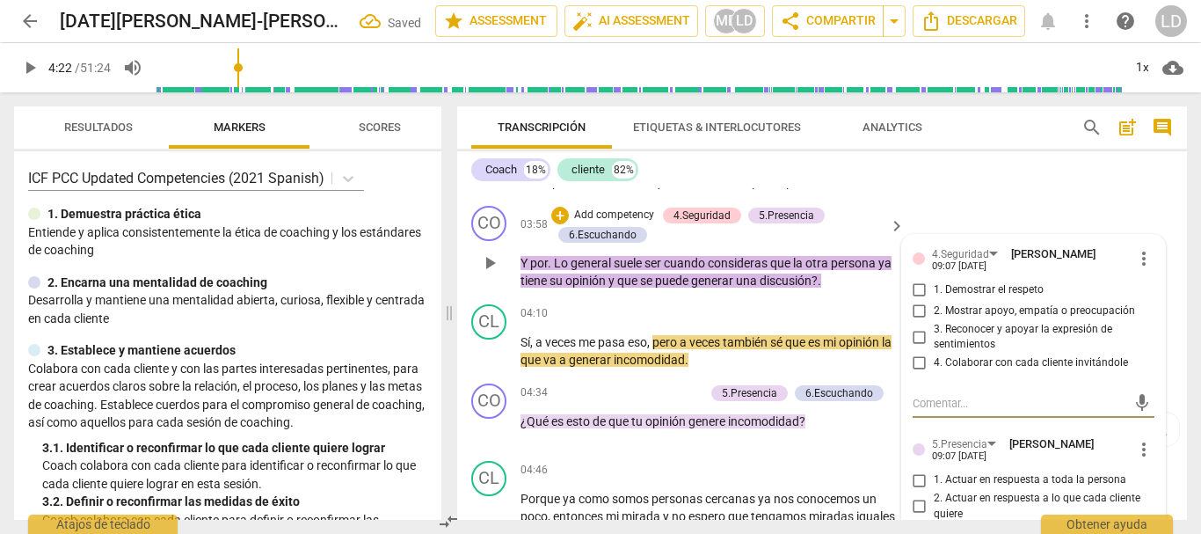
click at [921, 301] on input "1. Demostrar el respeto" at bounding box center [920, 290] width 28 height 21
click at [916, 347] on input "3. Reconocer y apoyar la expresión de sentimientos" at bounding box center [920, 336] width 28 height 21
click at [921, 374] on input "4. Colaborar con cada cliente invitándole" at bounding box center [920, 363] width 28 height 21
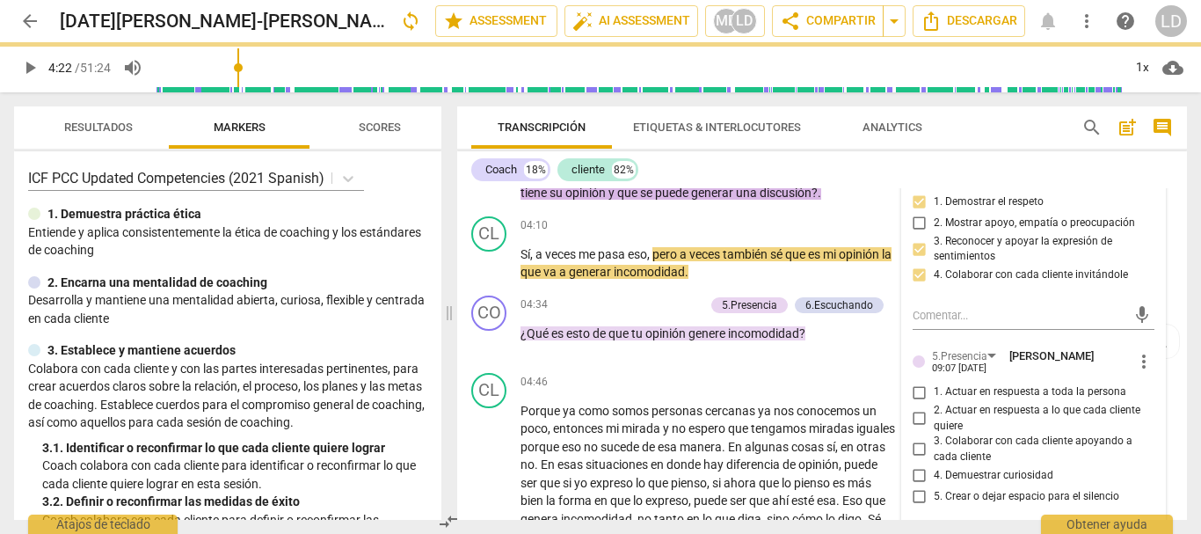
scroll to position [1091, 0]
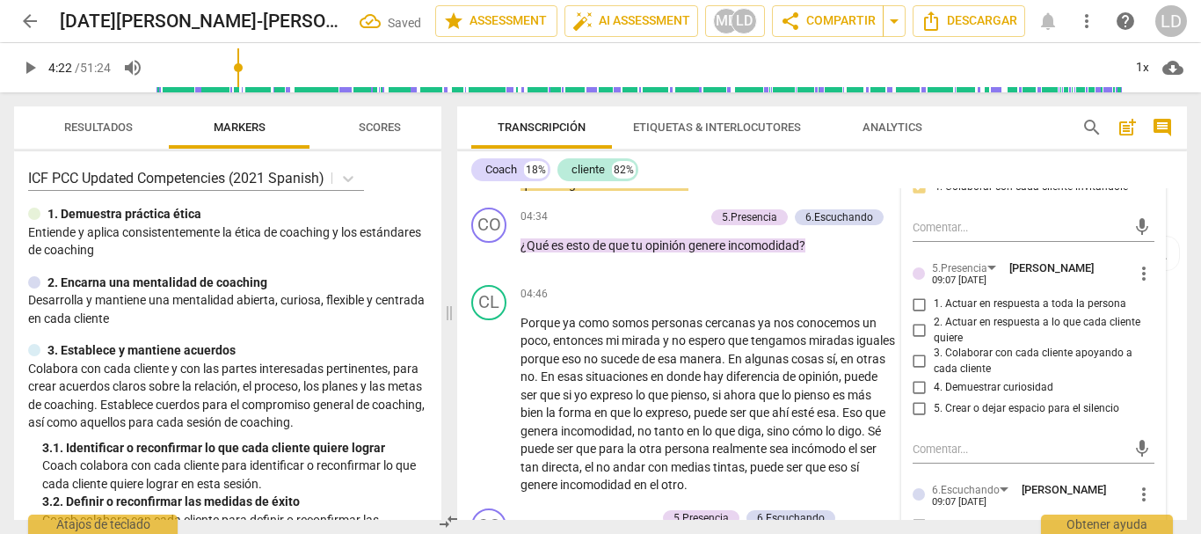
click at [917, 315] on input "1. Actuar en respuesta a toda la persona" at bounding box center [920, 304] width 28 height 21
click at [916, 372] on input "3. Colaborar con cada cliente apoyando a cada cliente" at bounding box center [920, 361] width 28 height 21
click at [914, 398] on input "4. Demuestrar curiosidad" at bounding box center [920, 387] width 28 height 21
click at [914, 420] on input "5. Crear o dejar espacio para el silencio" at bounding box center [920, 408] width 28 height 21
click at [919, 341] on input "2. Actuar en respuesta a lo que cada cliente quiere" at bounding box center [920, 330] width 28 height 21
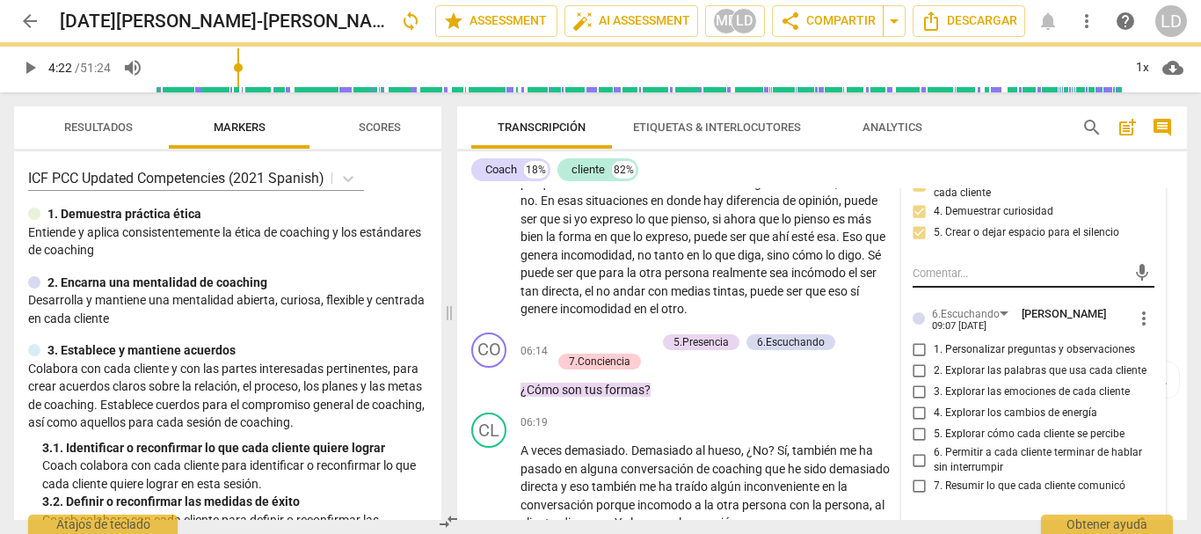
scroll to position [1178, 0]
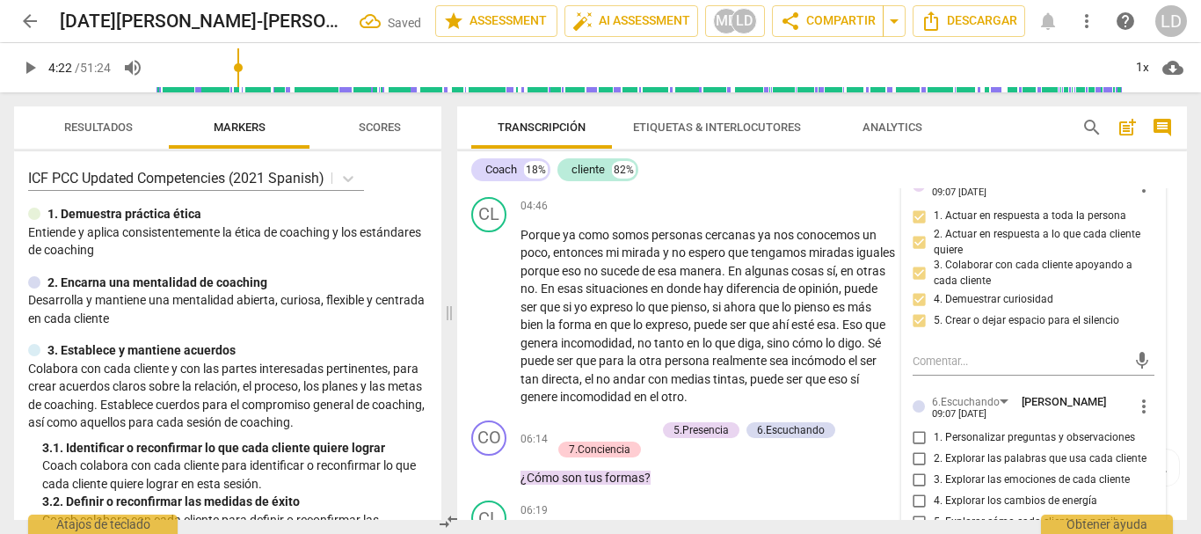
click at [918, 253] on input "2. Actuar en respuesta a lo que cada cliente quiere" at bounding box center [920, 242] width 28 height 21
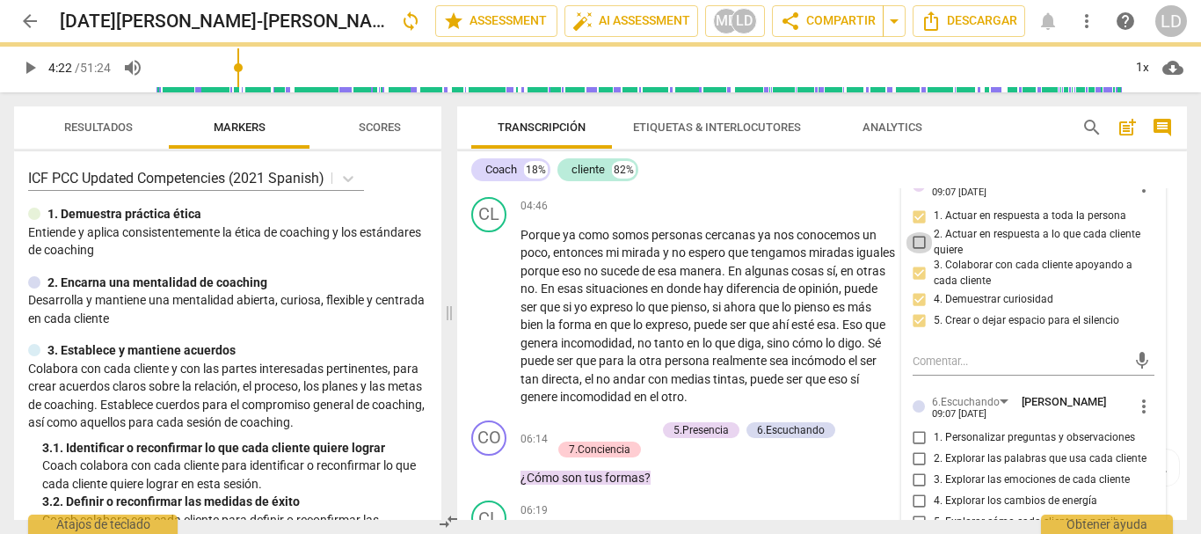
click at [912, 253] on input "2. Actuar en respuesta a lo que cada cliente quiere" at bounding box center [920, 242] width 28 height 21
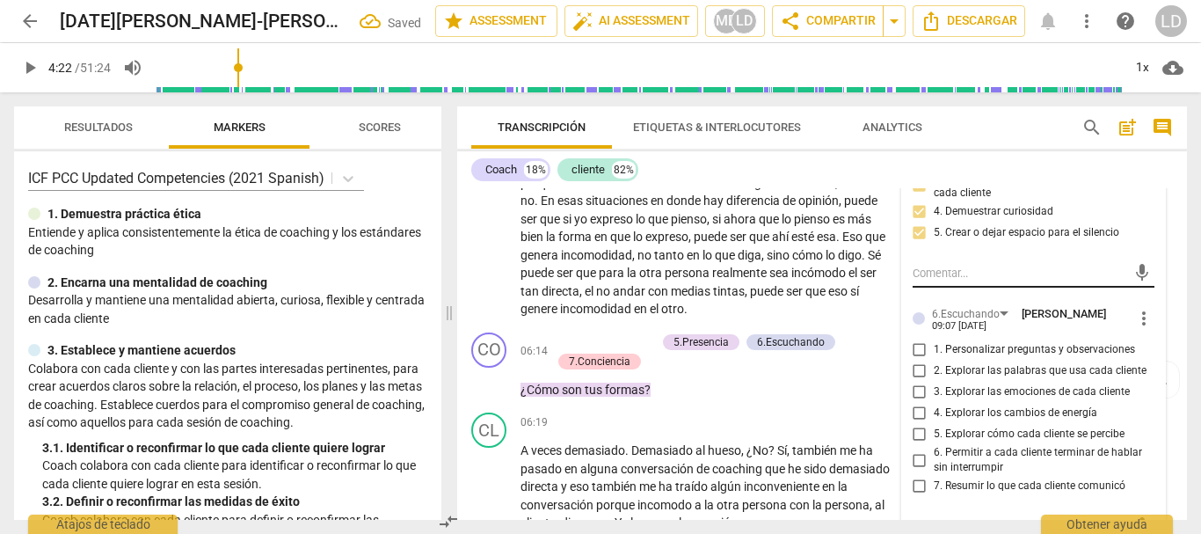
scroll to position [1354, 0]
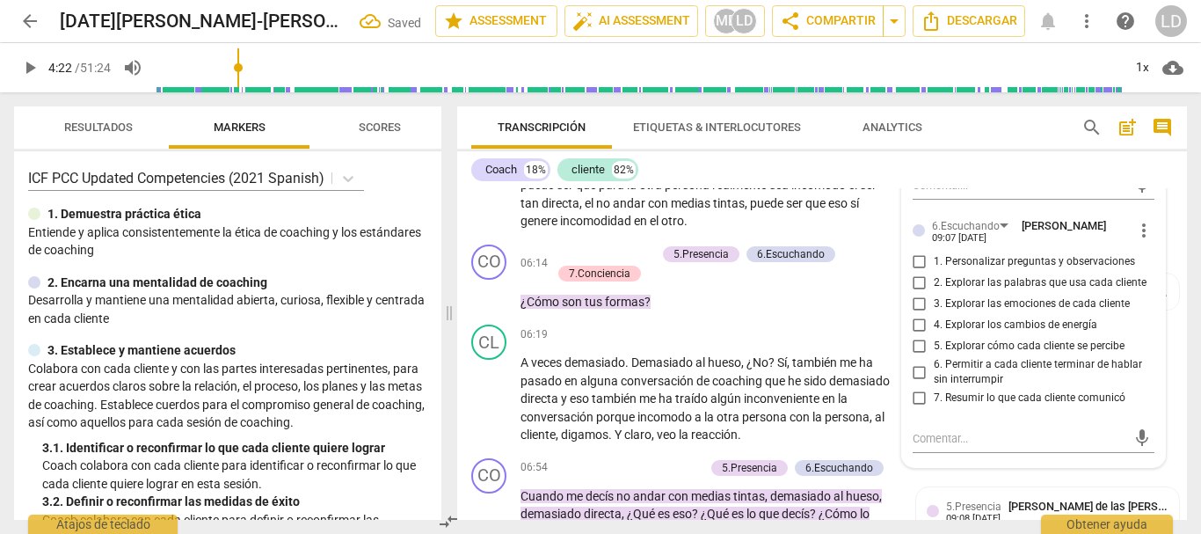
click at [914, 273] on input "1. Personalizar preguntas y observaciones" at bounding box center [920, 262] width 28 height 21
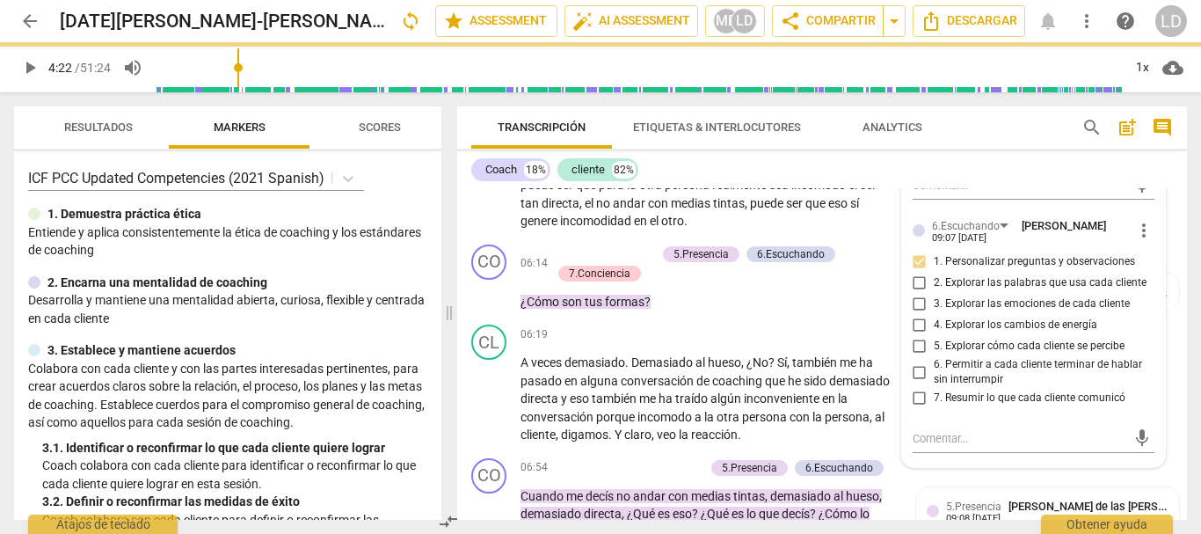
click at [914, 294] on input "2. Explorar las palabras que usa cada cliente" at bounding box center [920, 283] width 28 height 21
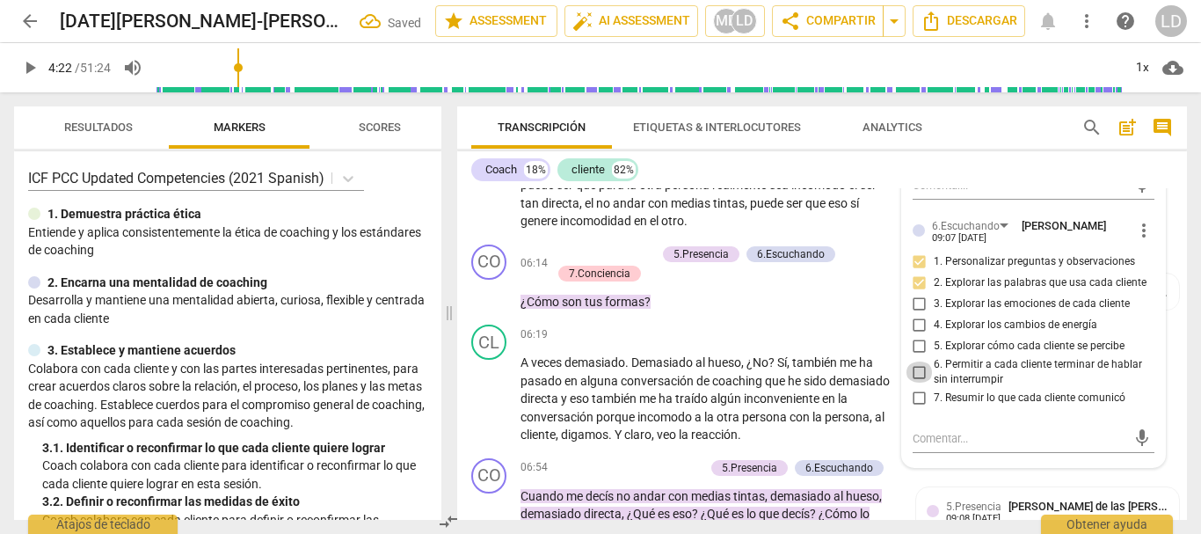
click at [916, 383] on input "6. Permitir a cada cliente terminar de hablar sin interrumpir" at bounding box center [920, 371] width 28 height 21
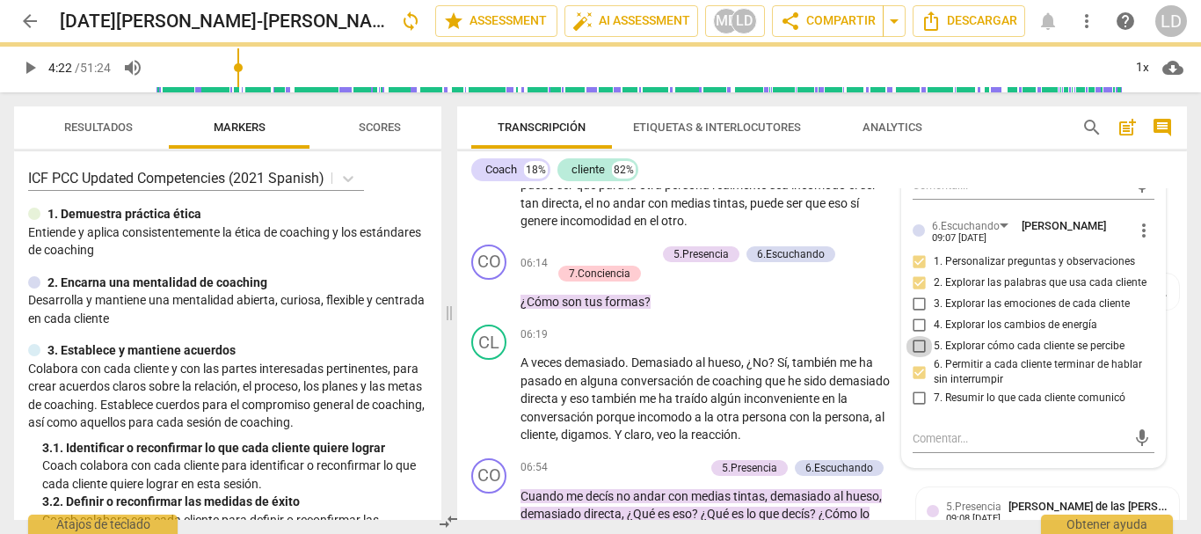
click at [913, 357] on input "5. Explorar cómo cada cliente se percibe" at bounding box center [920, 346] width 28 height 21
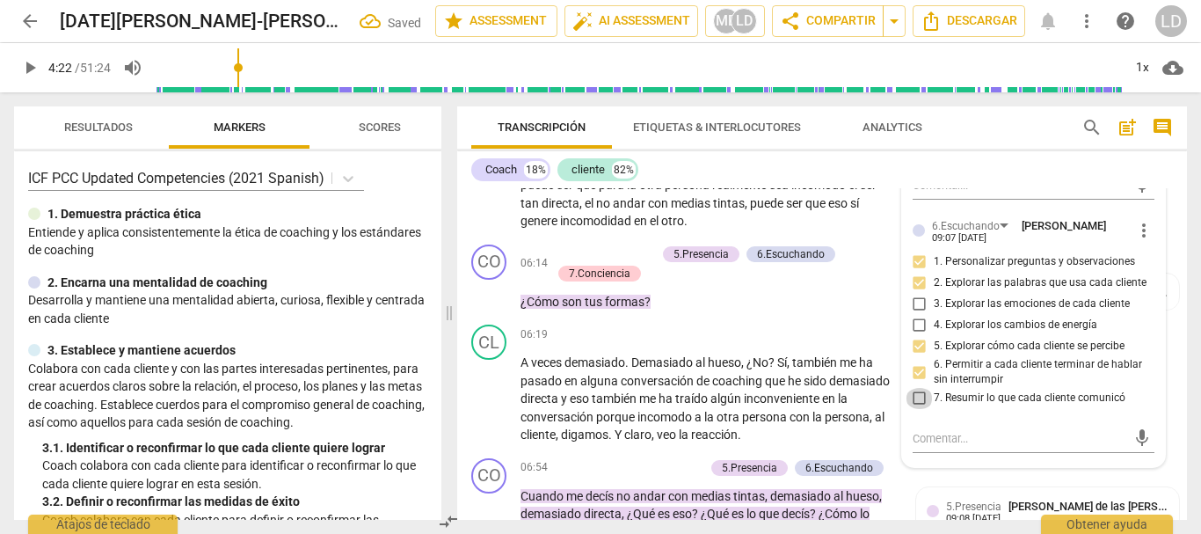
drag, startPoint x: 919, startPoint y: 416, endPoint x: 962, endPoint y: 416, distance: 43.1
click at [919, 409] on input "7. Resumir lo que cada cliente comunicó" at bounding box center [920, 398] width 28 height 21
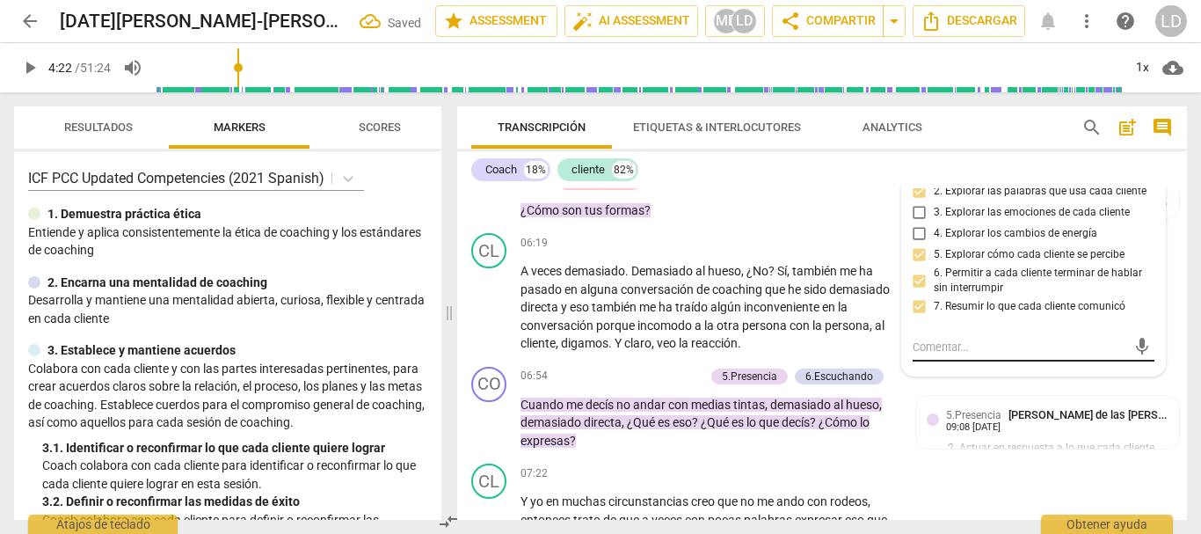
scroll to position [1442, 0]
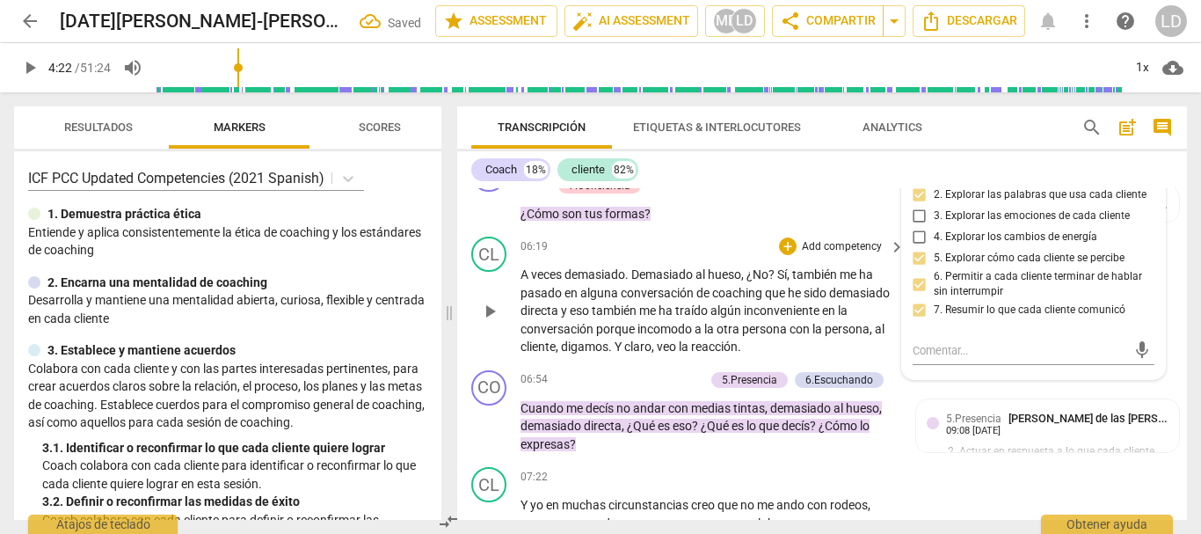
click at [1173, 281] on div "CL play_arrow pause 06:19 + Add competency keyboard_arrow_right A veces demasia…" at bounding box center [822, 297] width 730 height 134
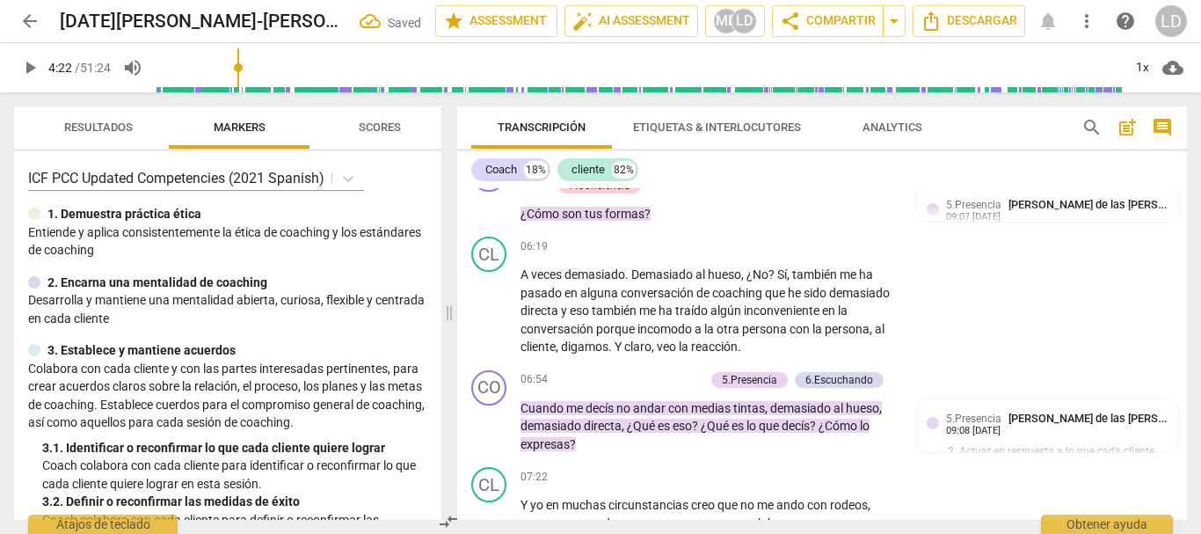
click at [22, 65] on span "play_arrow" at bounding box center [29, 67] width 21 height 21
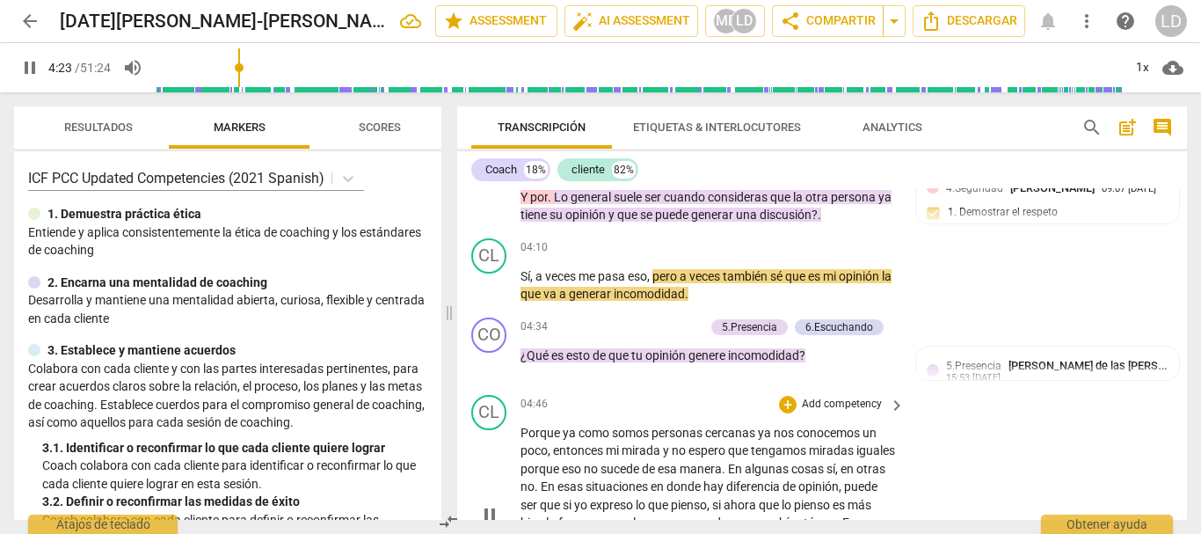
scroll to position [915, 0]
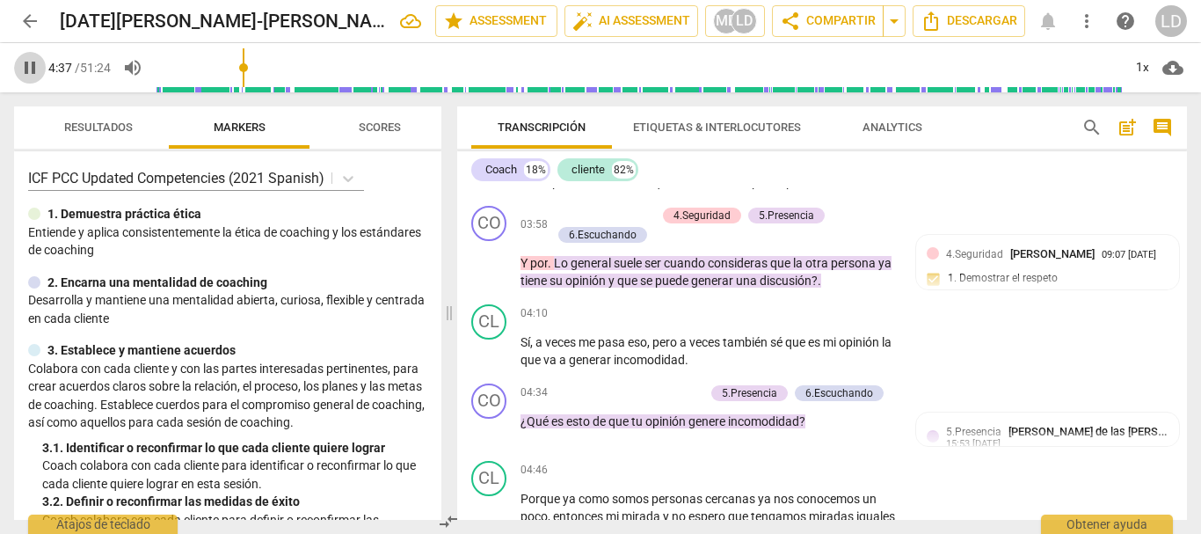
drag, startPoint x: 32, startPoint y: 65, endPoint x: 259, endPoint y: 122, distance: 234.8
click at [31, 65] on span "pause" at bounding box center [29, 67] width 21 height 21
click at [675, 401] on p "Add competency" at bounding box center [663, 393] width 84 height 16
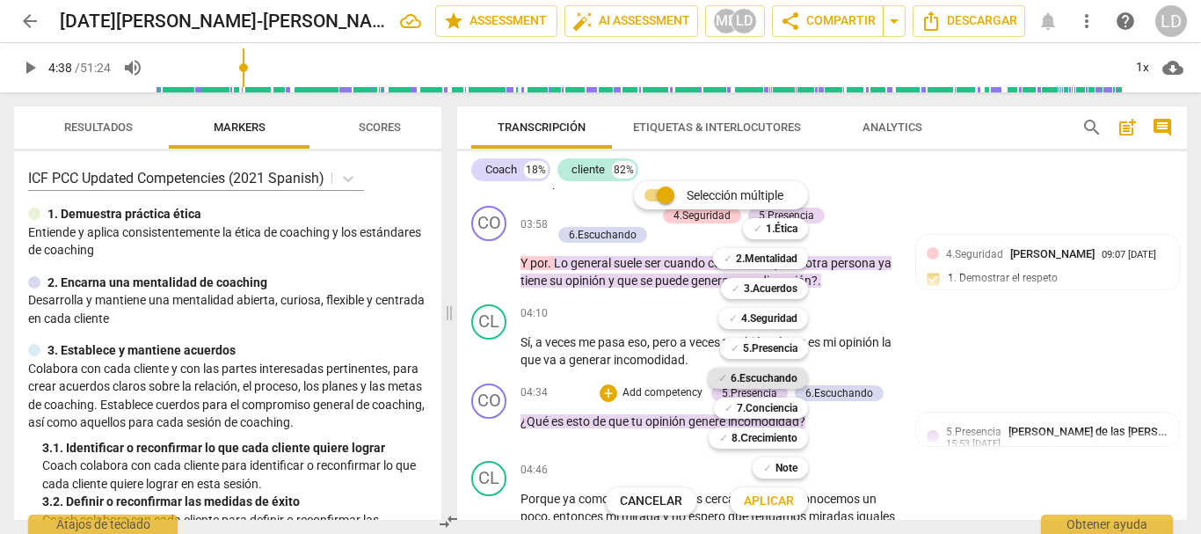
click at [790, 375] on b "6.Escuchando" at bounding box center [764, 378] width 67 height 21
click at [780, 339] on b "5.Presencia" at bounding box center [770, 348] width 55 height 21
click at [777, 314] on b "4.Seguridad" at bounding box center [769, 318] width 56 height 21
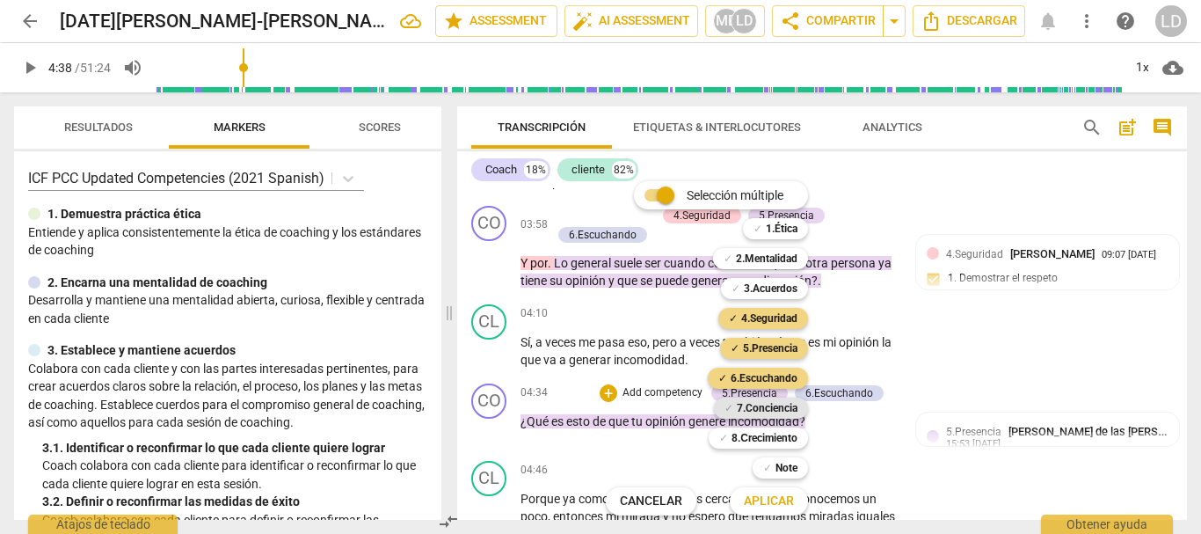
click at [791, 405] on b "7.Conciencia" at bounding box center [767, 408] width 61 height 21
click at [780, 499] on span "Aplicar" at bounding box center [769, 501] width 50 height 18
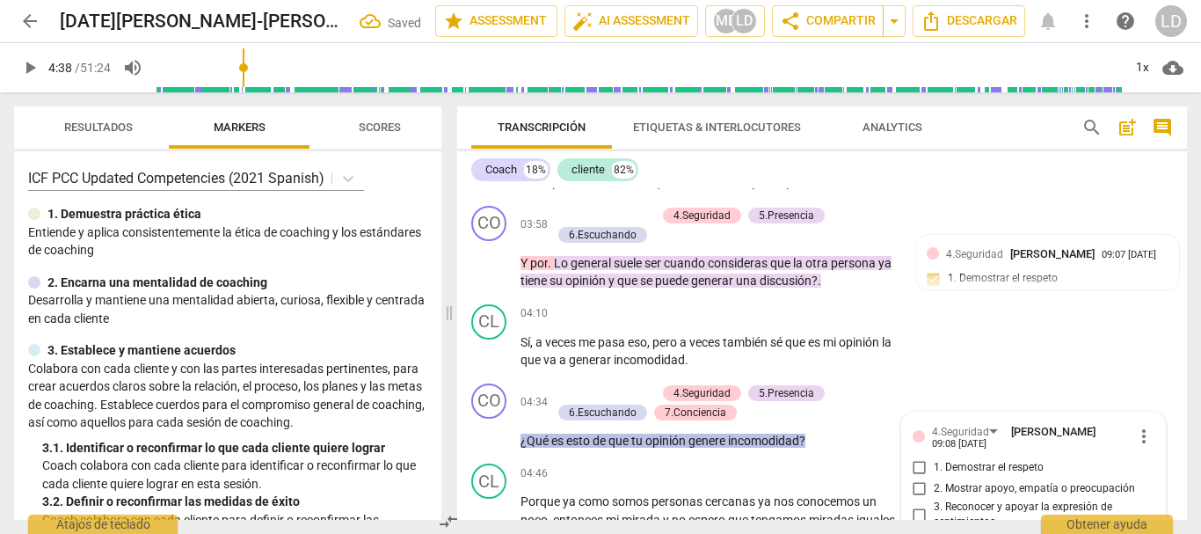
scroll to position [1160, 0]
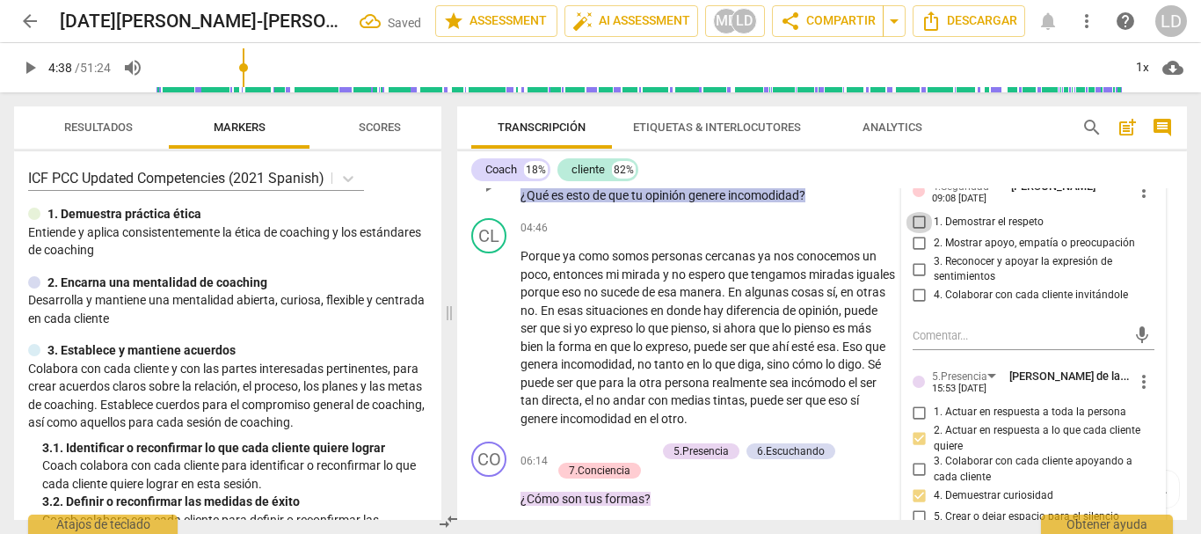
click at [918, 233] on input "1. Demostrar el respeto" at bounding box center [920, 222] width 28 height 21
click at [916, 254] on input "2. Mostrar apoyo, empatía o preocupación" at bounding box center [920, 243] width 28 height 21
click at [916, 280] on input "3. Reconocer y apoyar la expresión de sentimientos" at bounding box center [920, 269] width 28 height 21
click at [912, 306] on input "4. Colaborar con cada cliente invitándole" at bounding box center [920, 295] width 28 height 21
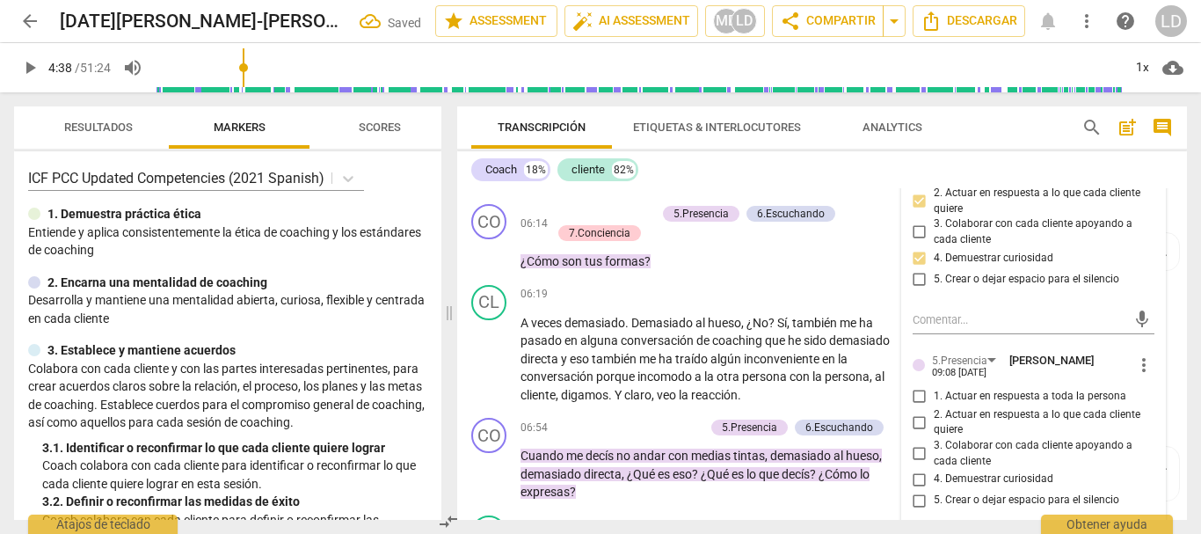
scroll to position [1512, 0]
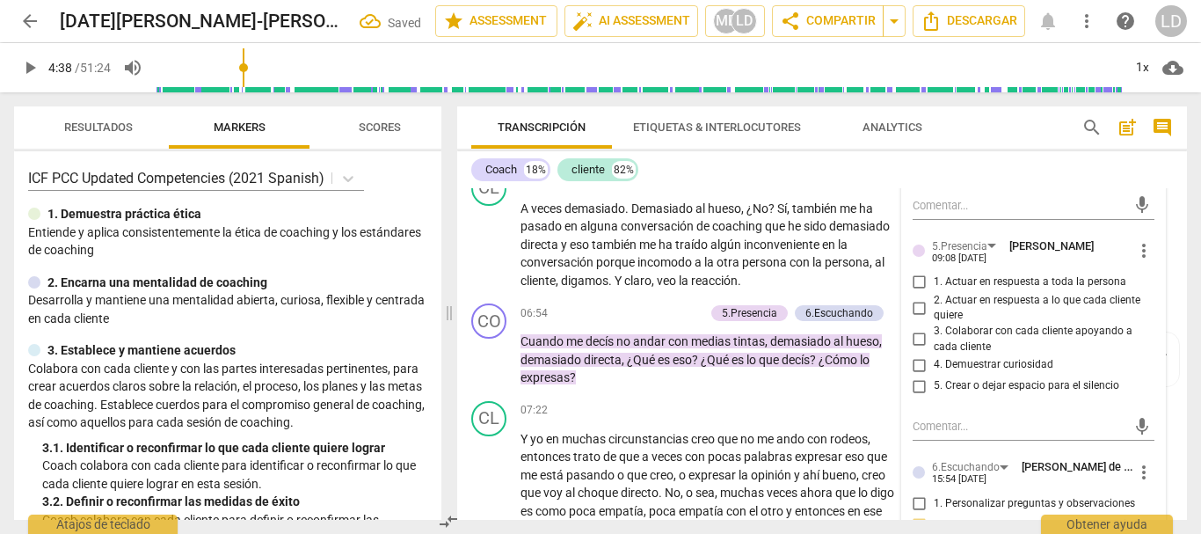
click at [915, 293] on input "1. Actuar en respuesta a toda la persona" at bounding box center [920, 282] width 28 height 21
click at [918, 376] on input "4. Demuestrar curiosidad" at bounding box center [920, 364] width 28 height 21
click at [916, 350] on input "3. Colaborar con cada cliente apoyando a cada cliente" at bounding box center [920, 339] width 28 height 21
drag, startPoint x: 922, startPoint y: 405, endPoint x: 978, endPoint y: 449, distance: 70.9
click at [921, 397] on input "5. Crear o dejar espacio para el silencio" at bounding box center [920, 386] width 28 height 21
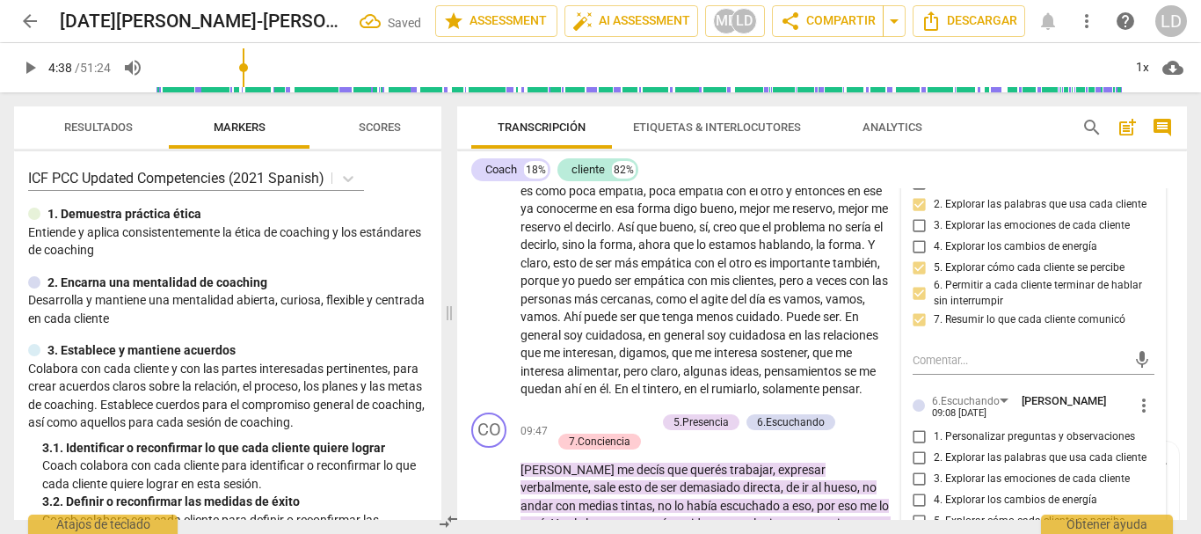
scroll to position [1864, 0]
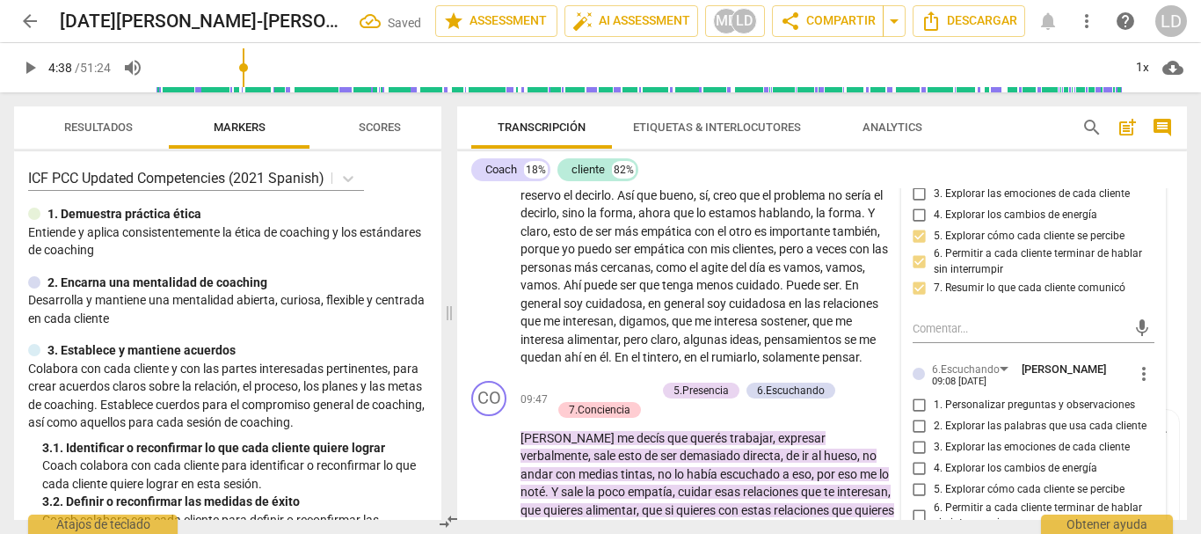
click at [917, 416] on input "1. Personalizar preguntas y observaciones" at bounding box center [920, 405] width 28 height 21
click at [913, 437] on input "2. Explorar las palabras que usa cada cliente" at bounding box center [920, 426] width 28 height 21
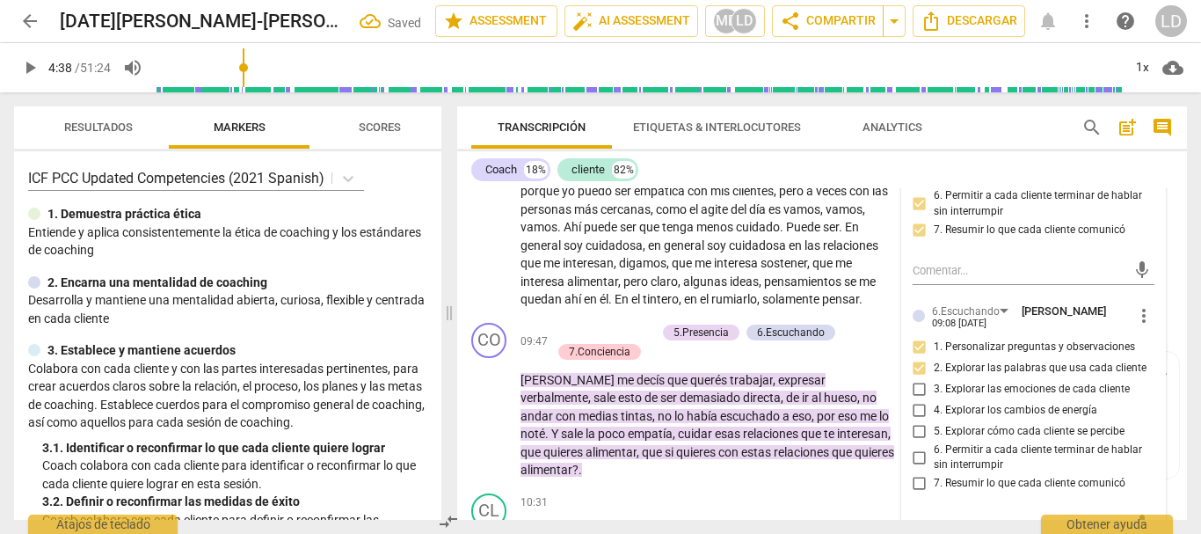
scroll to position [1952, 0]
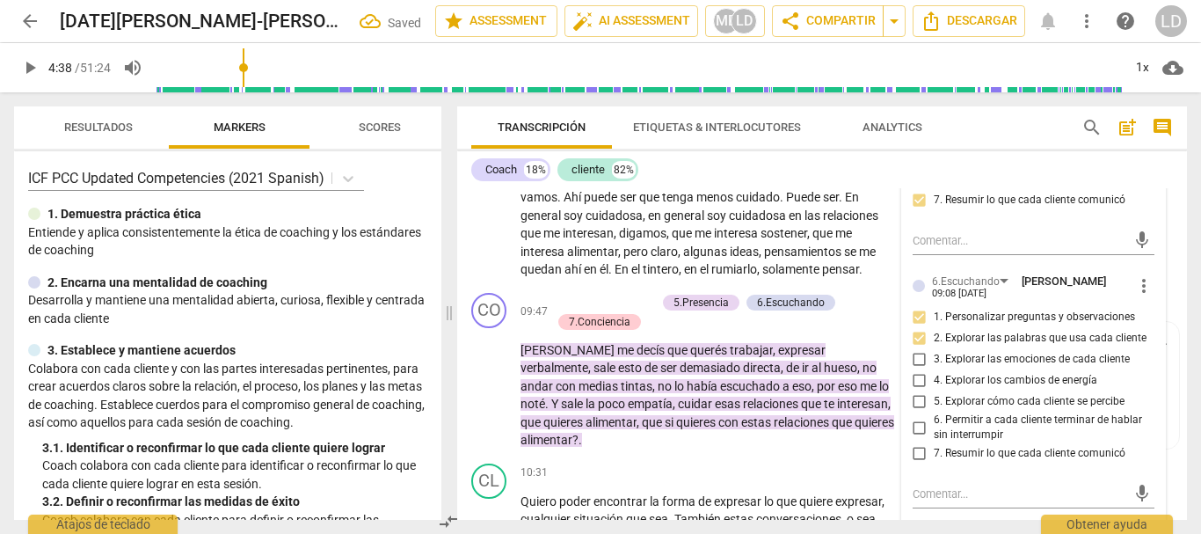
click at [913, 412] on input "5. Explorar cómo cada cliente se percibe" at bounding box center [920, 401] width 28 height 21
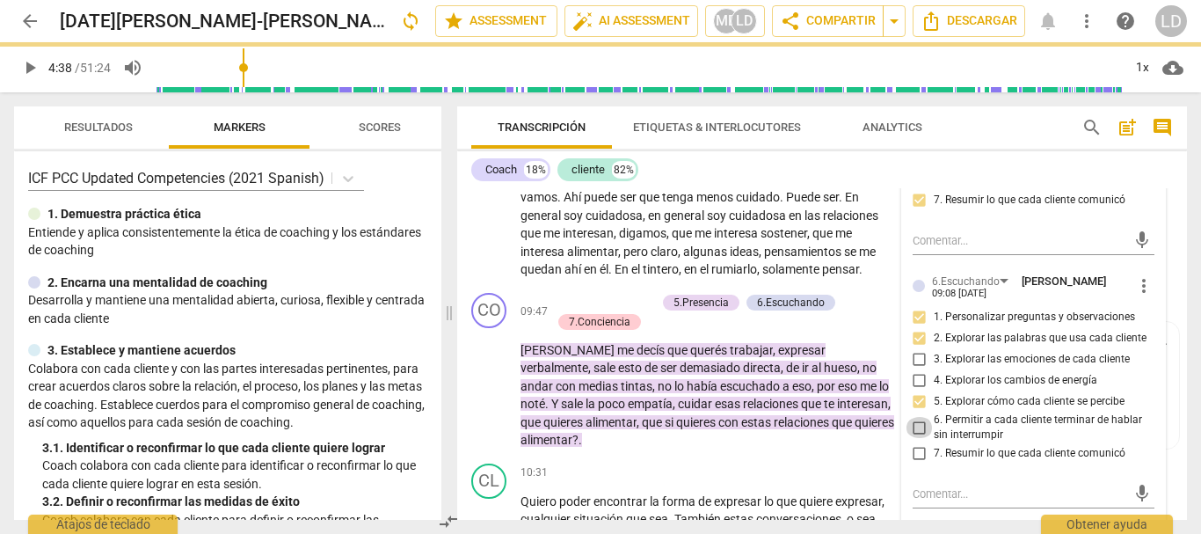
click at [915, 438] on input "6. Permitir a cada cliente terminar de hablar sin interrumpir" at bounding box center [920, 427] width 28 height 21
click at [920, 464] on input "7. Resumir lo que cada cliente comunicó" at bounding box center [920, 453] width 28 height 21
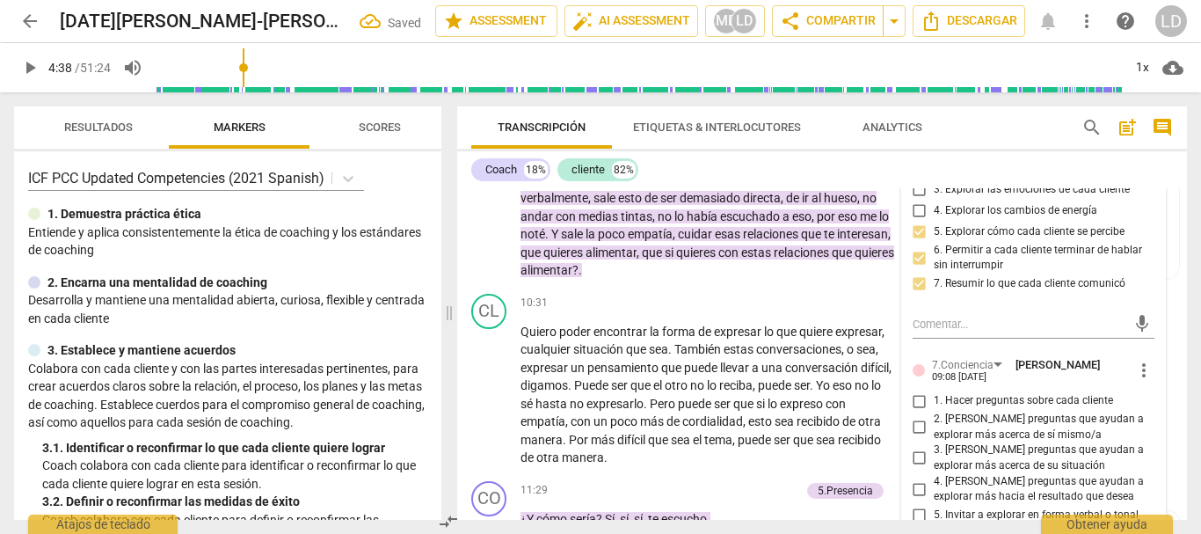
scroll to position [2215, 0]
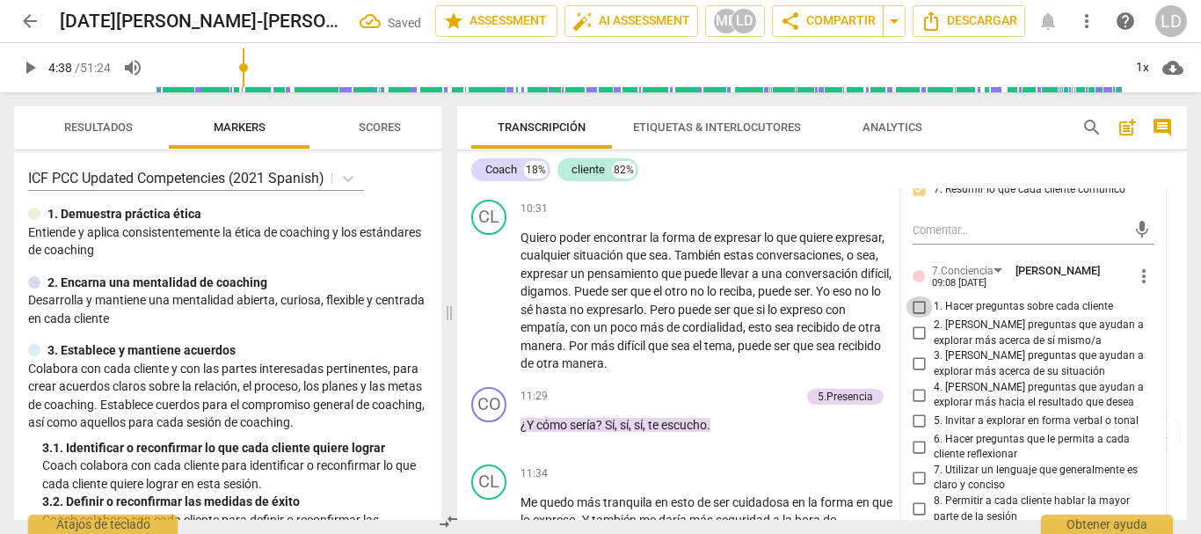
drag, startPoint x: 913, startPoint y: 325, endPoint x: 911, endPoint y: 335, distance: 10.7
click at [913, 317] on input "1. Hacer preguntas sobre cada cliente" at bounding box center [920, 306] width 28 height 21
click at [916, 344] on input "2. [PERSON_NAME] preguntas que ayudan a explorar más acerca de sí mismo/a" at bounding box center [920, 333] width 28 height 21
click at [913, 457] on input "6. Hacer preguntas que le permita a cada cliente reflexionar" at bounding box center [920, 446] width 28 height 21
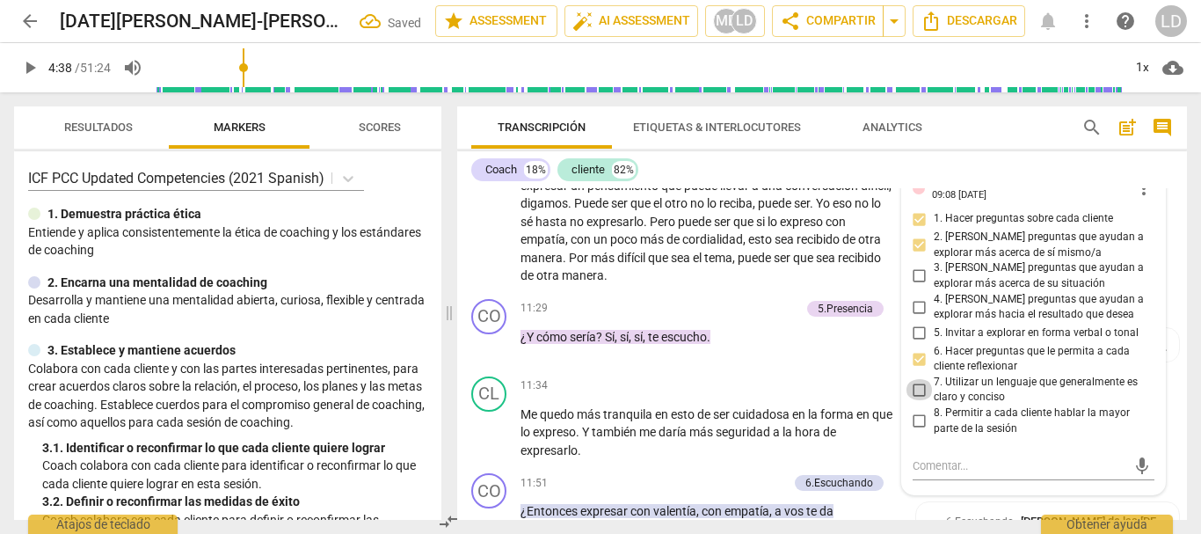
click at [919, 400] on input "7. Utilizar un lenguaje que generalmente es claro y conciso" at bounding box center [920, 389] width 28 height 21
click at [917, 432] on input "8. Permitir a cada cliente hablar la mayor parte de la sesión" at bounding box center [920, 421] width 28 height 21
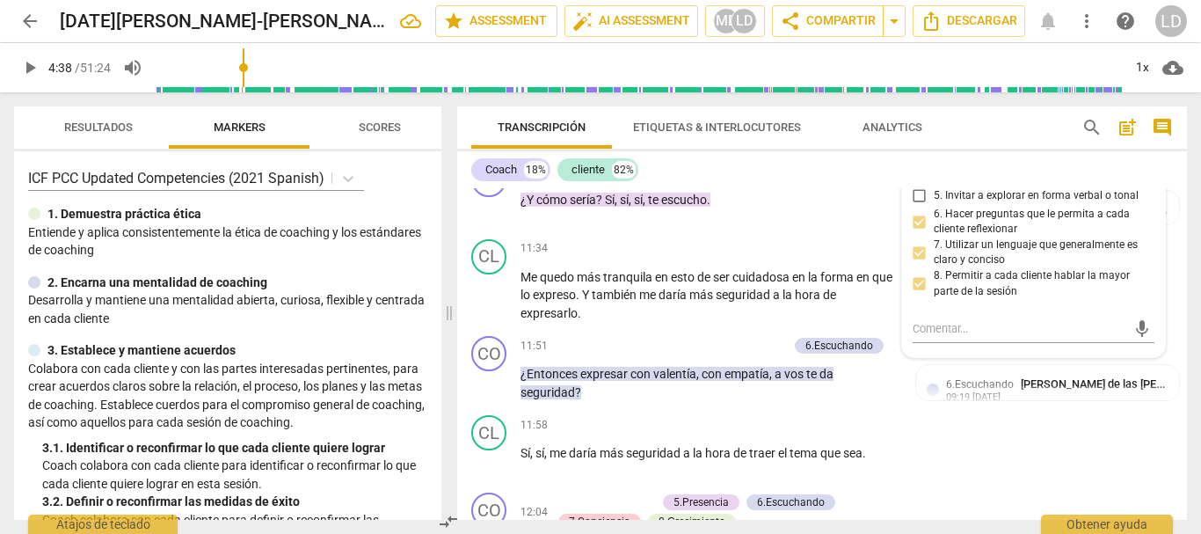
scroll to position [2479, 0]
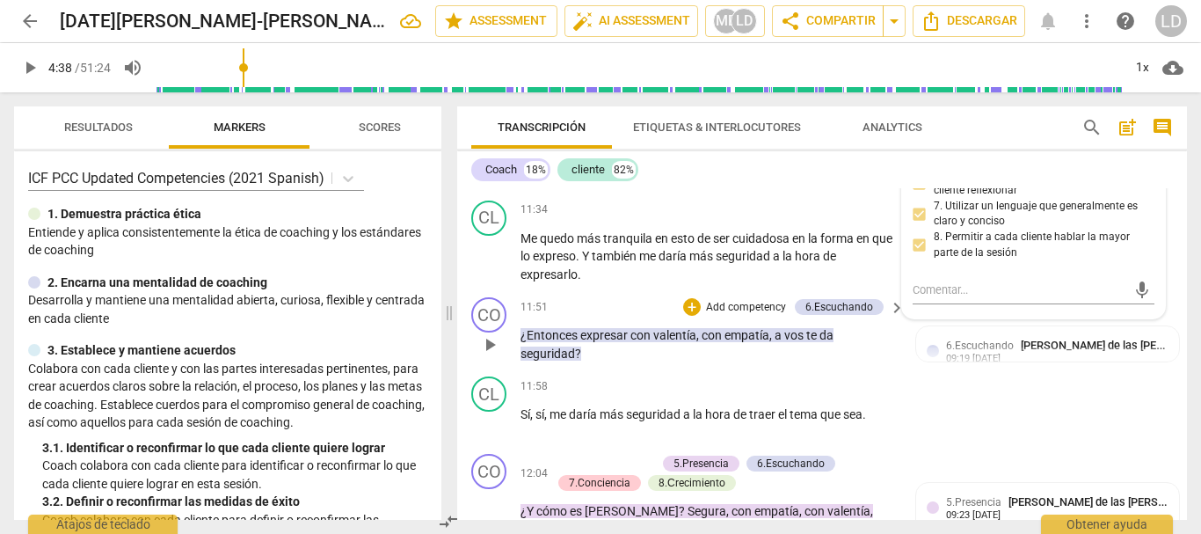
click at [1171, 335] on div "CO play_arrow pause 11:51 + Add competency 6.Escuchando keyboard_arrow_right ¿E…" at bounding box center [822, 329] width 730 height 79
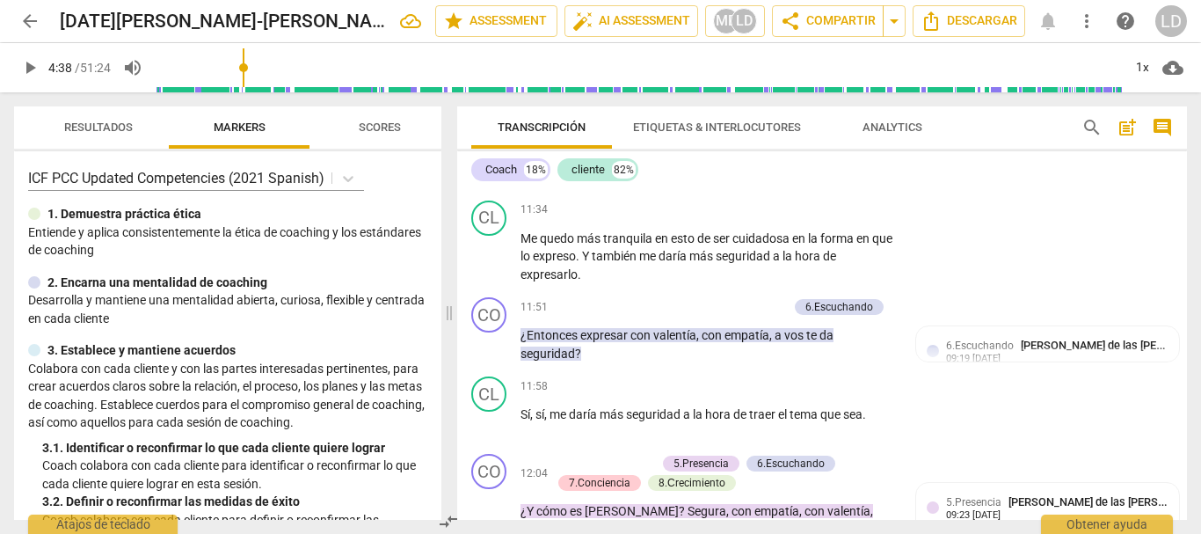
click at [36, 73] on span "play_arrow" at bounding box center [29, 67] width 21 height 21
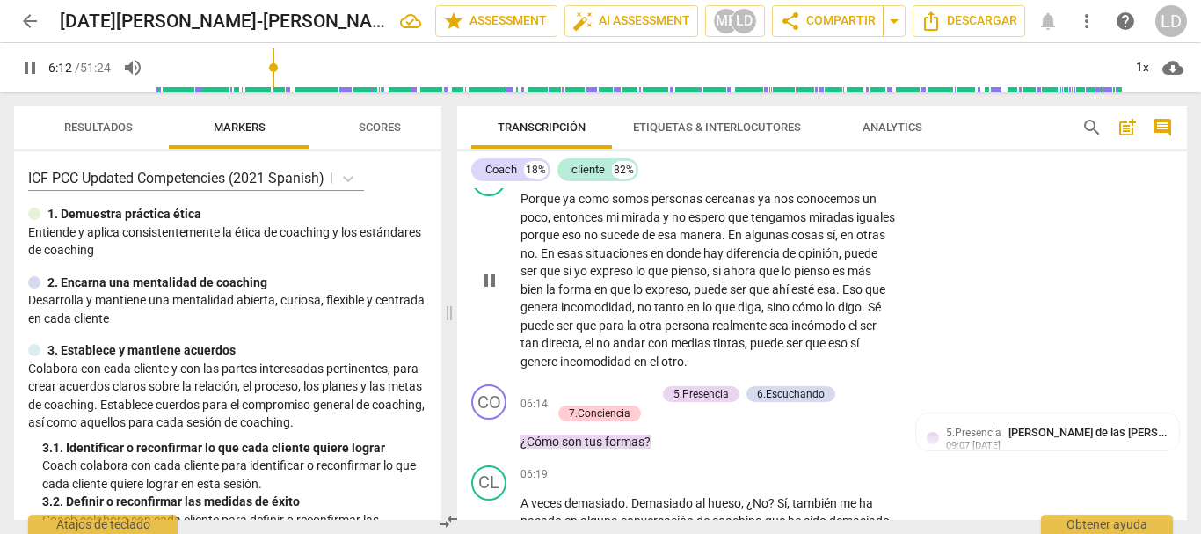
scroll to position [1248, 0]
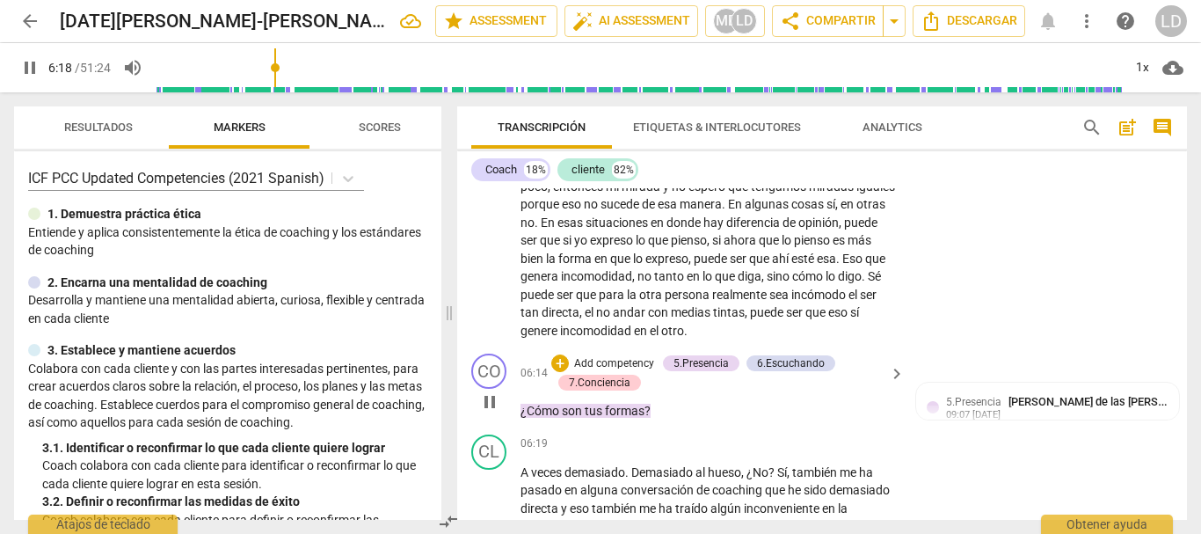
click at [635, 372] on p "Add competency" at bounding box center [615, 364] width 84 height 16
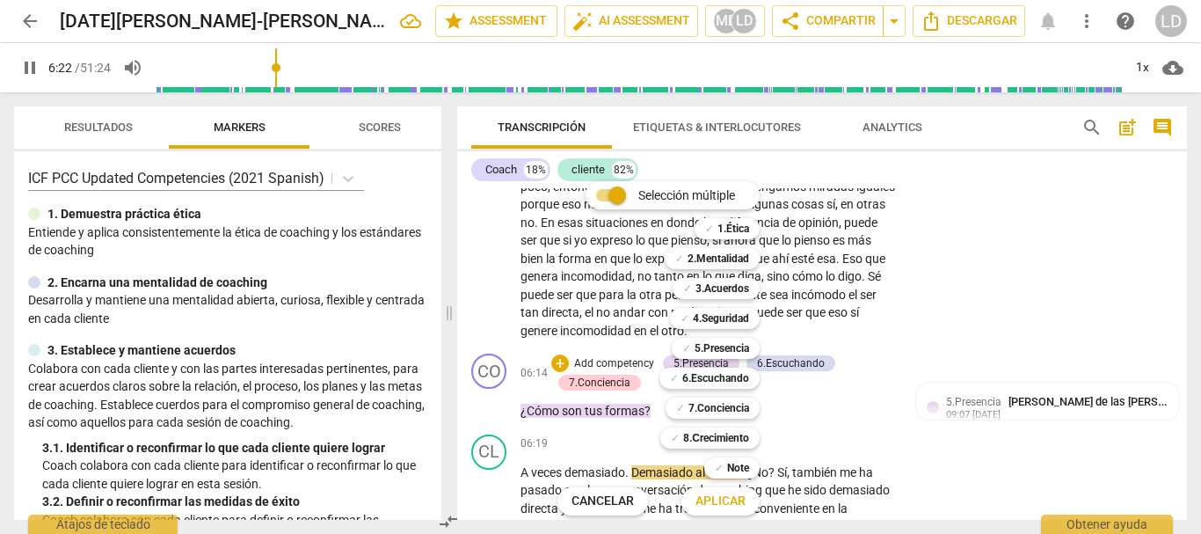
click at [25, 62] on div at bounding box center [600, 267] width 1201 height 534
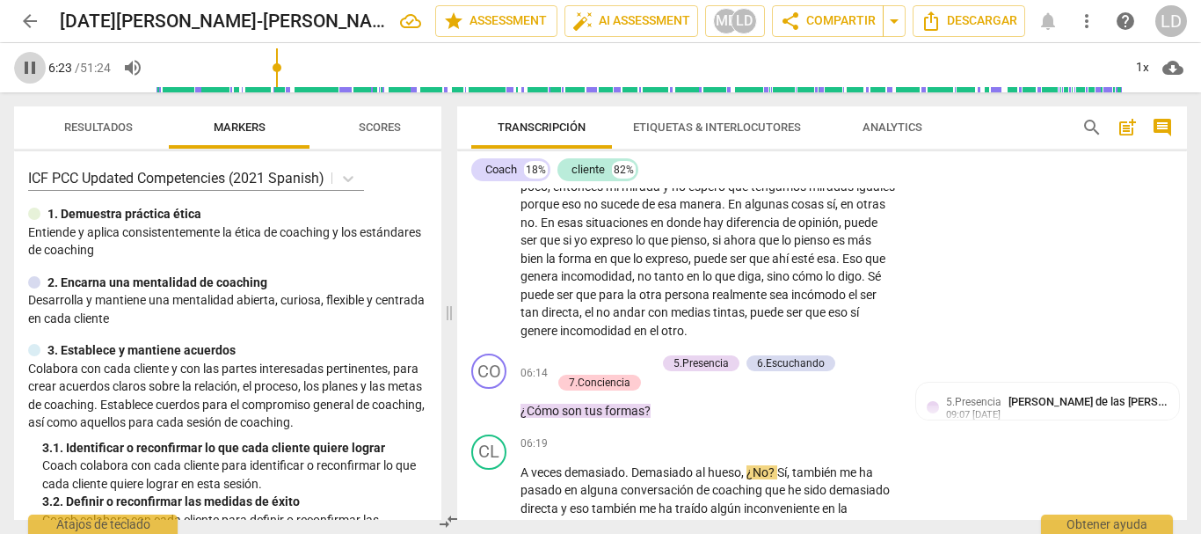
click at [33, 61] on span "pause" at bounding box center [29, 67] width 21 height 21
click at [629, 372] on p "Add competency" at bounding box center [615, 364] width 84 height 16
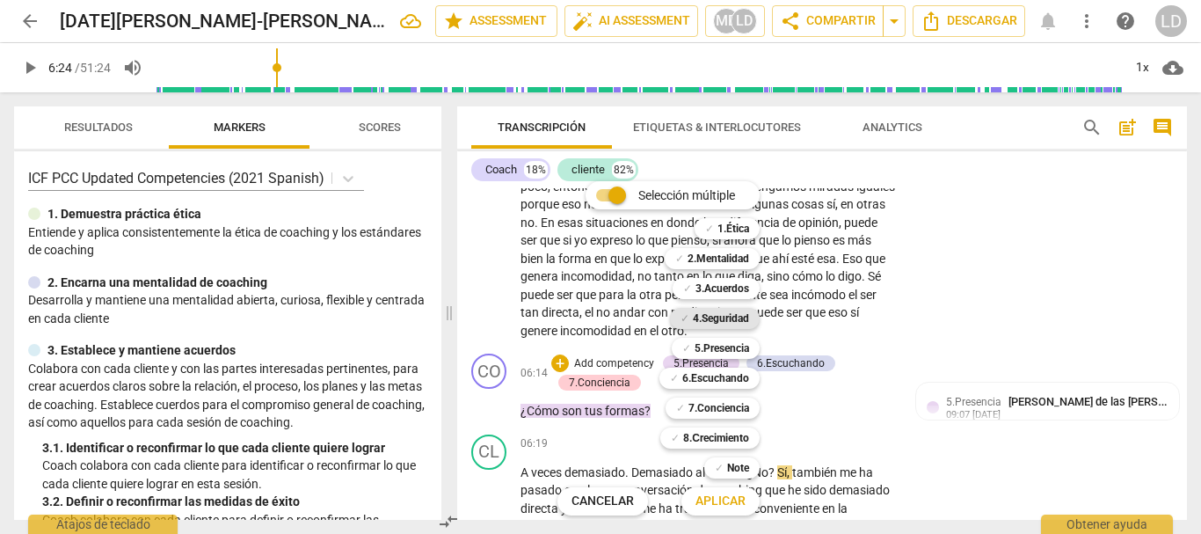
click at [720, 316] on b "4.Seguridad" at bounding box center [721, 318] width 56 height 21
click at [720, 344] on b "5.Presencia" at bounding box center [722, 348] width 55 height 21
click at [715, 376] on b "6.Escuchando" at bounding box center [715, 378] width 67 height 21
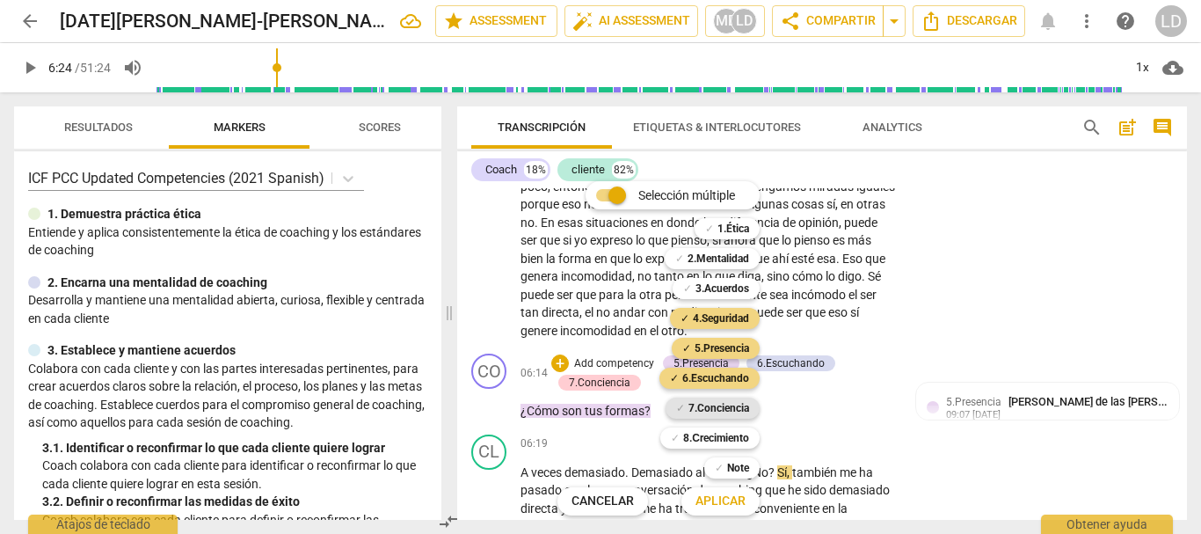
click at [719, 406] on b "7.Conciencia" at bounding box center [719, 408] width 61 height 21
click at [723, 500] on span "Aplicar" at bounding box center [721, 501] width 50 height 18
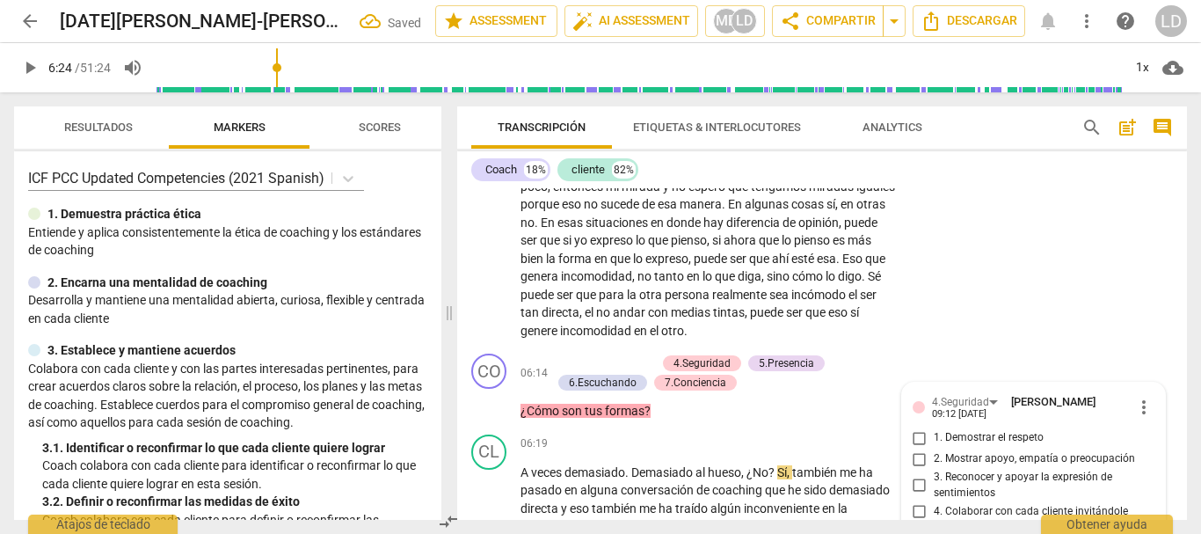
scroll to position [1463, 0]
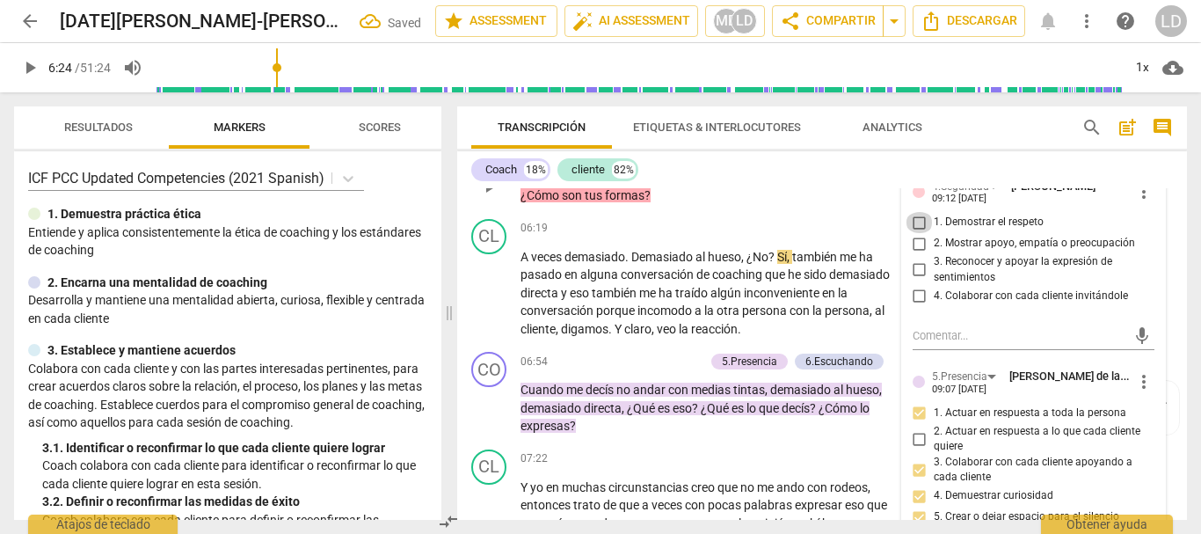
click at [916, 233] on input "1. Demostrar el respeto" at bounding box center [920, 222] width 28 height 21
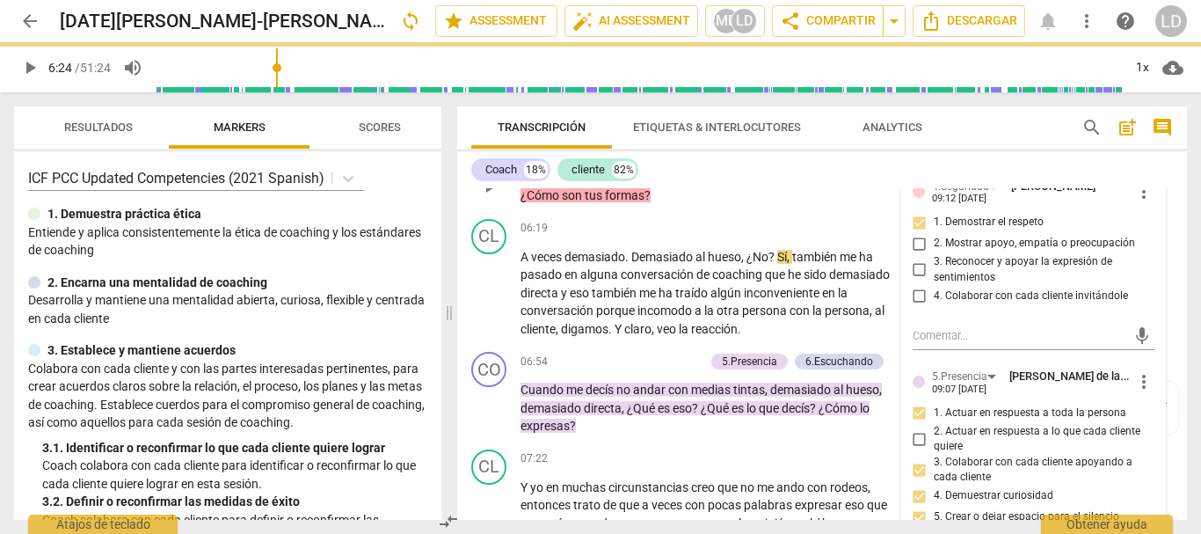
drag, startPoint x: 915, startPoint y: 285, endPoint x: 915, endPoint y: 261, distance: 23.7
click at [915, 281] on input "3. Reconocer y apoyar la expresión de sentimientos" at bounding box center [920, 269] width 28 height 21
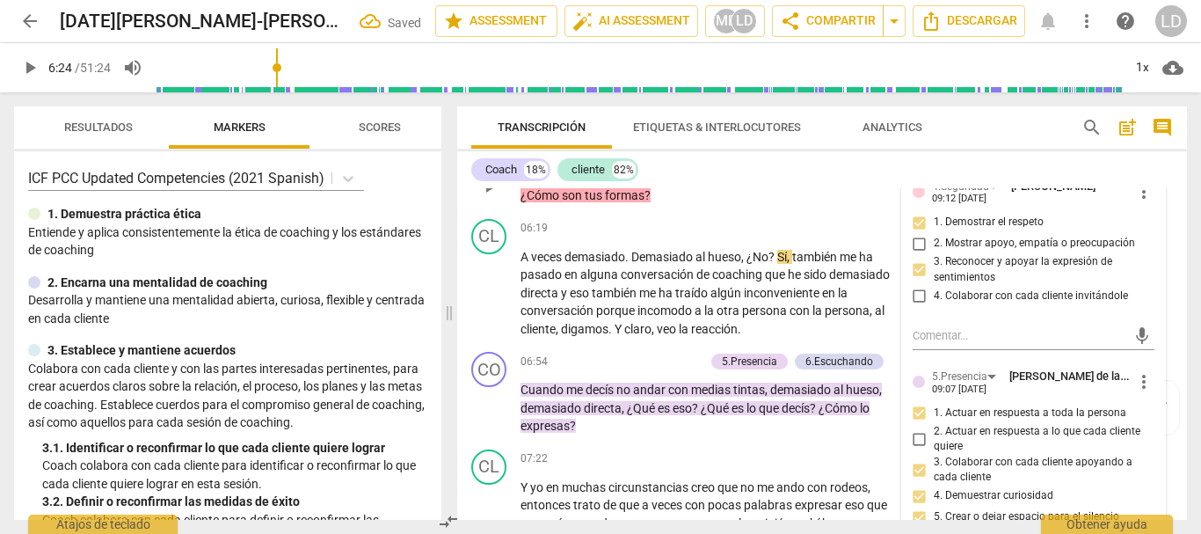
click at [915, 254] on input "2. Mostrar apoyo, empatía o preocupación" at bounding box center [920, 243] width 28 height 21
drag, startPoint x: 920, startPoint y: 310, endPoint x: 938, endPoint y: 344, distance: 38.2
click at [919, 306] on input "4. Colaborar con cada cliente invitándole" at bounding box center [920, 295] width 28 height 21
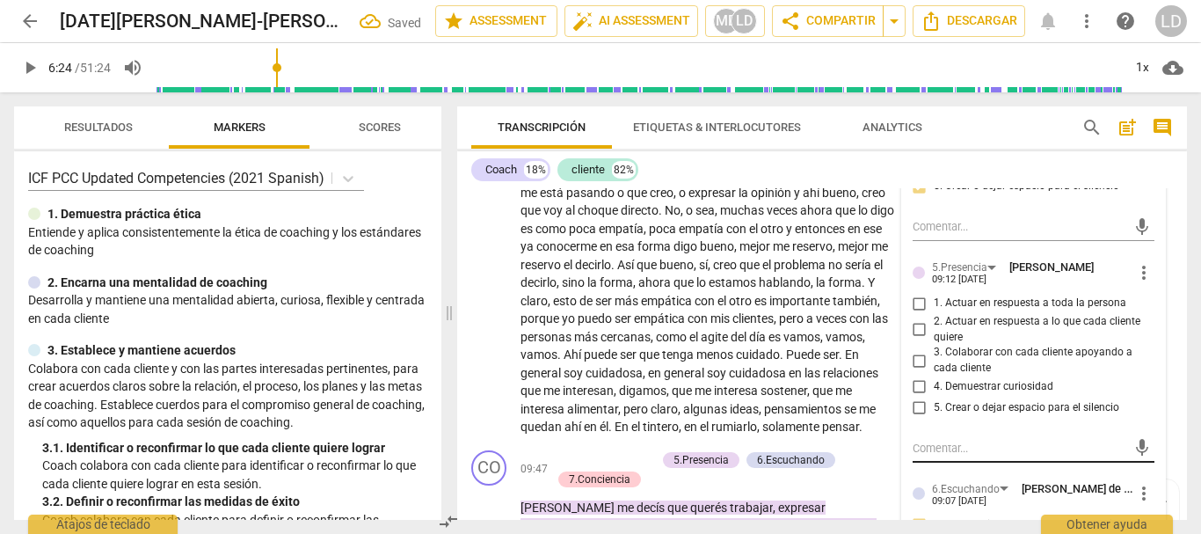
scroll to position [1815, 0]
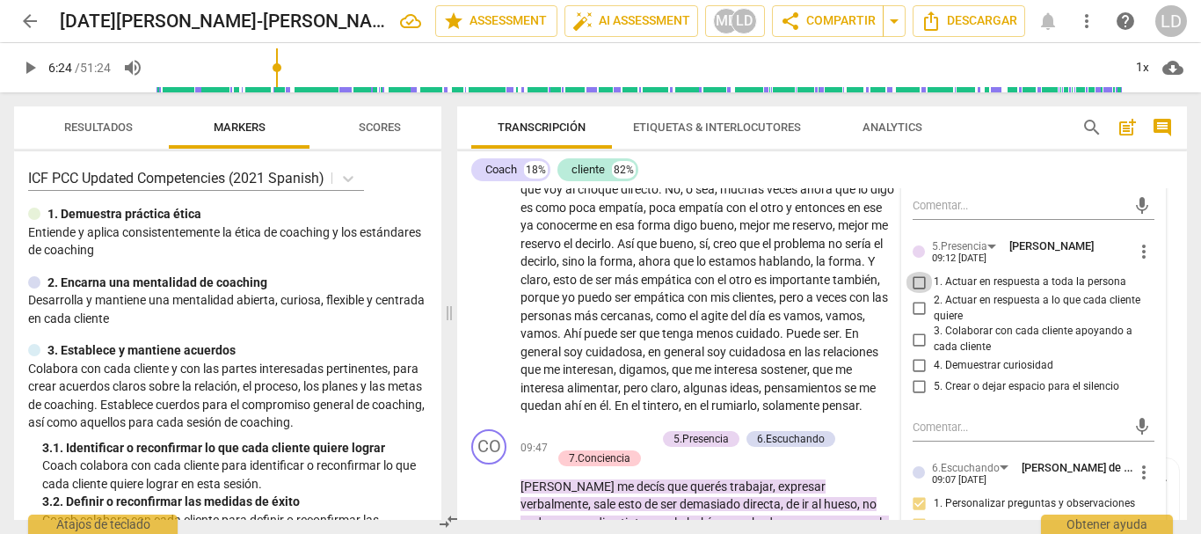
click at [910, 293] on input "1. Actuar en respuesta a toda la persona" at bounding box center [920, 282] width 28 height 21
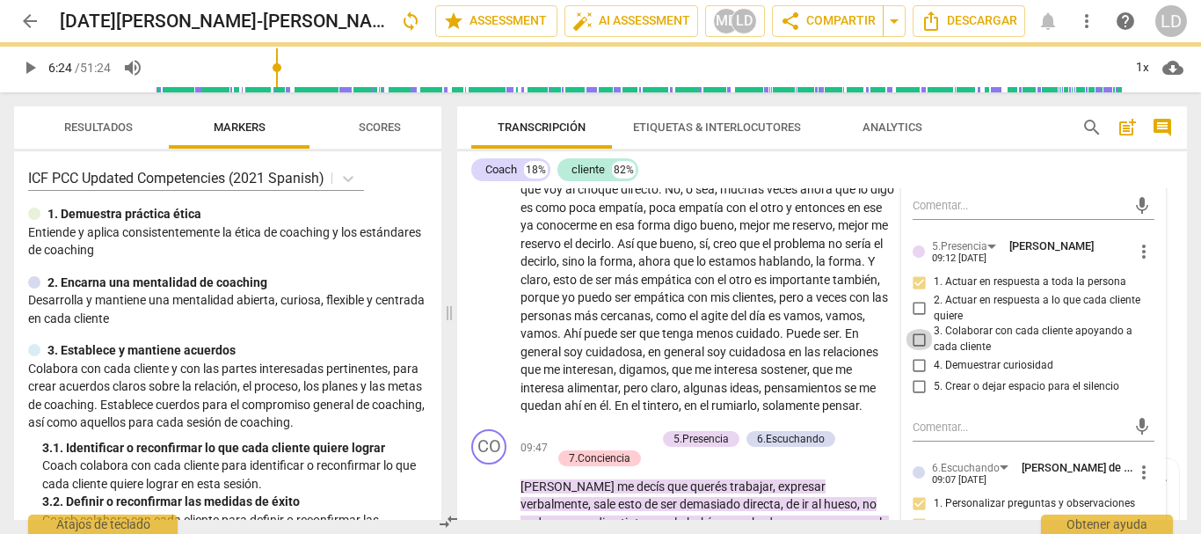
click at [916, 350] on input "3. Colaborar con cada cliente apoyando a cada cliente" at bounding box center [920, 339] width 28 height 21
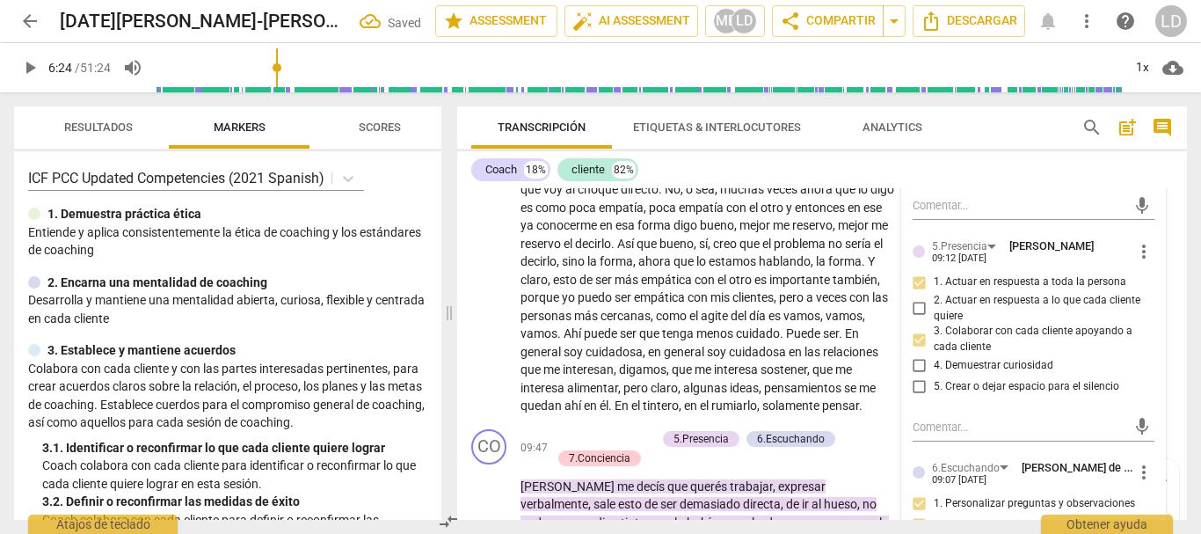
click at [915, 376] on input "4. Demuestrar curiosidad" at bounding box center [920, 365] width 28 height 21
click at [915, 398] on input "5. Crear o dejar espacio para el silencio" at bounding box center [920, 386] width 28 height 21
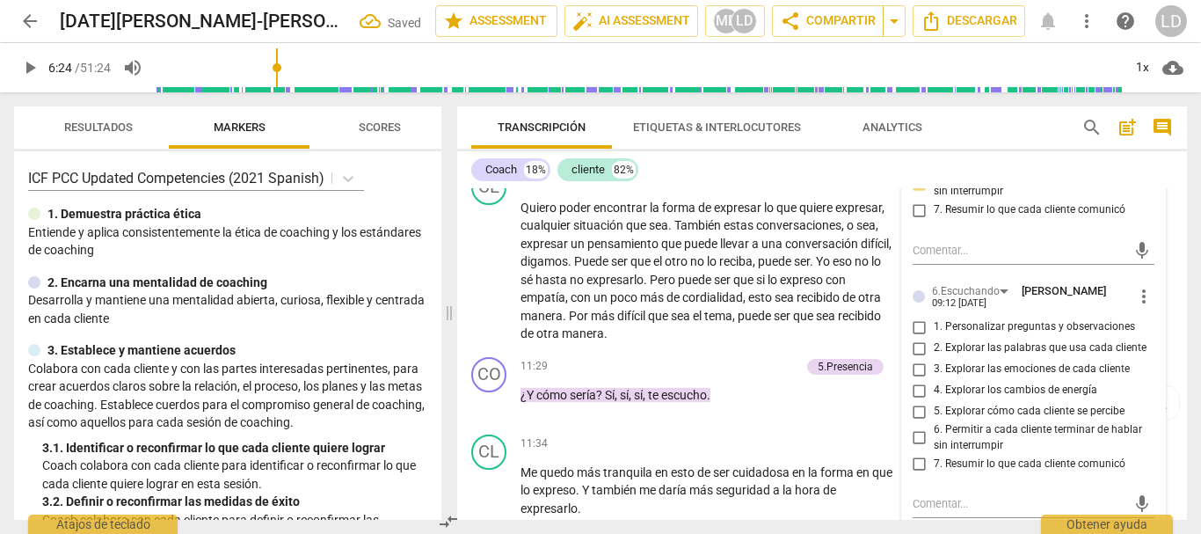
scroll to position [2255, 0]
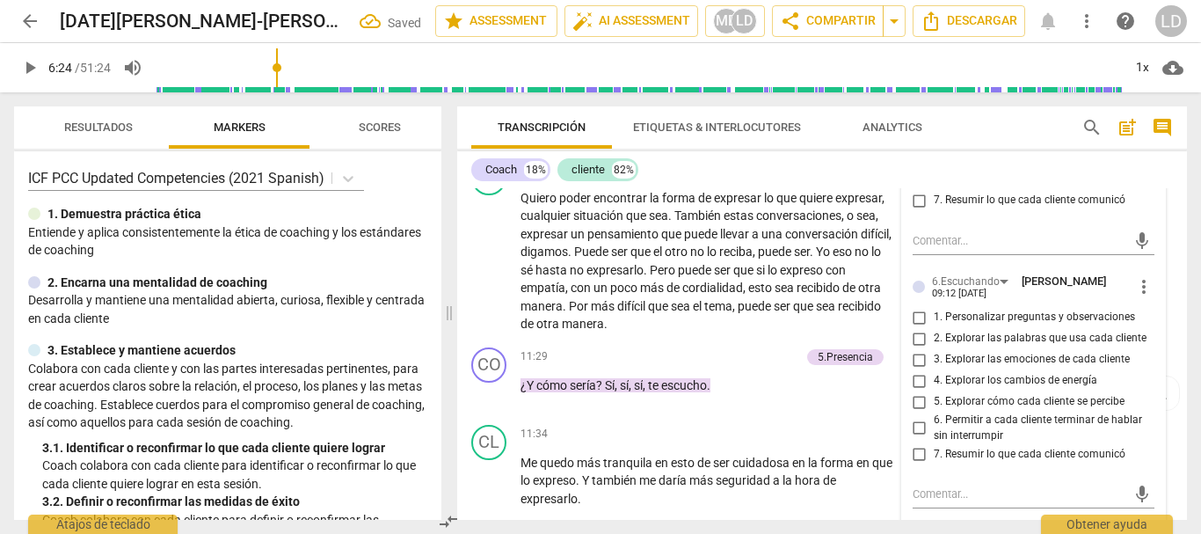
click at [920, 328] on input "1. Personalizar preguntas y observaciones" at bounding box center [920, 317] width 28 height 21
click at [909, 349] on input "2. Explorar las palabras que usa cada cliente" at bounding box center [920, 338] width 28 height 21
click at [916, 412] on input "5. Explorar cómo cada cliente se percibe" at bounding box center [920, 401] width 28 height 21
click at [917, 439] on input "6. Permitir a cada cliente terminar de hablar sin interrumpir" at bounding box center [920, 428] width 28 height 21
click at [917, 464] on input "7. Resumir lo que cada cliente comunicó" at bounding box center [920, 453] width 28 height 21
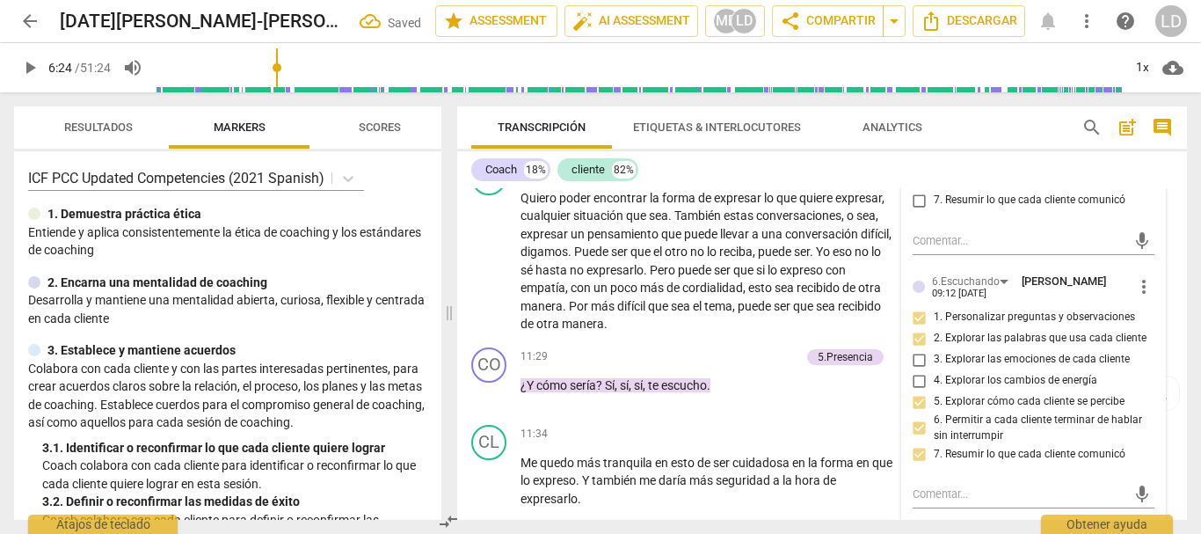
scroll to position [2343, 0]
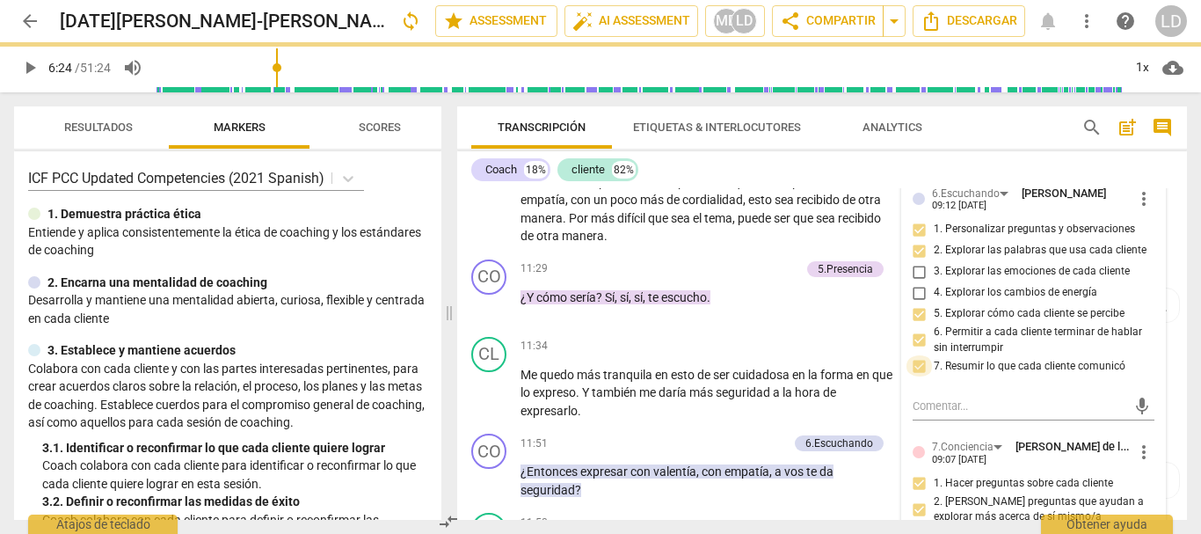
click at [914, 376] on input "7. Resumir lo que cada cliente comunicó" at bounding box center [920, 365] width 28 height 21
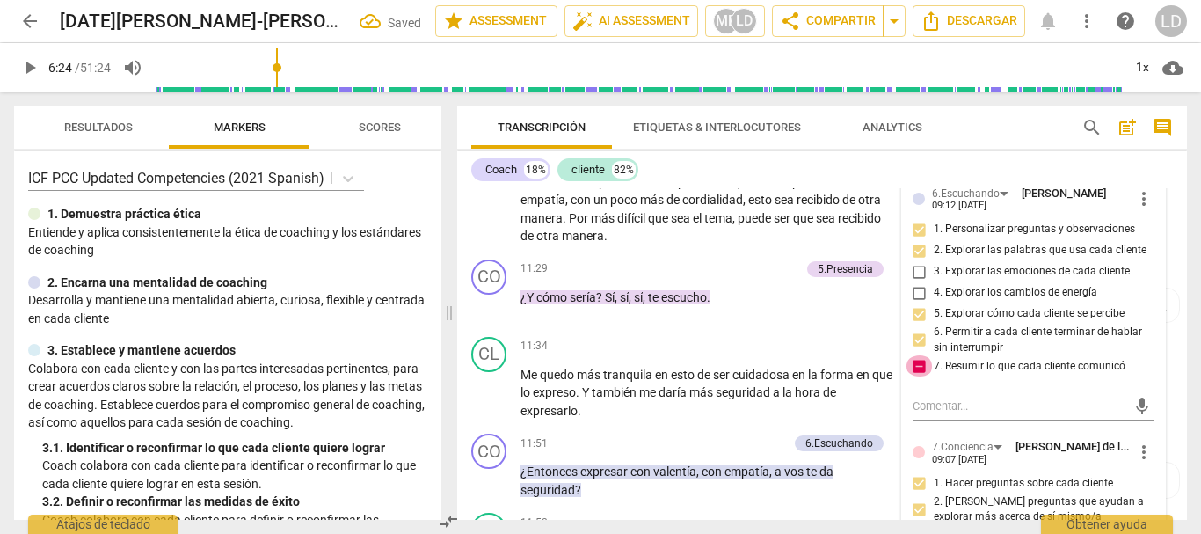
click at [917, 376] on input "7. Resumir lo que cada cliente comunicó" at bounding box center [920, 365] width 28 height 21
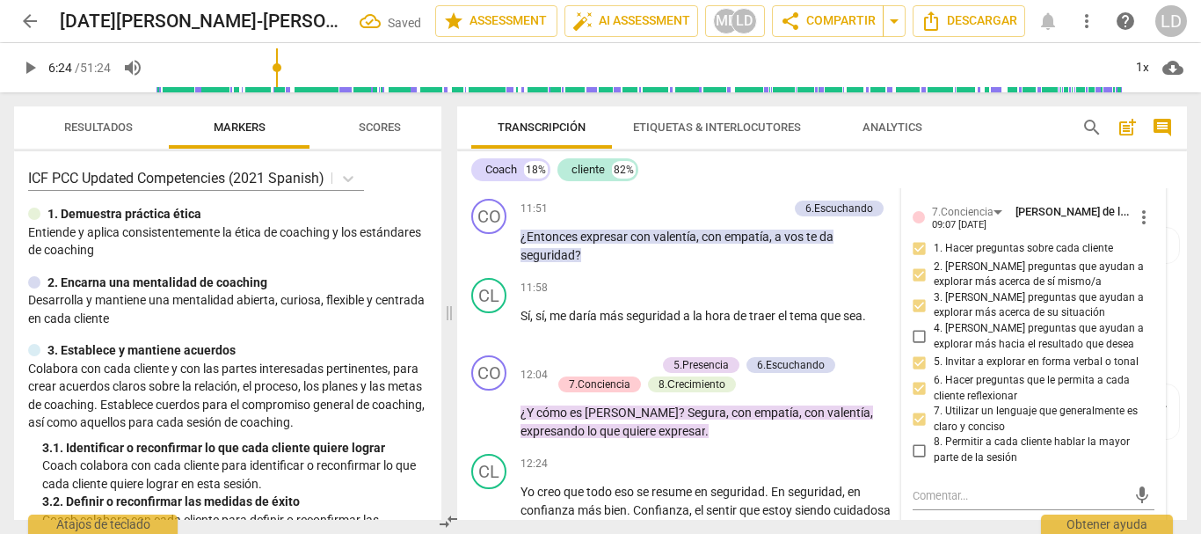
scroll to position [2783, 0]
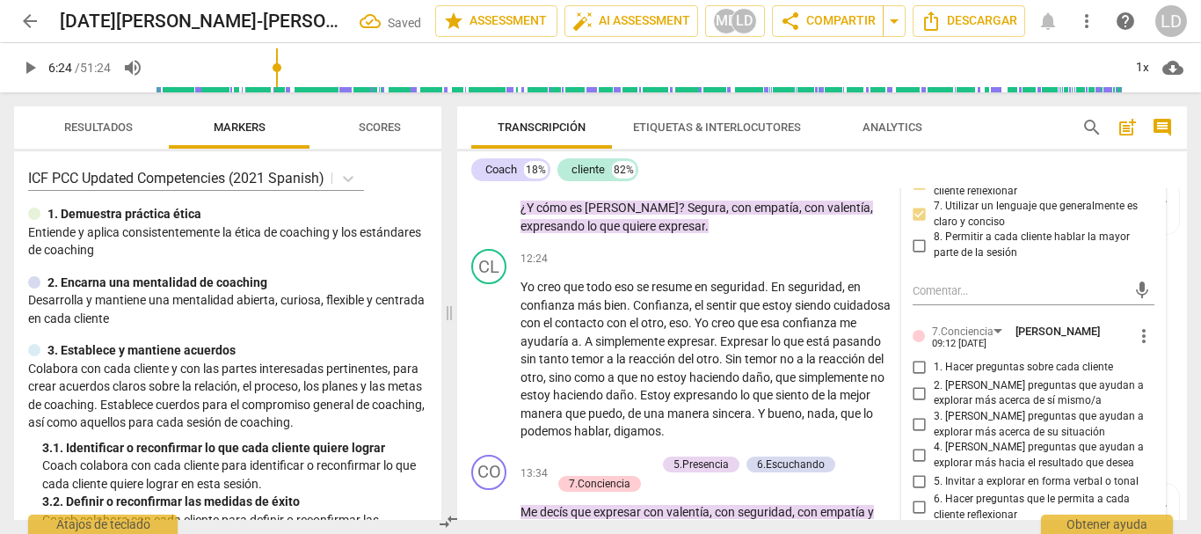
click at [913, 378] on input "1. Hacer preguntas sobre cada cliente" at bounding box center [920, 367] width 28 height 21
click at [916, 404] on input "2. [PERSON_NAME] preguntas que ayudan a explorar más acerca de sí mismo/a" at bounding box center [920, 393] width 28 height 21
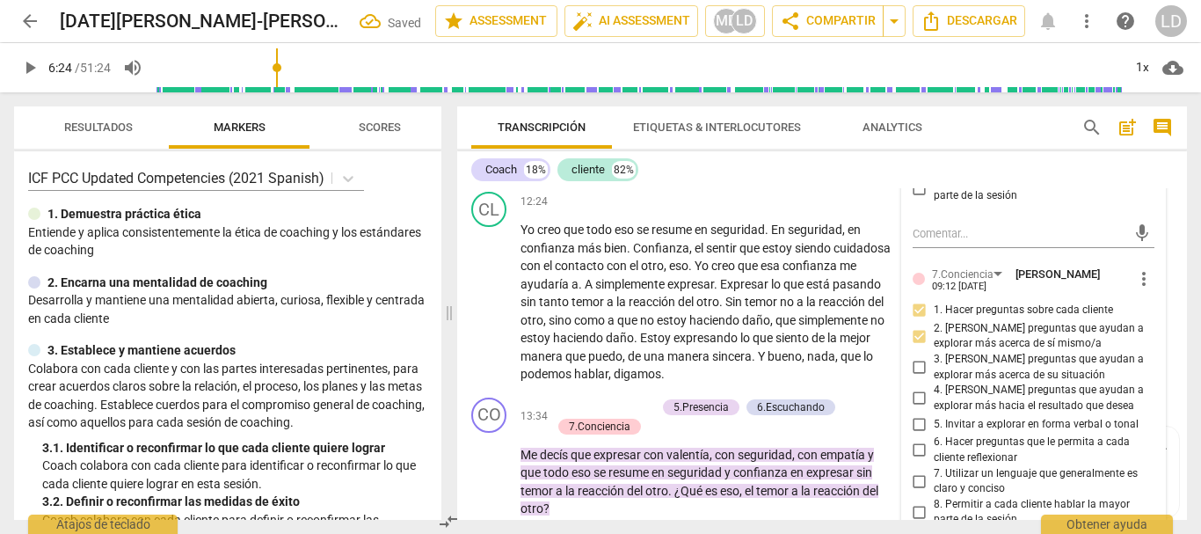
scroll to position [2871, 0]
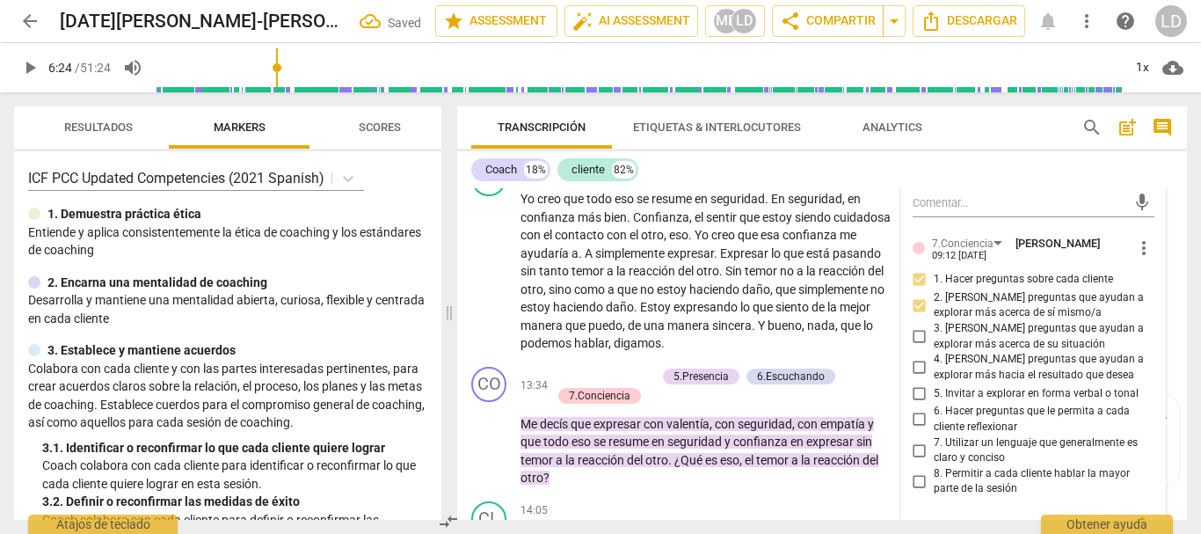
click at [914, 430] on input "6. Hacer preguntas que le permita a cada cliente reflexionar" at bounding box center [920, 419] width 28 height 21
click at [917, 461] on input "7. Utilizar un lenguaje que generalmente es claro y conciso" at bounding box center [920, 450] width 28 height 21
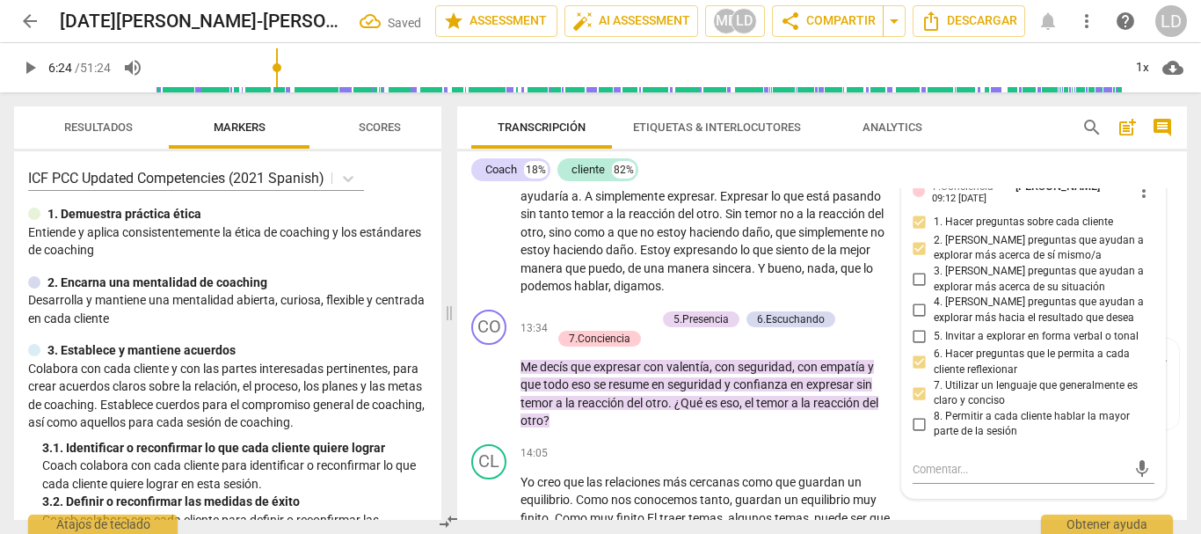
scroll to position [2959, 0]
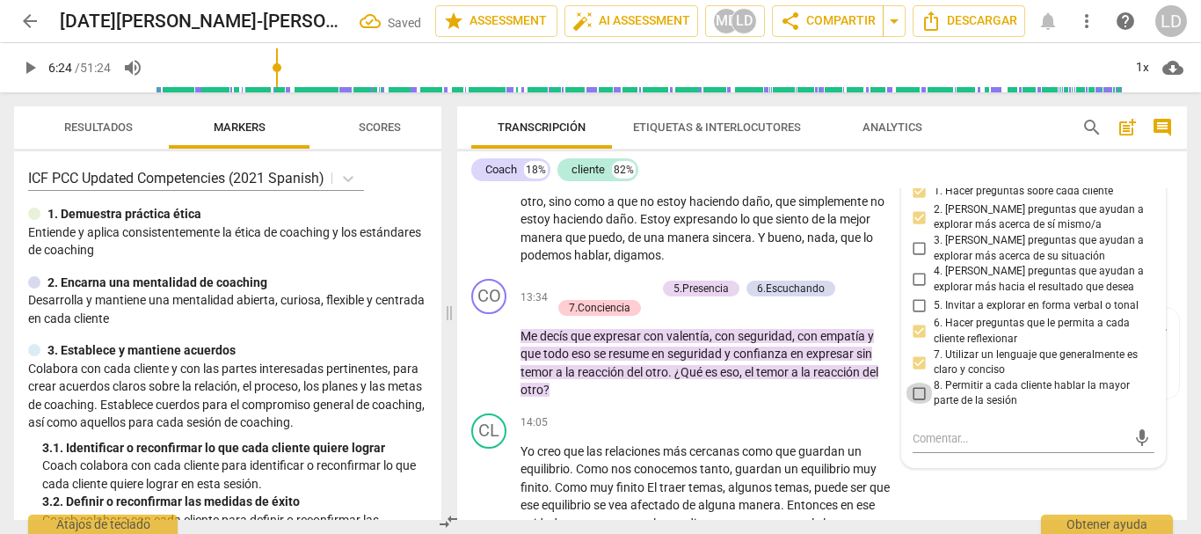
click at [914, 404] on input "8. Permitir a cada cliente hablar la mayor parte de la sesión" at bounding box center [920, 393] width 28 height 21
click at [18, 66] on span "play_arrow" at bounding box center [30, 67] width 32 height 21
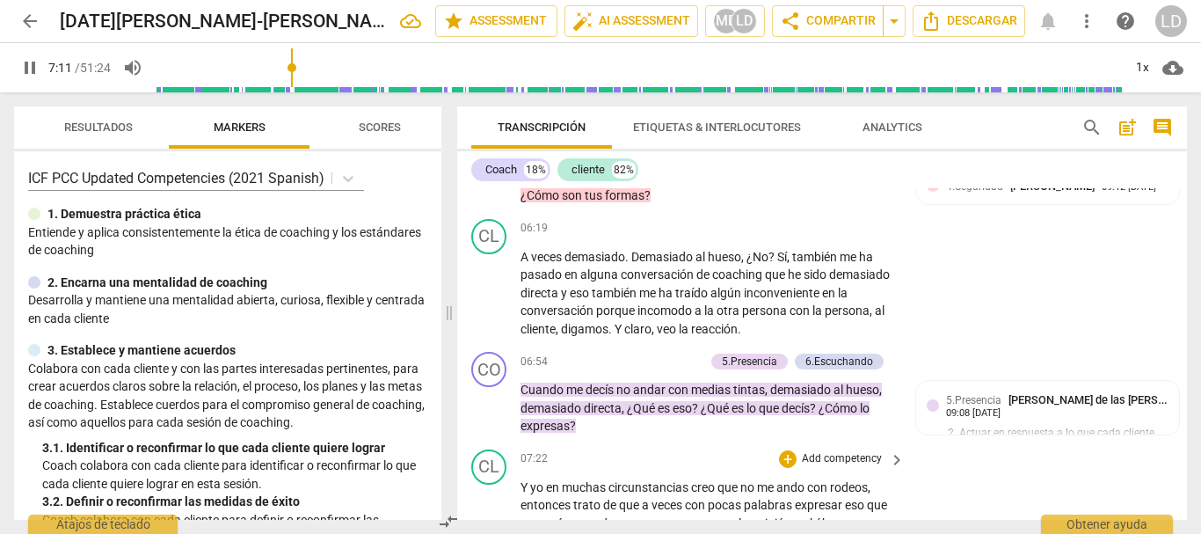
scroll to position [1495, 0]
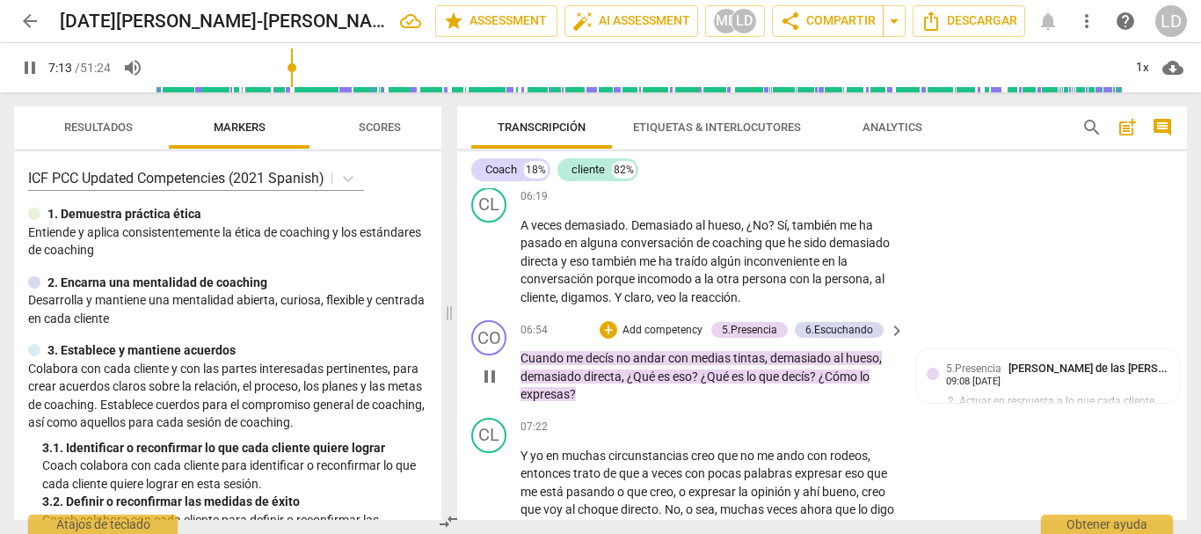
click at [637, 339] on p "Add competency" at bounding box center [663, 331] width 84 height 16
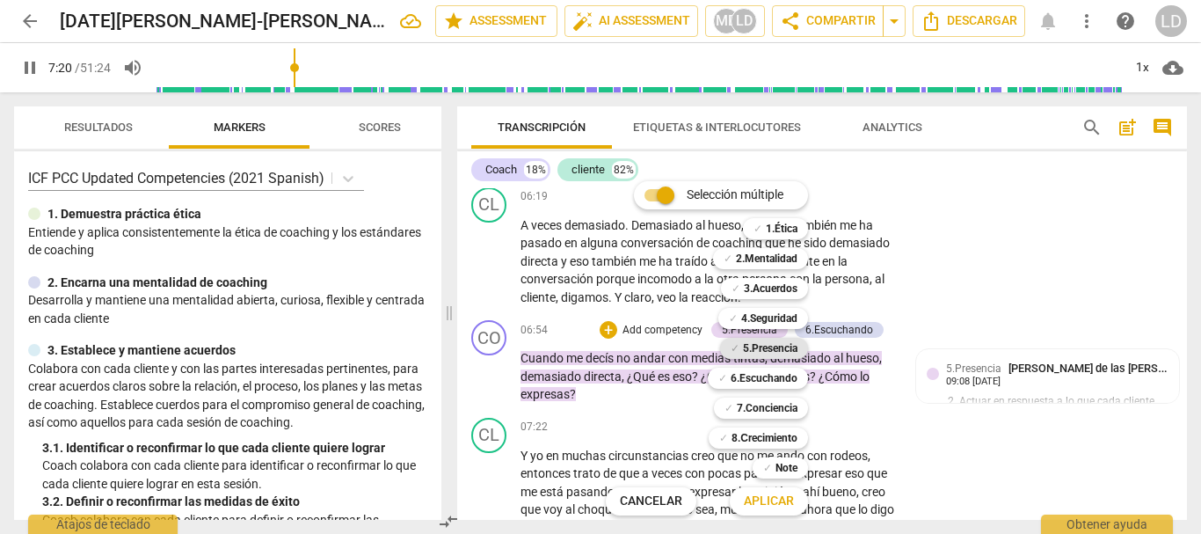
click at [776, 349] on b "5.Presencia" at bounding box center [770, 348] width 55 height 21
click at [780, 376] on b "6.Escuchando" at bounding box center [764, 378] width 67 height 21
click at [779, 404] on b "7.Conciencia" at bounding box center [767, 408] width 61 height 21
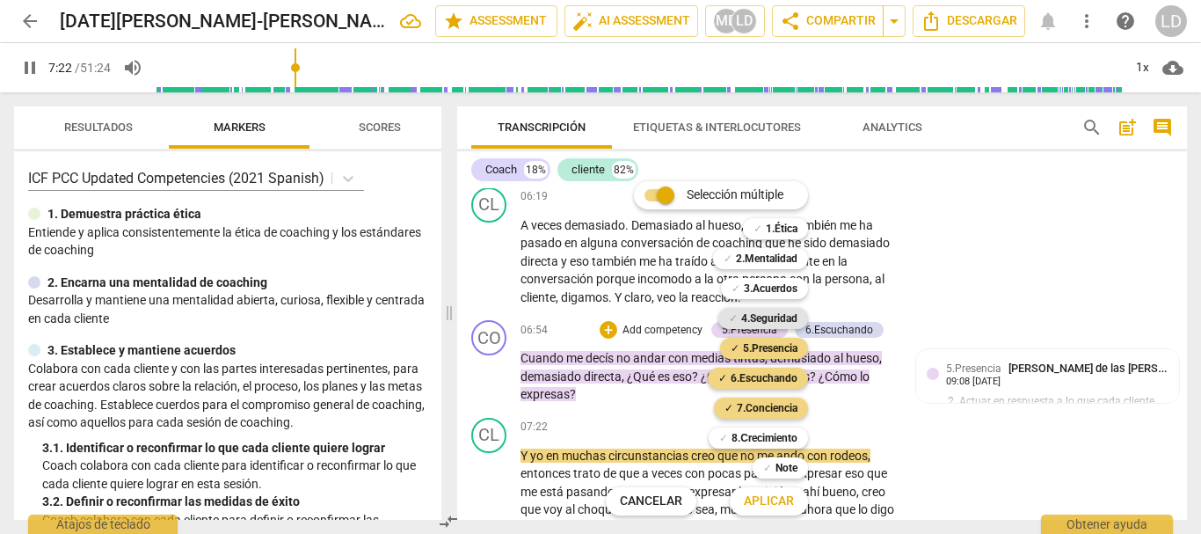
click at [776, 319] on b "4.Seguridad" at bounding box center [769, 318] width 56 height 21
click at [785, 497] on span "Aplicar" at bounding box center [769, 501] width 50 height 18
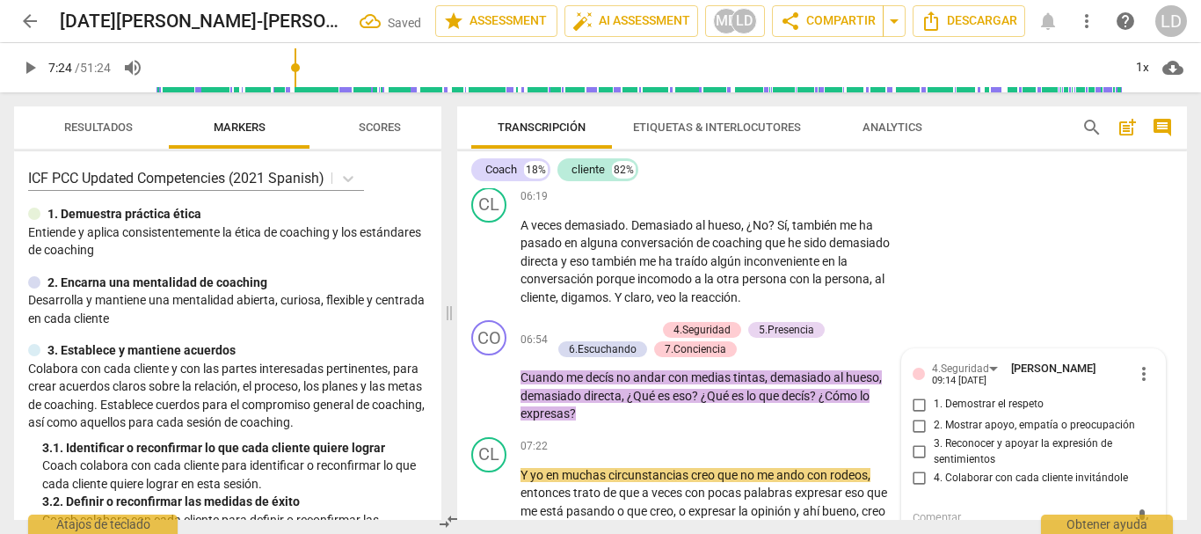
scroll to position [1677, 0]
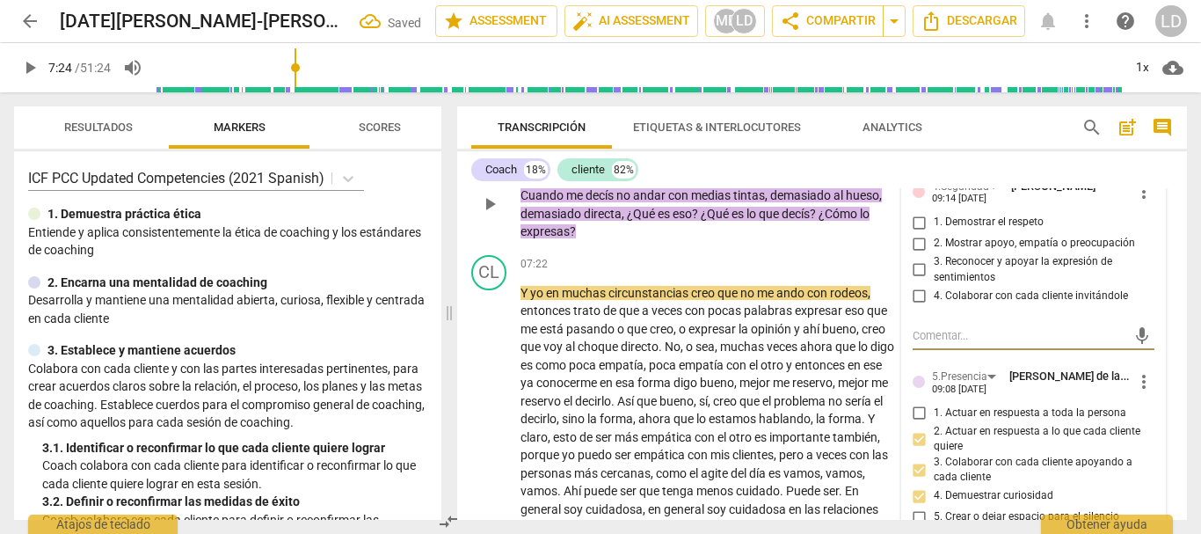
drag, startPoint x: 916, startPoint y: 237, endPoint x: 915, endPoint y: 254, distance: 16.7
click at [916, 233] on input "1. Demostrar el respeto" at bounding box center [920, 222] width 28 height 21
click at [908, 254] on input "2. Mostrar apoyo, empatía o preocupación" at bounding box center [920, 243] width 28 height 21
click at [915, 281] on input "3. Reconocer y apoyar la expresión de sentimientos" at bounding box center [920, 269] width 28 height 21
click at [915, 306] on input "4. Colaborar con cada cliente invitándole" at bounding box center [920, 295] width 28 height 21
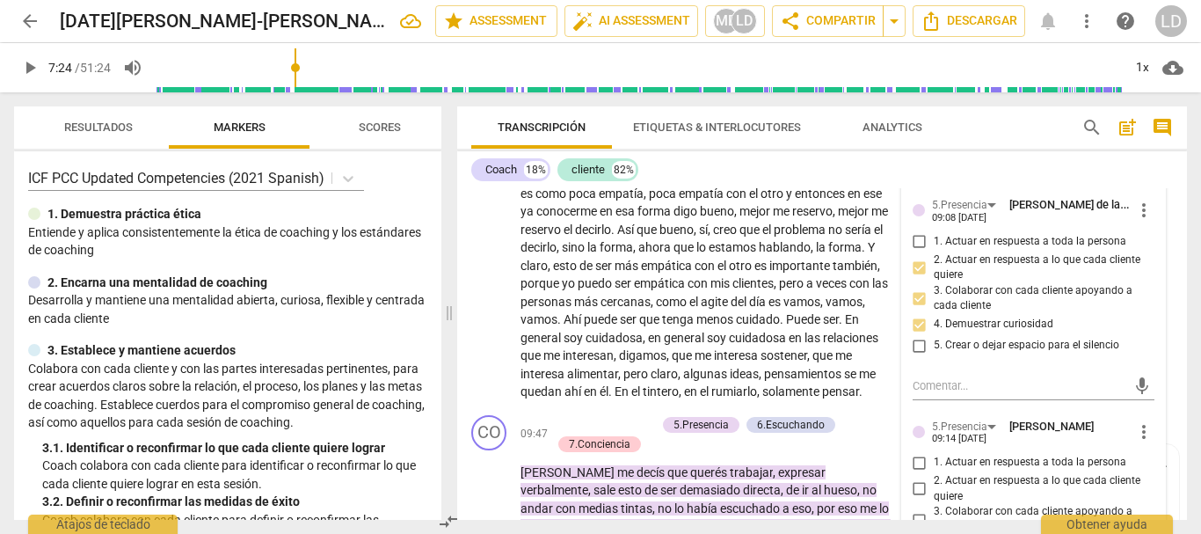
scroll to position [1941, 0]
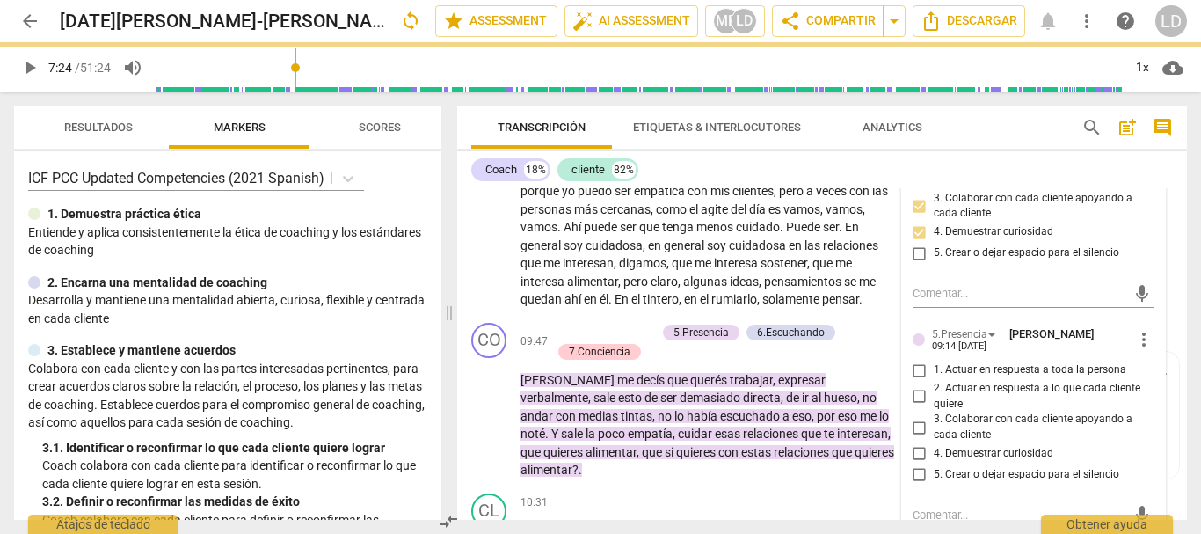
click at [912, 381] on input "1. Actuar en respuesta a toda la persona" at bounding box center [920, 370] width 28 height 21
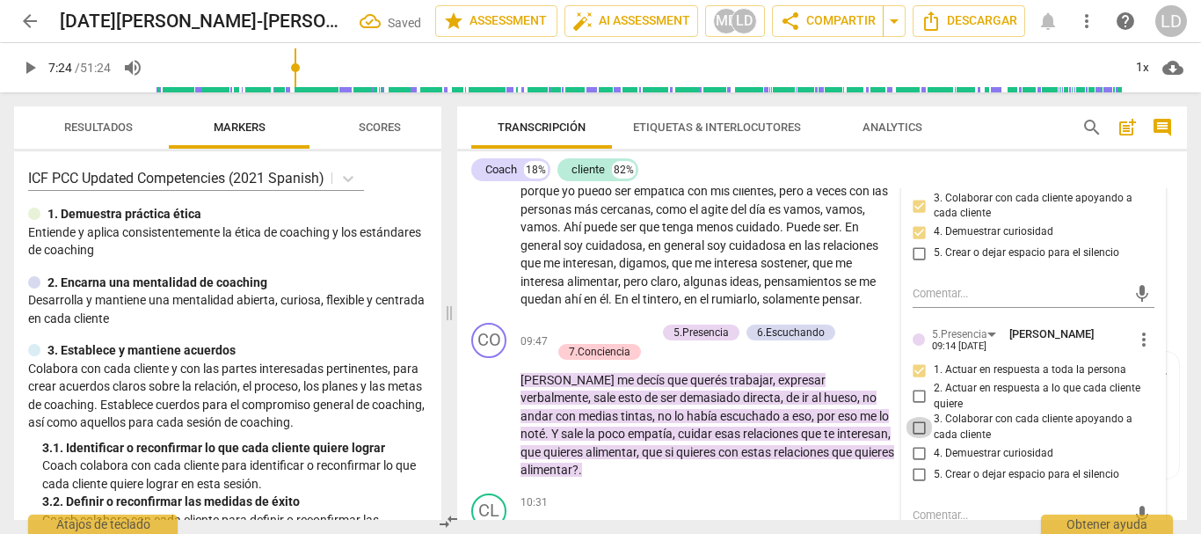
click at [915, 438] on input "3. Colaborar con cada cliente apoyando a cada cliente" at bounding box center [920, 427] width 28 height 21
click at [909, 464] on input "4. Demuestrar curiosidad" at bounding box center [920, 453] width 28 height 21
click at [918, 485] on input "5. Crear o dejar espacio para el silencio" at bounding box center [920, 474] width 28 height 21
click at [916, 407] on input "2. Actuar en respuesta a lo que cada cliente quiere" at bounding box center [920, 396] width 28 height 21
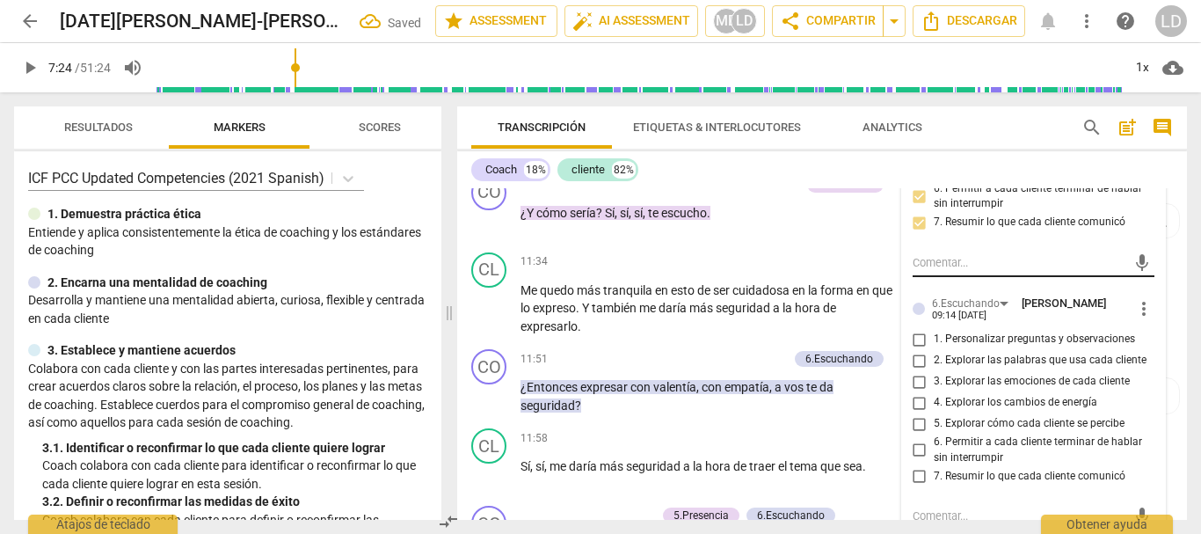
scroll to position [2469, 0]
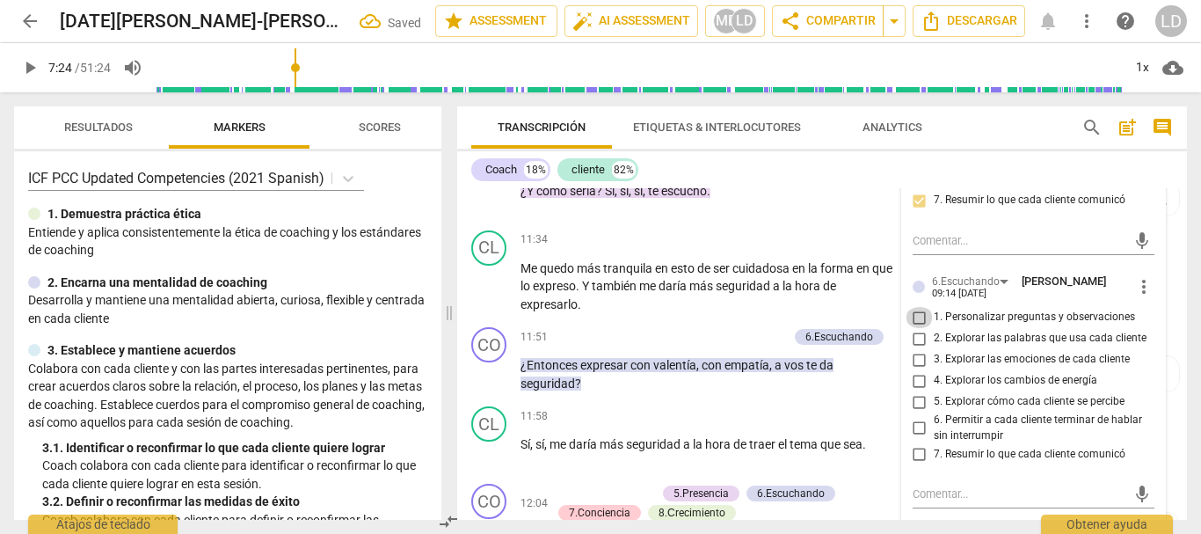
click at [916, 328] on input "1. Personalizar preguntas y observaciones" at bounding box center [920, 317] width 28 height 21
click at [916, 349] on input "2. Explorar las palabras que usa cada cliente" at bounding box center [920, 338] width 28 height 21
click at [916, 412] on input "5. Explorar cómo cada cliente se percibe" at bounding box center [920, 401] width 28 height 21
click at [921, 439] on input "6. Permitir a cada cliente terminar de hablar sin interrumpir" at bounding box center [920, 428] width 28 height 21
click at [917, 464] on input "7. Resumir lo que cada cliente comunicó" at bounding box center [920, 453] width 28 height 21
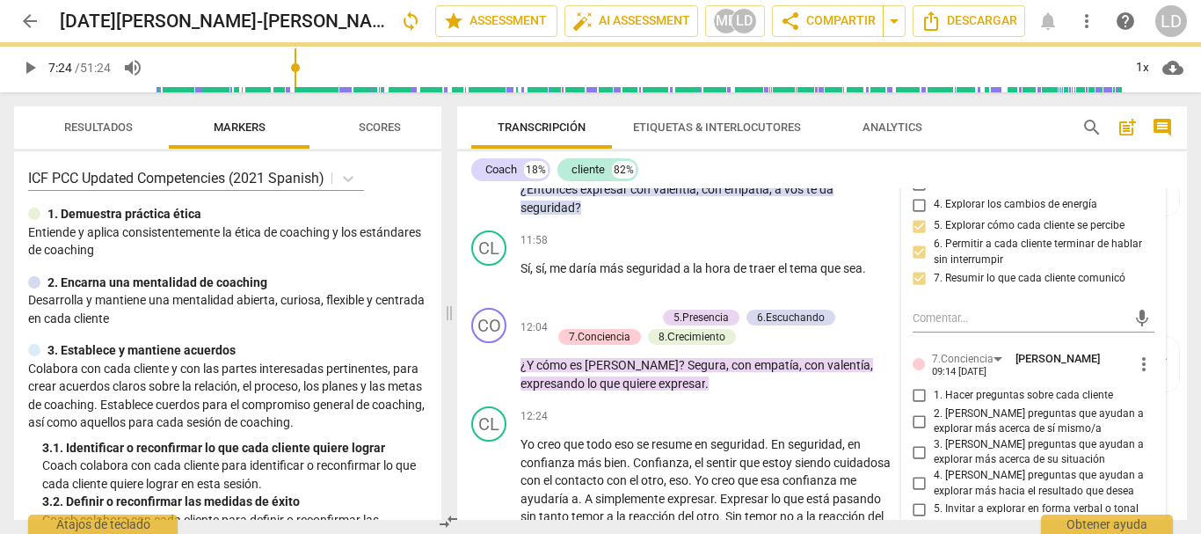
scroll to position [2732, 0]
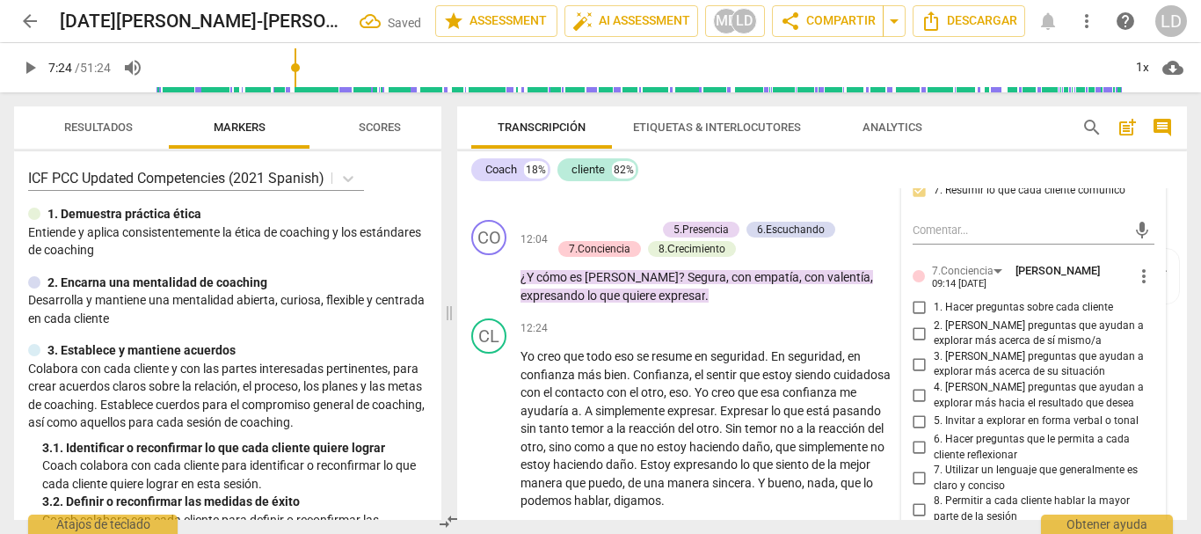
click at [914, 318] on input "1. Hacer preguntas sobre cada cliente" at bounding box center [920, 307] width 28 height 21
click at [914, 344] on input "2. [PERSON_NAME] preguntas que ayudan a explorar más acerca de sí mismo/a" at bounding box center [920, 333] width 28 height 21
click at [913, 458] on input "6. Hacer preguntas que le permita a cada cliente reflexionar" at bounding box center [920, 447] width 28 height 21
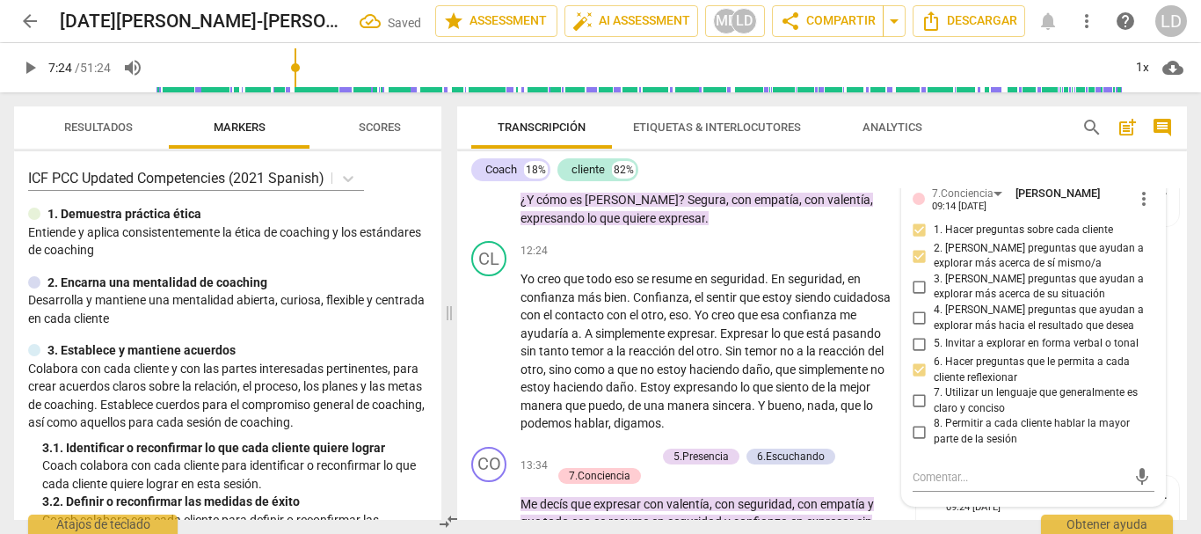
scroll to position [2820, 0]
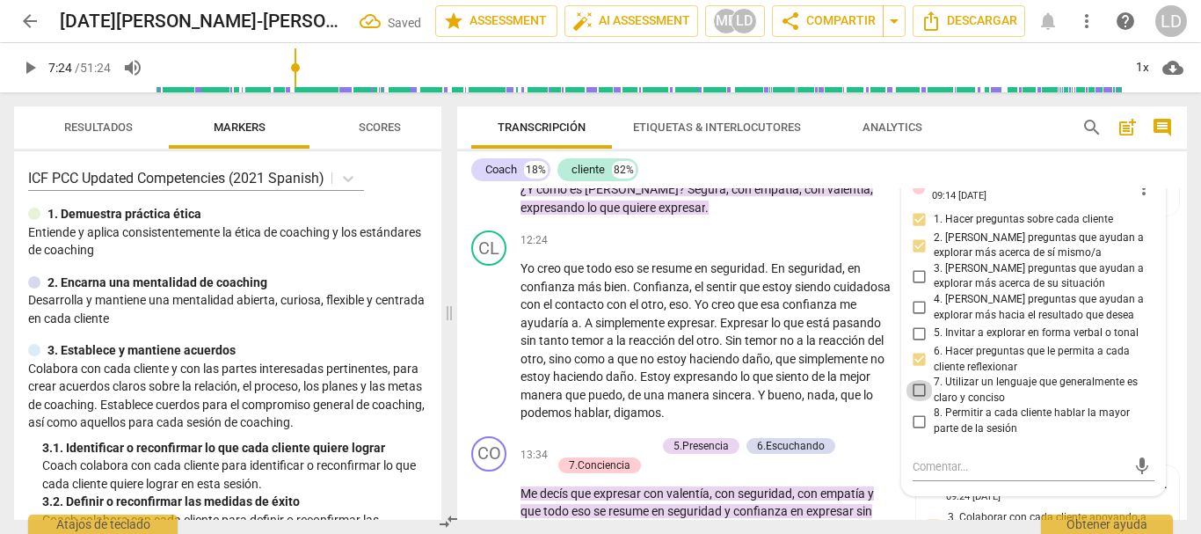
click at [917, 401] on input "7. Utilizar un lenguaje que generalmente es claro y conciso" at bounding box center [920, 390] width 28 height 21
click at [917, 432] on input "8. Permitir a cada cliente hablar la mayor parte de la sesión" at bounding box center [920, 421] width 28 height 21
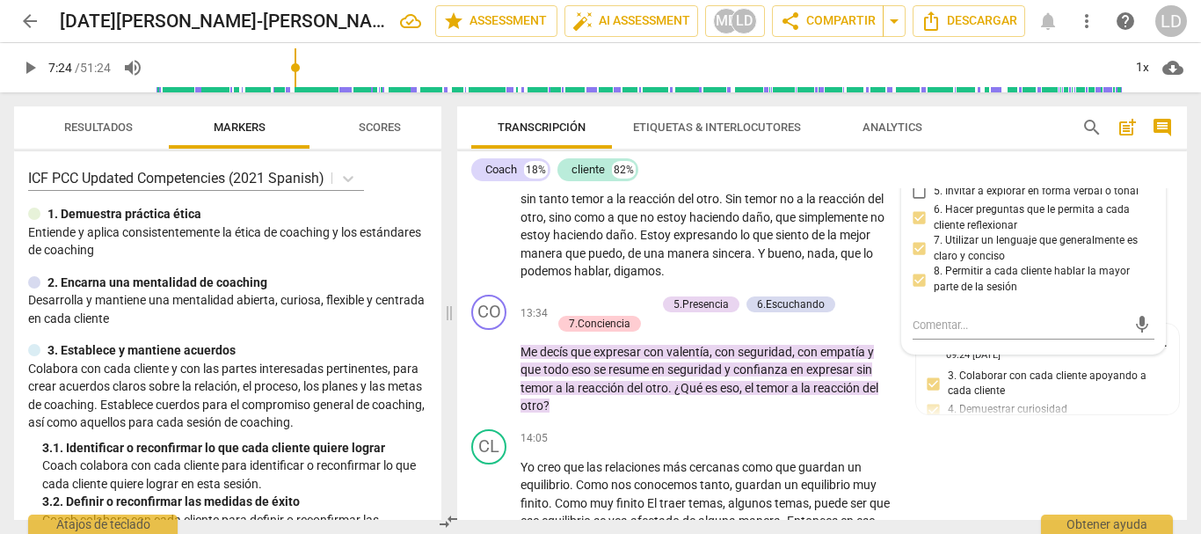
scroll to position [2996, 0]
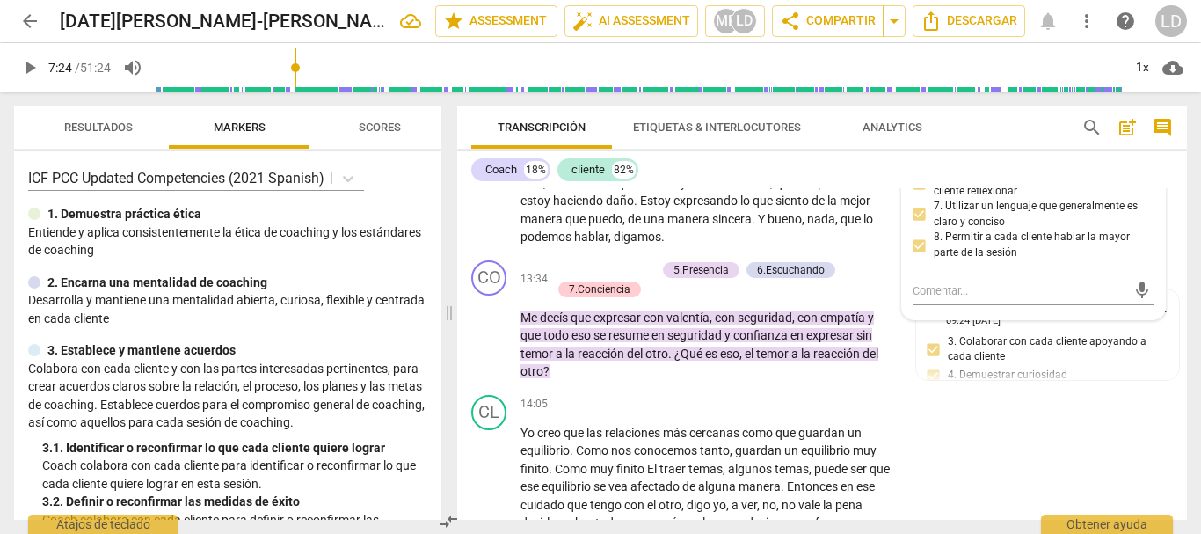
click at [1167, 253] on div "CL play_arrow pause 12:24 + Add competency keyboard_arrow_right Yo creo que tod…" at bounding box center [822, 150] width 730 height 206
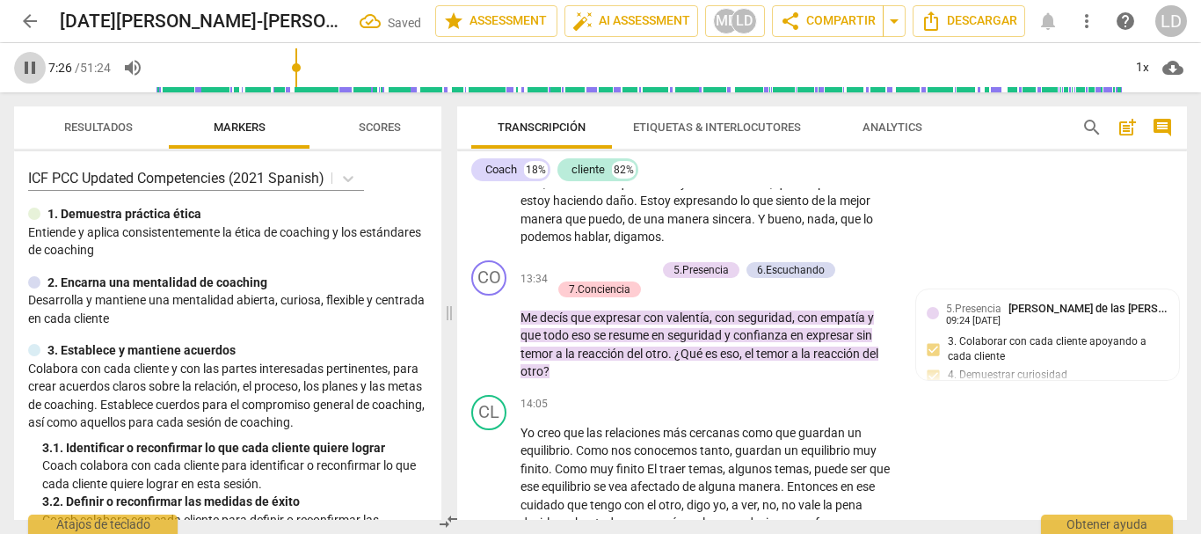
click at [37, 67] on span "pause" at bounding box center [29, 67] width 21 height 21
click at [23, 69] on span "play_arrow" at bounding box center [29, 67] width 21 height 21
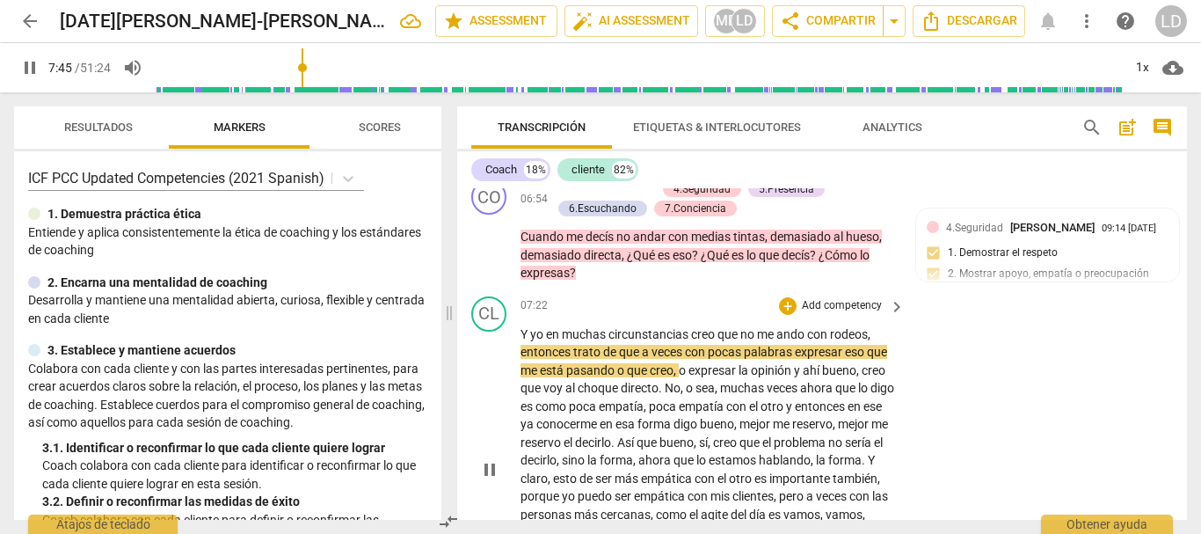
scroll to position [1616, 0]
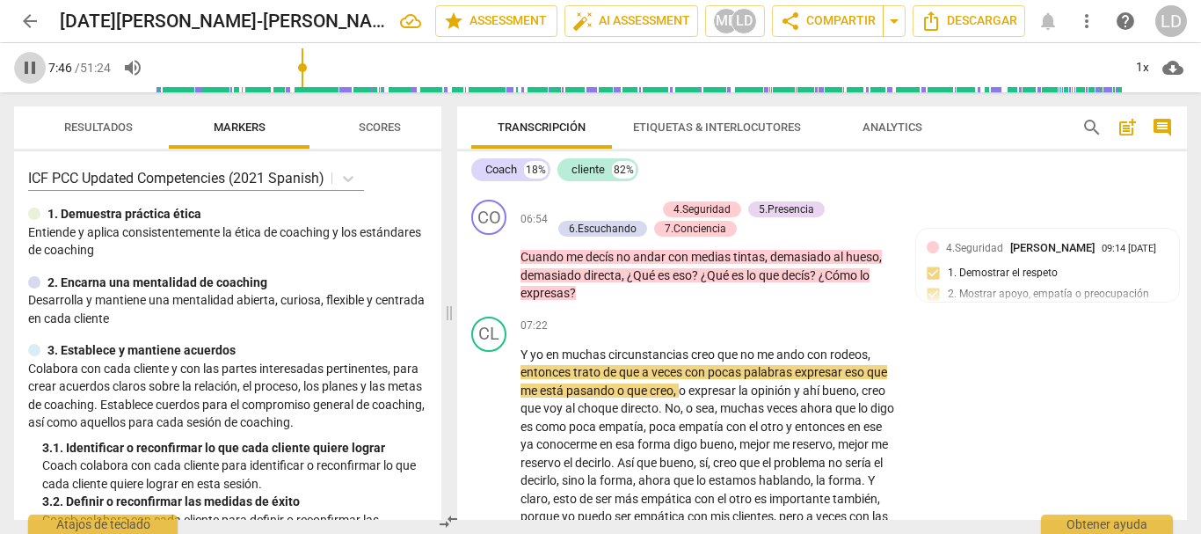
click at [21, 64] on span "pause" at bounding box center [29, 67] width 21 height 21
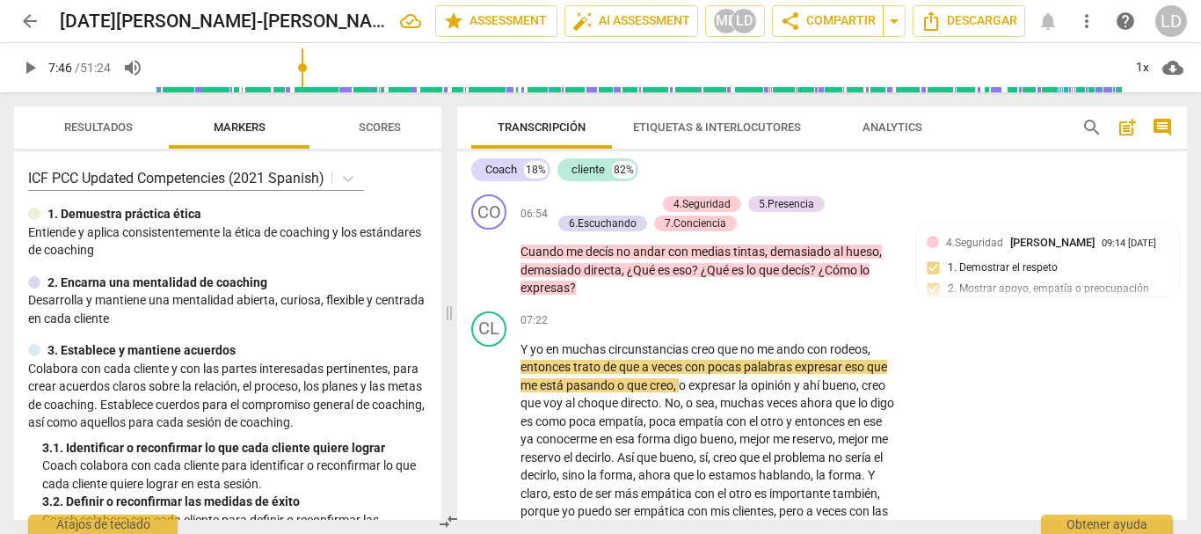
scroll to position [1528, 0]
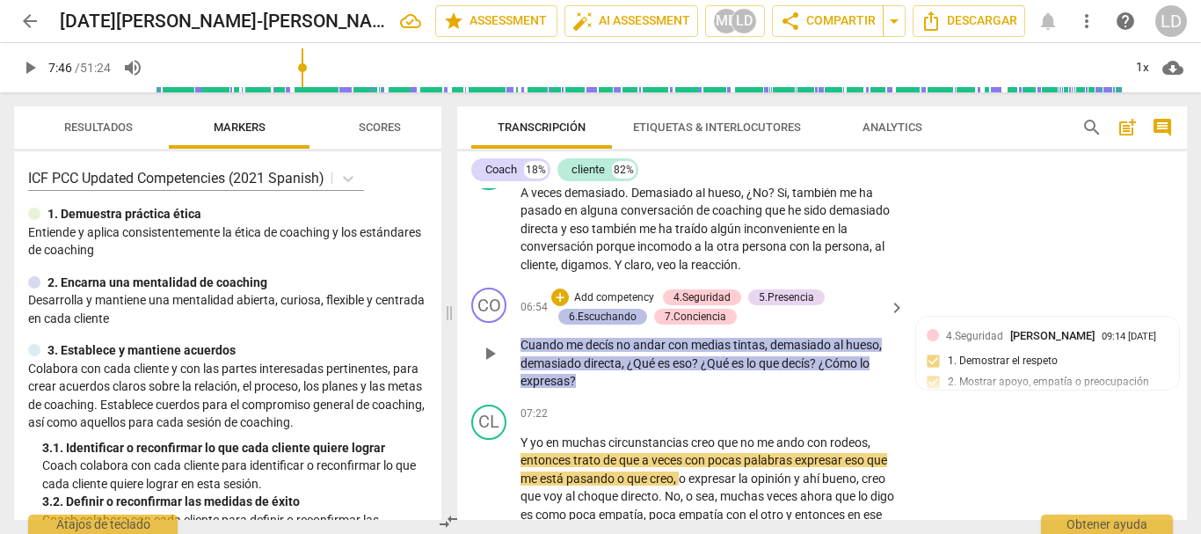
click at [601, 325] on div "6.Escuchando" at bounding box center [603, 317] width 68 height 16
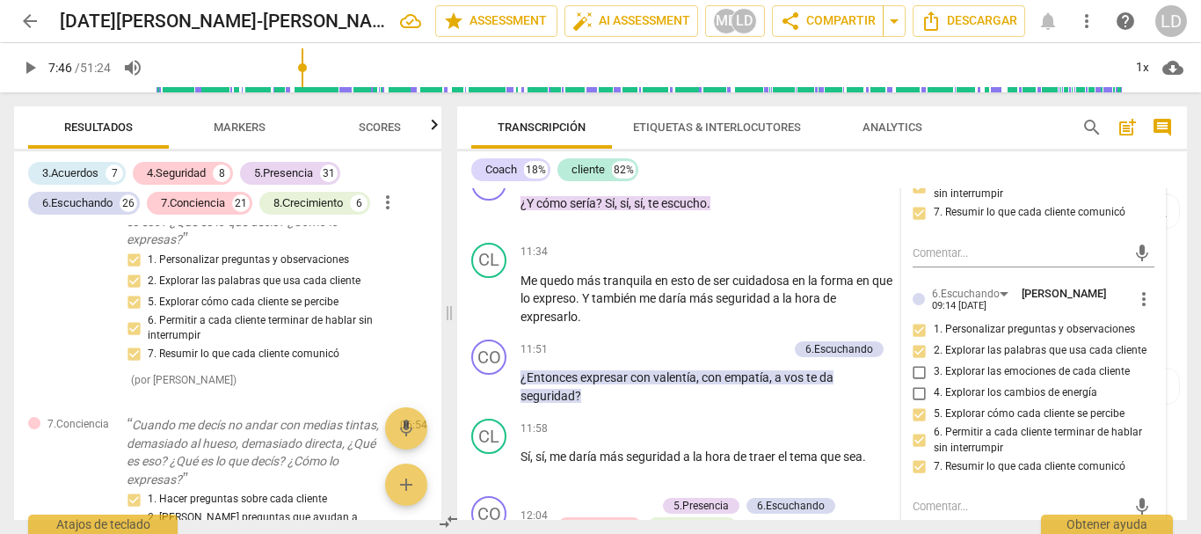
scroll to position [2495, 0]
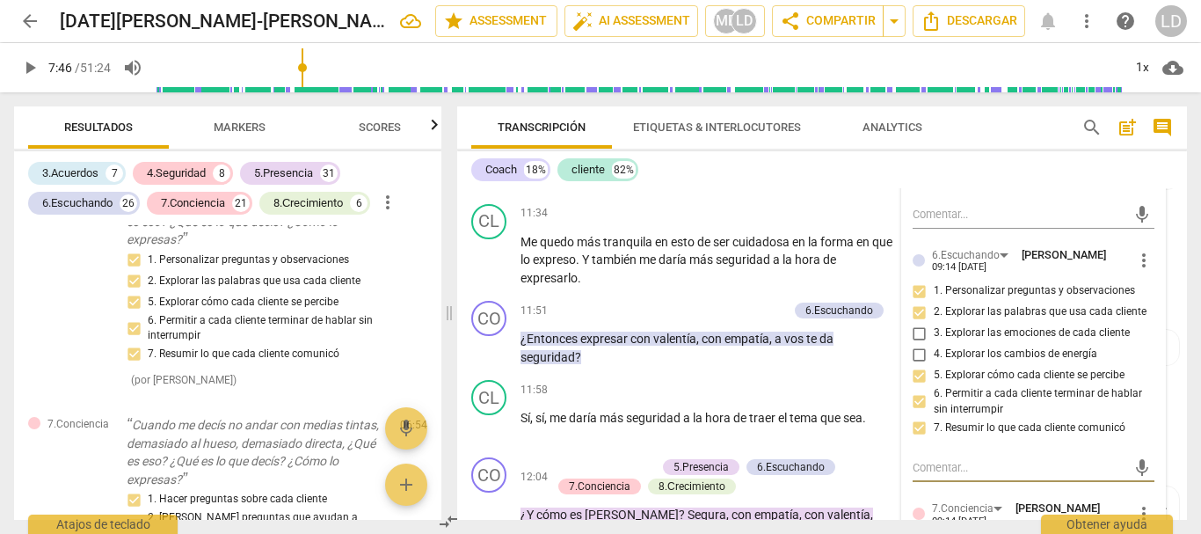
click at [989, 476] on textarea at bounding box center [1020, 467] width 215 height 17
click at [1137, 478] on span "send" at bounding box center [1142, 467] width 19 height 19
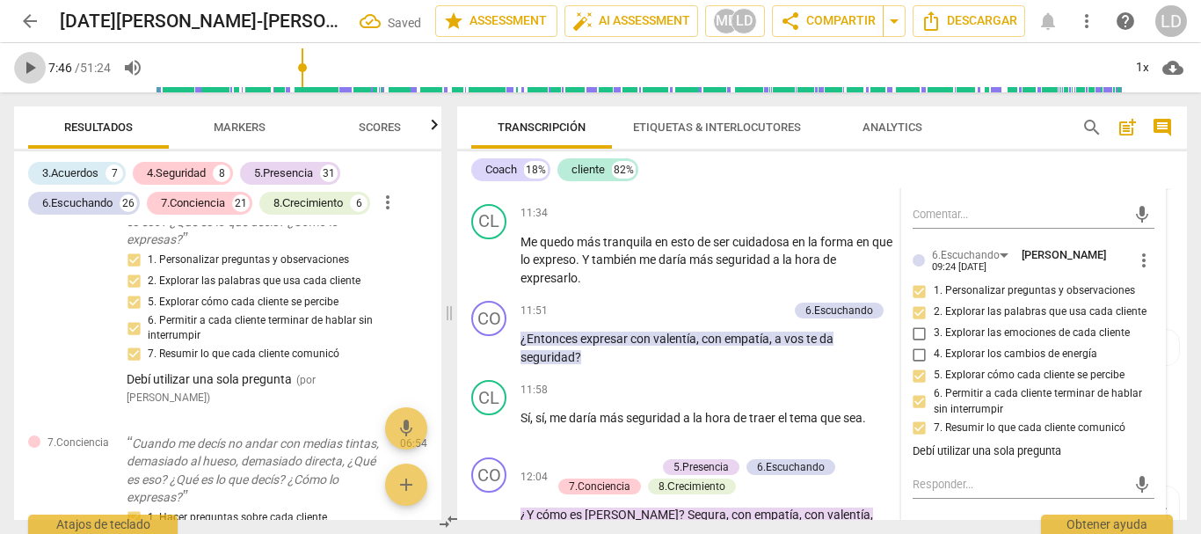
click at [28, 63] on span "play_arrow" at bounding box center [29, 67] width 21 height 21
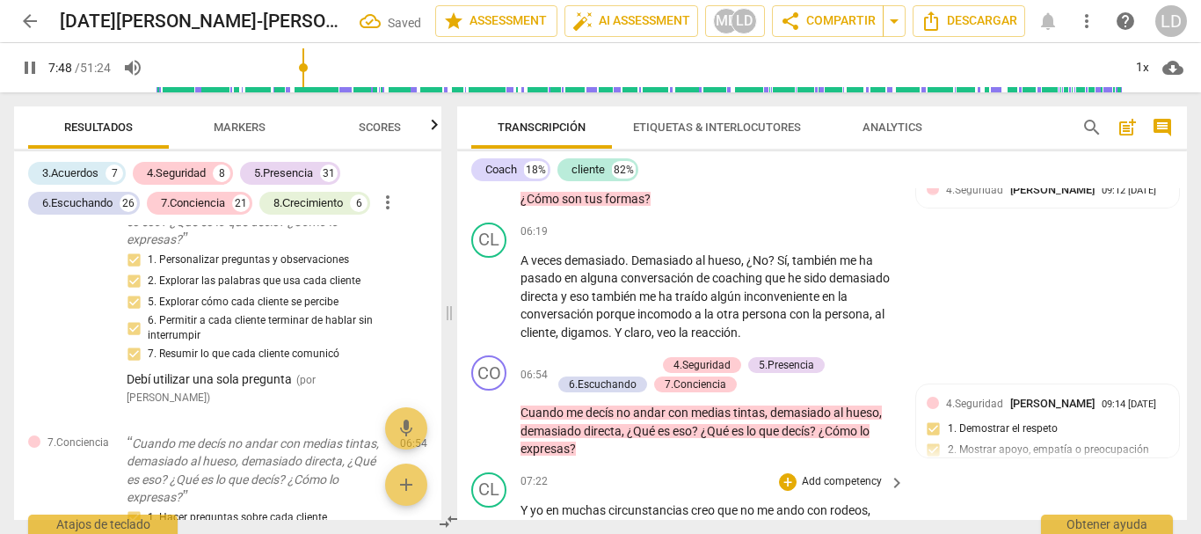
scroll to position [1458, 0]
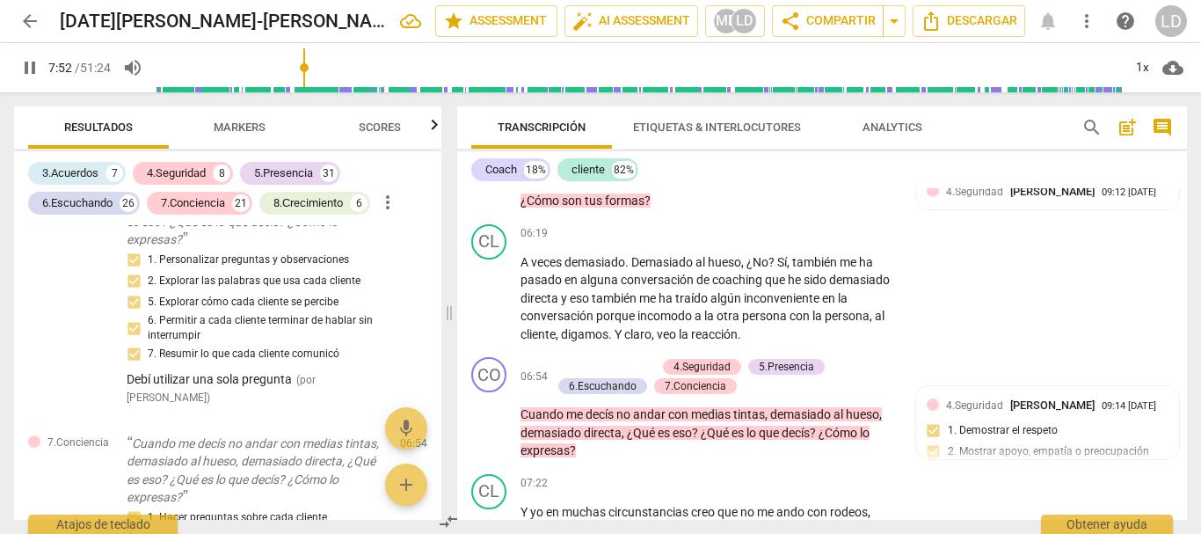
click at [23, 65] on span "pause" at bounding box center [29, 67] width 21 height 21
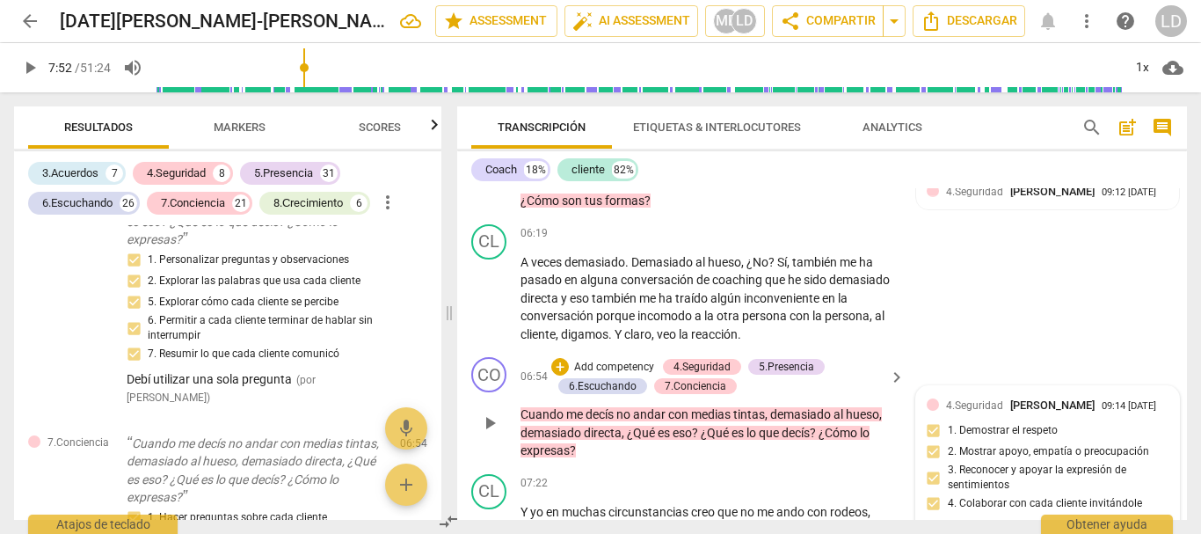
scroll to position [1546, 0]
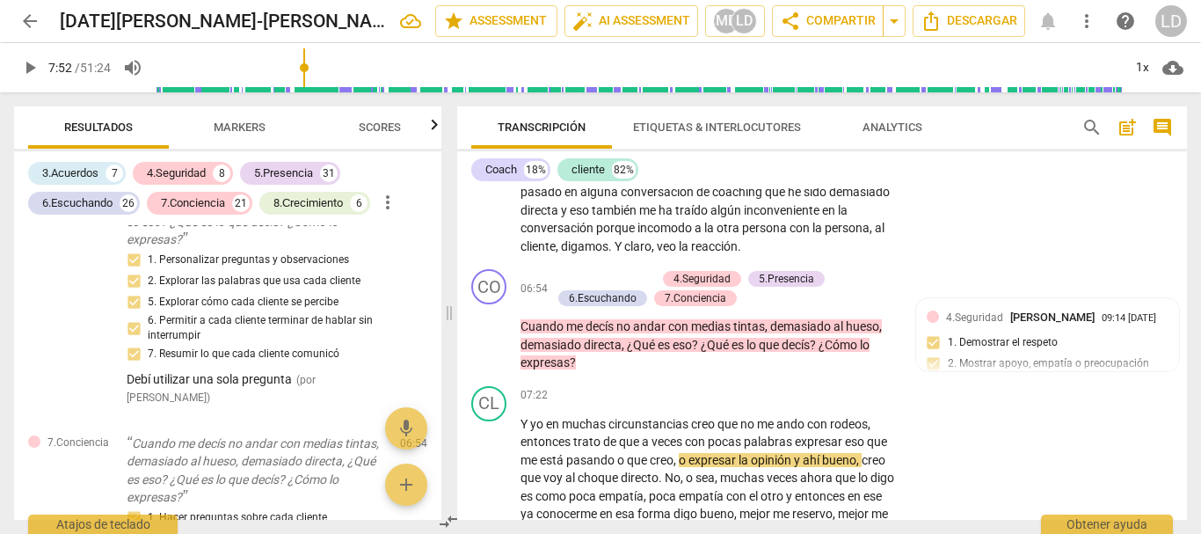
click at [23, 62] on span "play_arrow" at bounding box center [29, 67] width 21 height 21
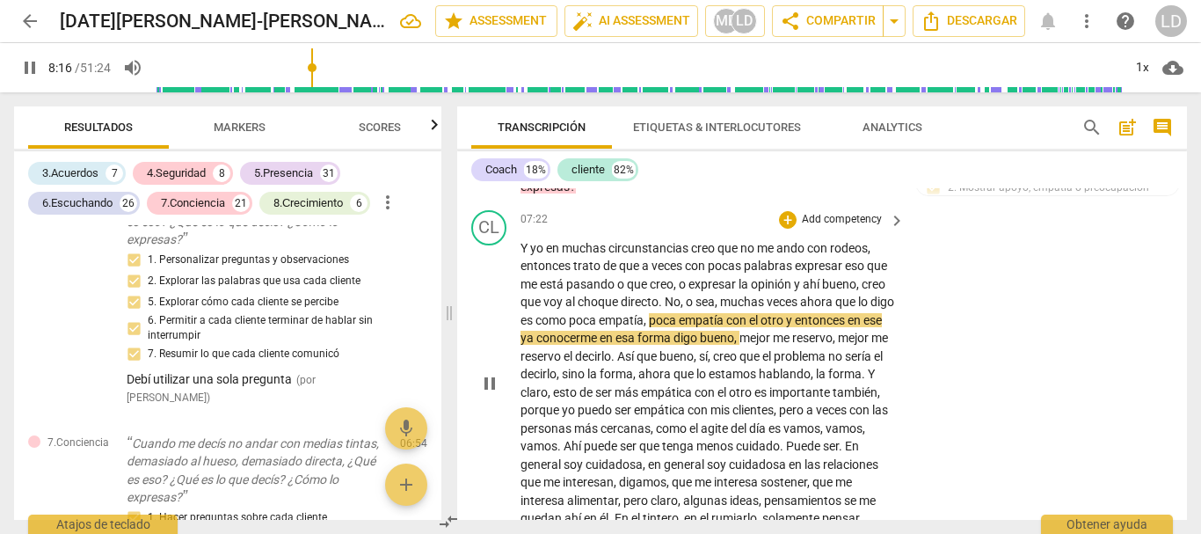
scroll to position [1810, 0]
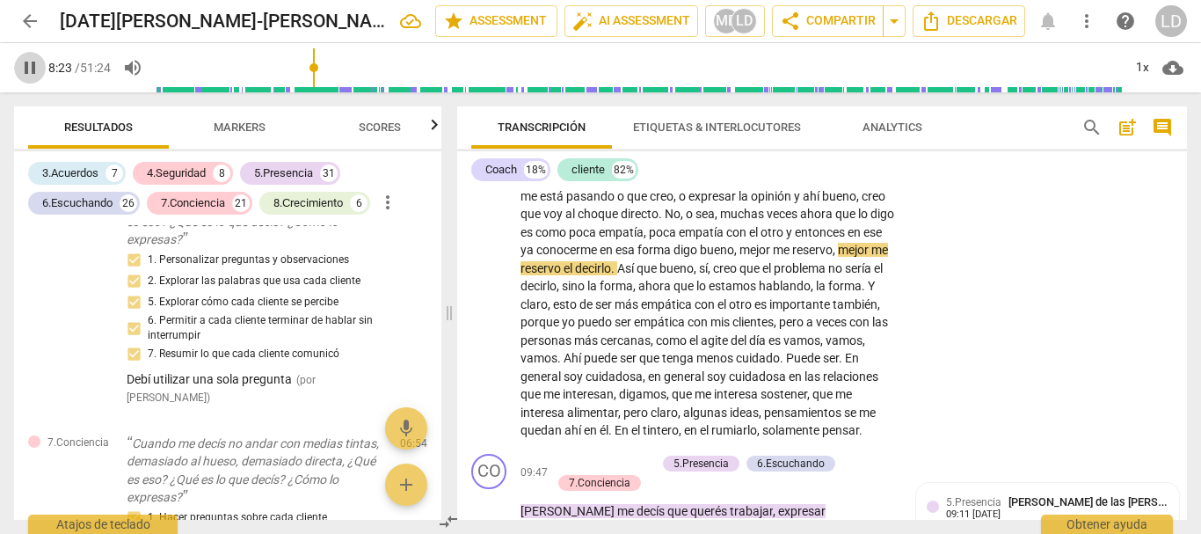
click at [28, 71] on span "pause" at bounding box center [29, 67] width 21 height 21
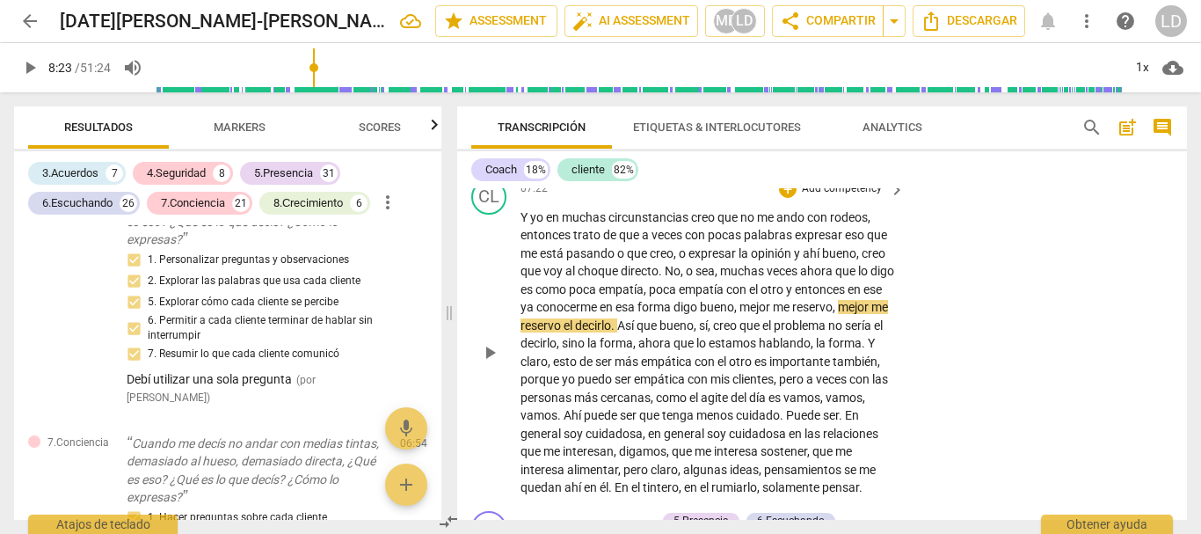
scroll to position [1722, 0]
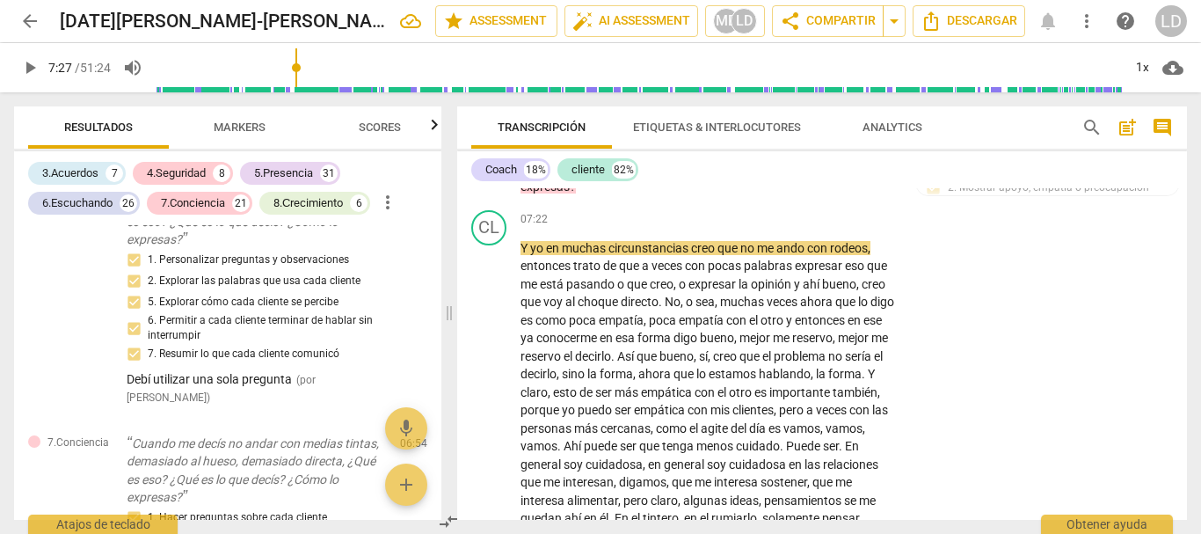
drag, startPoint x: 313, startPoint y: 68, endPoint x: 299, endPoint y: 69, distance: 14.2
click at [299, 69] on input "range" at bounding box center [639, 68] width 967 height 56
click at [21, 66] on span "play_arrow" at bounding box center [29, 67] width 21 height 21
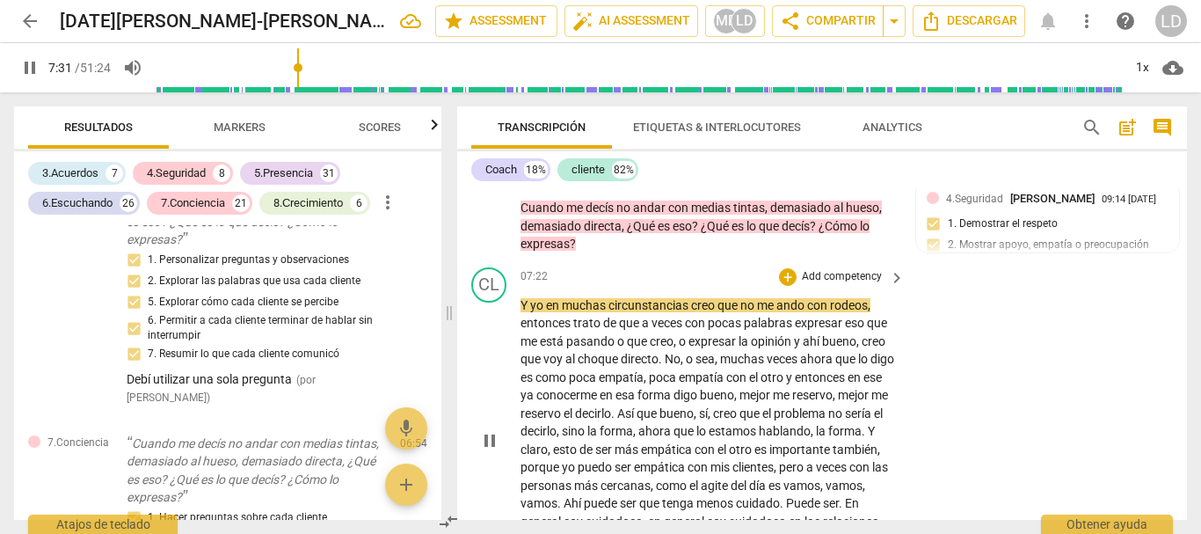
scroll to position [1634, 0]
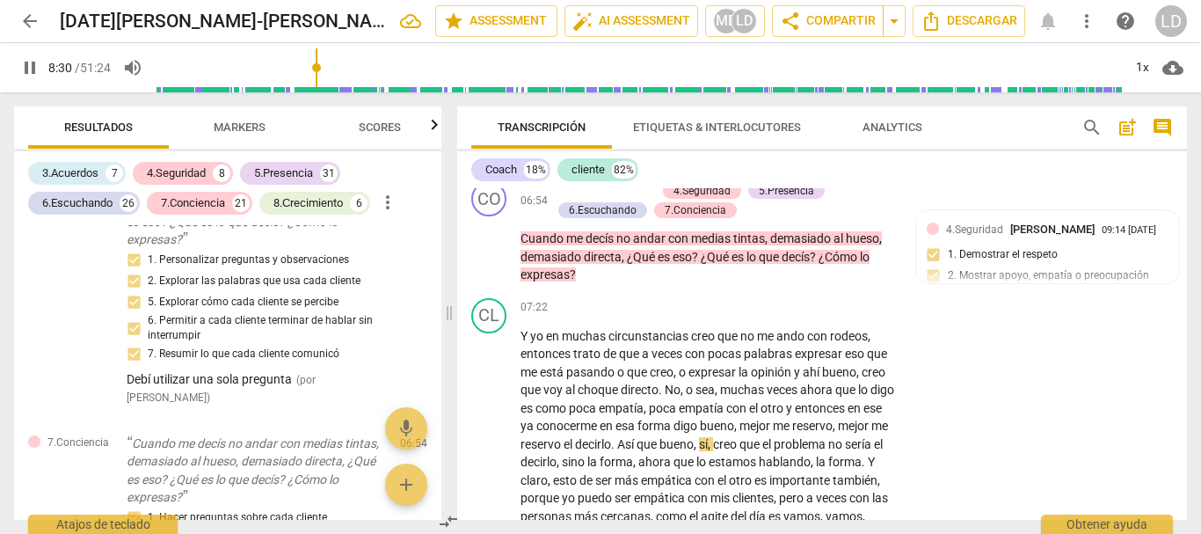
click at [26, 65] on span "pause" at bounding box center [29, 67] width 21 height 21
